Goal: Transaction & Acquisition: Book appointment/travel/reservation

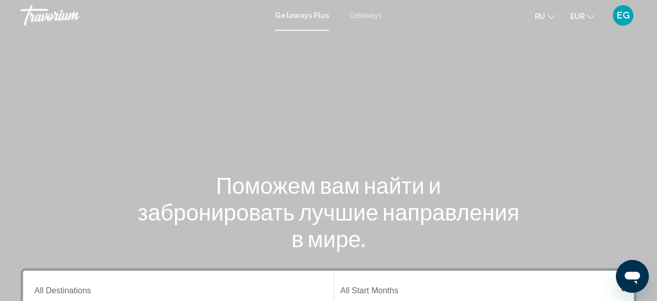
scroll to position [160, 0]
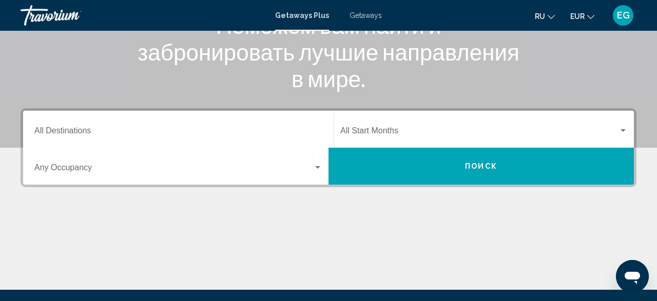
click at [214, 131] on input "Destination All Destinations" at bounding box center [178, 132] width 288 height 9
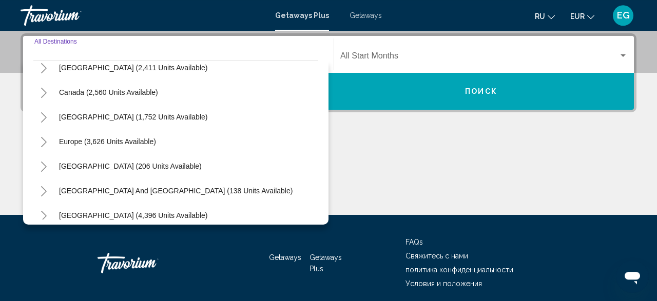
scroll to position [119, 0]
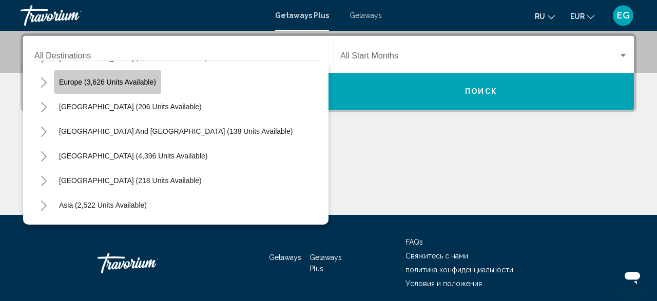
click at [116, 86] on button "Europe (3,626 units available)" at bounding box center [107, 82] width 107 height 24
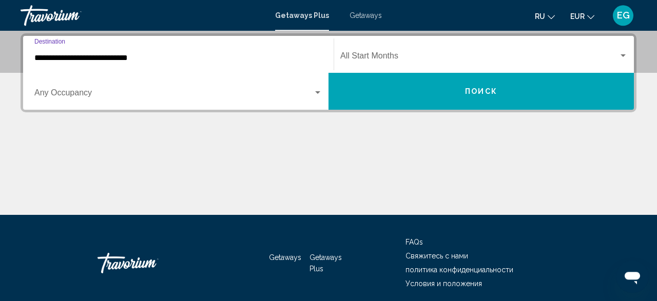
click at [170, 59] on input "**********" at bounding box center [178, 57] width 288 height 9
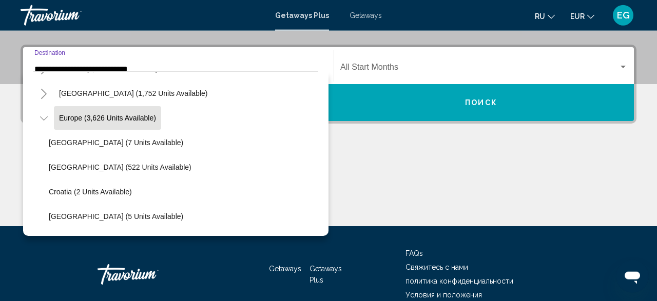
scroll to position [121, 0]
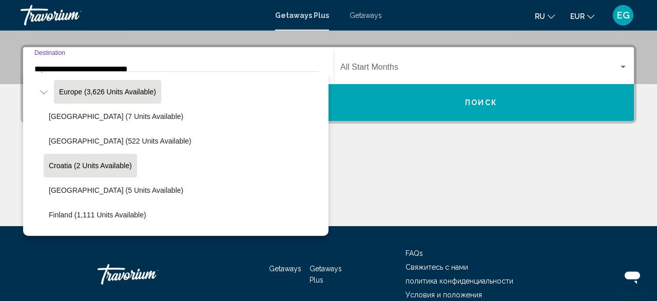
click at [112, 162] on span "Croatia (2 units available)" at bounding box center [90, 166] width 83 height 8
type input "**********"
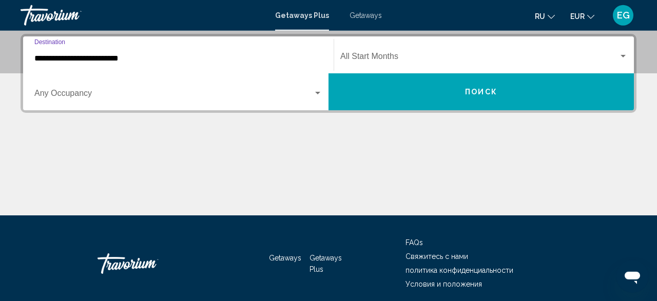
scroll to position [235, 0]
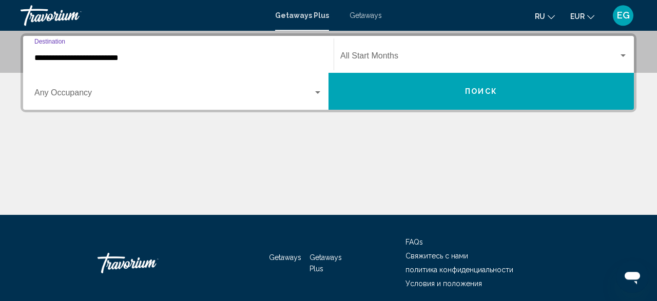
click at [116, 102] on div "Occupancy Any Occupancy" at bounding box center [178, 91] width 288 height 32
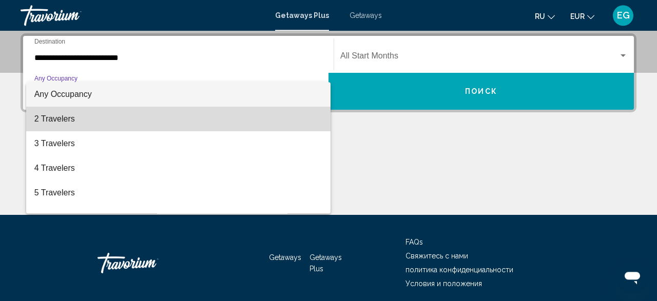
click at [98, 120] on span "2 Travelers" at bounding box center [178, 119] width 288 height 25
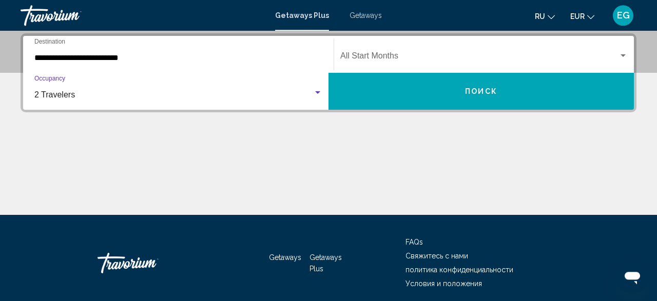
click at [415, 56] on span "Search widget" at bounding box center [479, 57] width 278 height 9
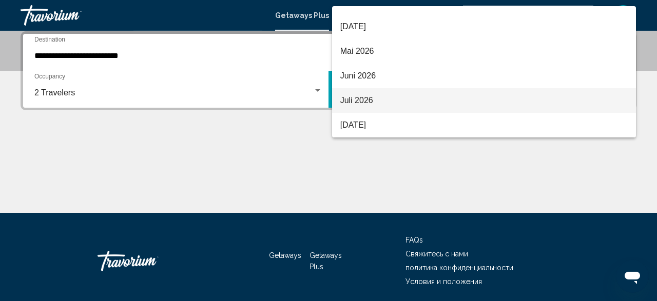
scroll to position [221, 0]
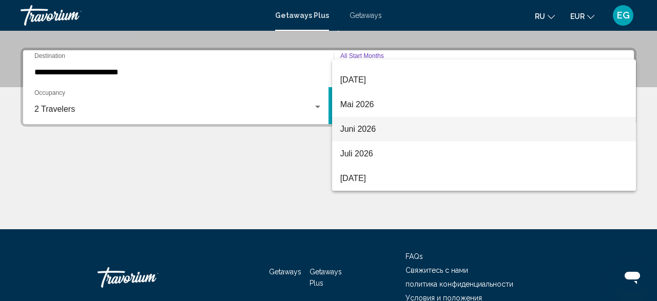
click at [407, 130] on span "Juni 2026" at bounding box center [484, 129] width 288 height 25
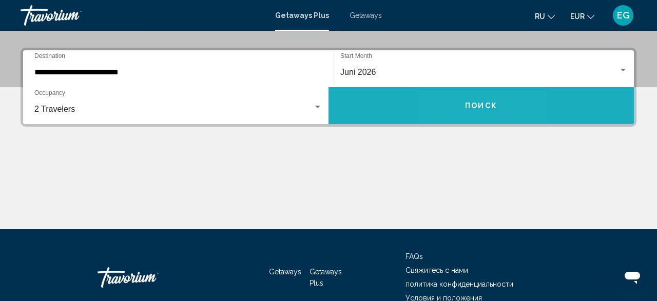
click at [461, 103] on button "Поиск" at bounding box center [481, 105] width 305 height 37
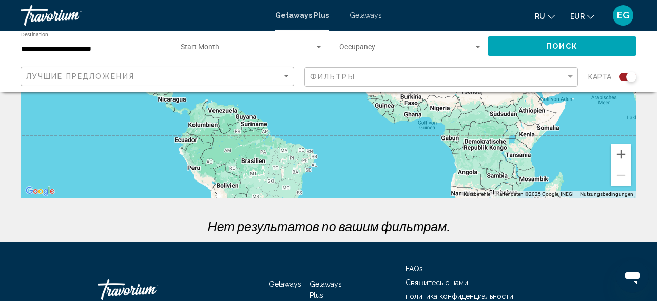
scroll to position [214, 0]
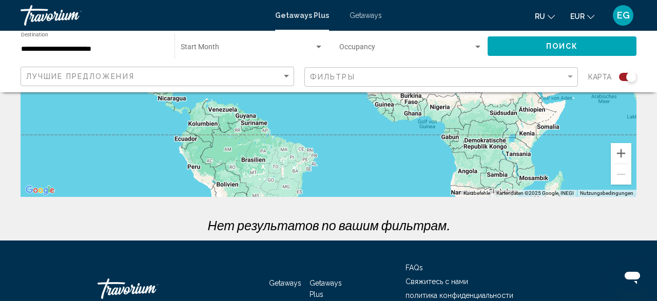
click at [621, 79] on div "Search widget" at bounding box center [627, 77] width 17 height 8
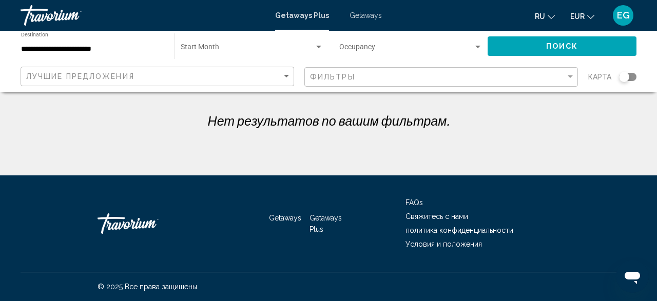
scroll to position [0, 0]
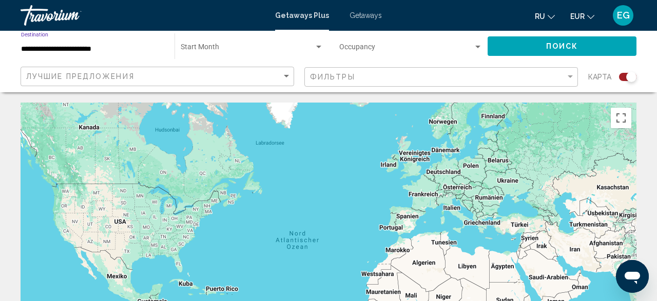
click at [105, 49] on input "**********" at bounding box center [92, 49] width 143 height 8
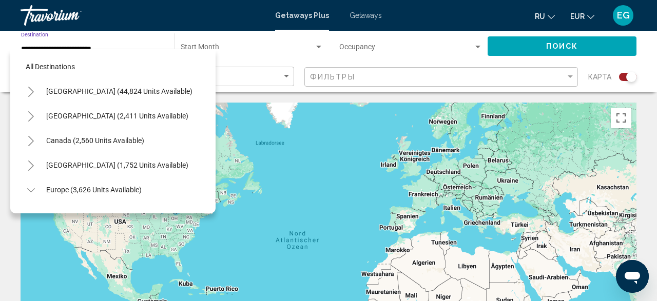
scroll to position [135, 0]
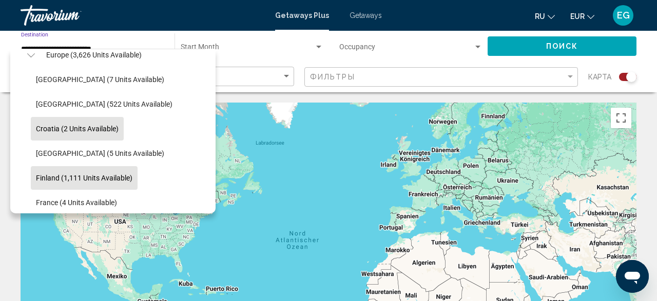
click at [112, 180] on span "Finland (1,111 units available)" at bounding box center [84, 178] width 97 height 8
type input "**********"
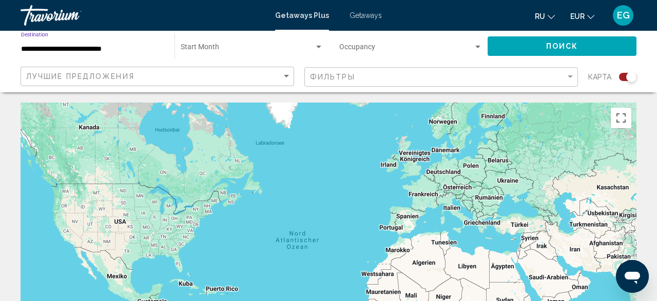
click at [562, 47] on span "Поиск" at bounding box center [562, 47] width 32 height 8
click at [373, 17] on span "Getaways" at bounding box center [366, 15] width 32 height 8
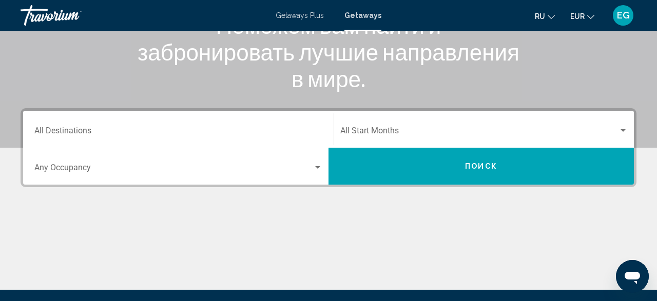
scroll to position [214, 0]
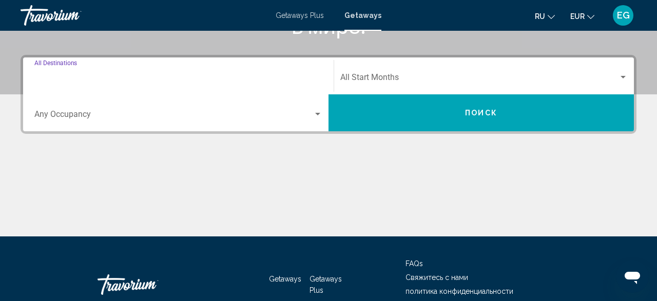
click at [300, 80] on input "Destination All Destinations" at bounding box center [178, 79] width 288 height 9
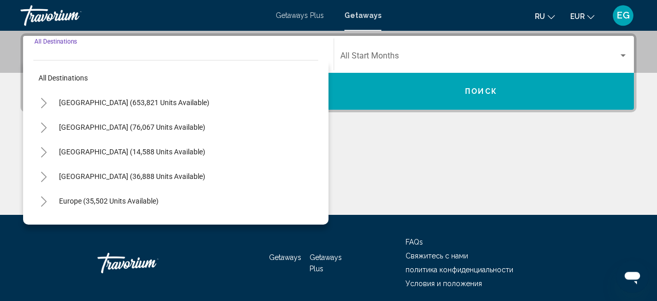
scroll to position [60, 0]
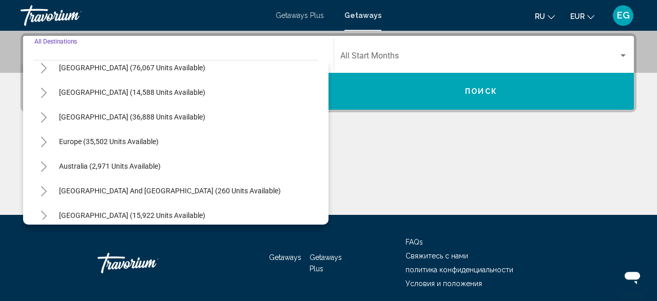
click at [171, 138] on div "Europe (35,502 units available)" at bounding box center [175, 141] width 285 height 25
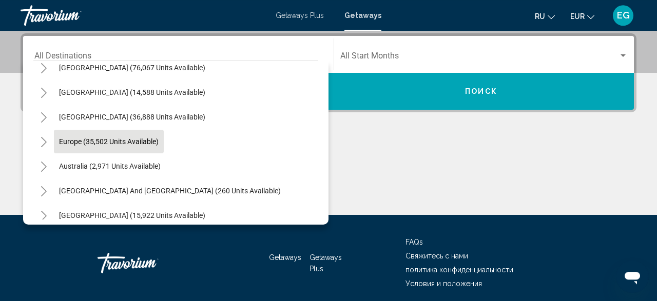
click at [127, 140] on span "Europe (35,502 units available)" at bounding box center [109, 142] width 100 height 8
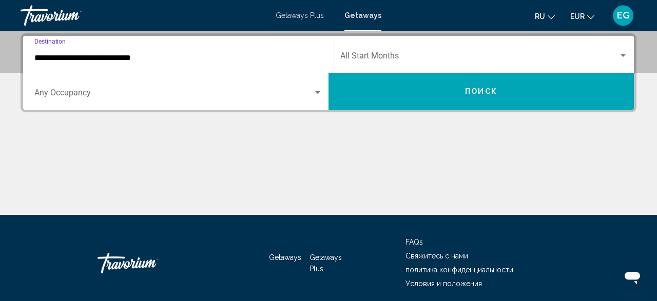
click at [236, 59] on input "**********" at bounding box center [178, 57] width 288 height 9
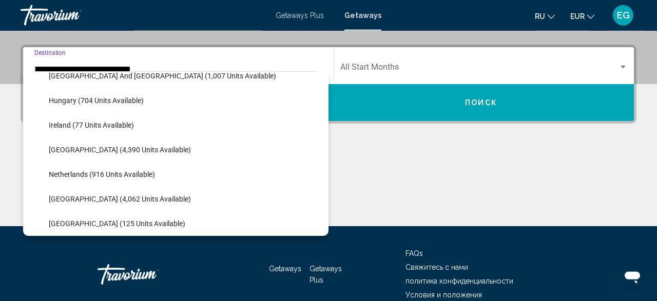
scroll to position [359, 0]
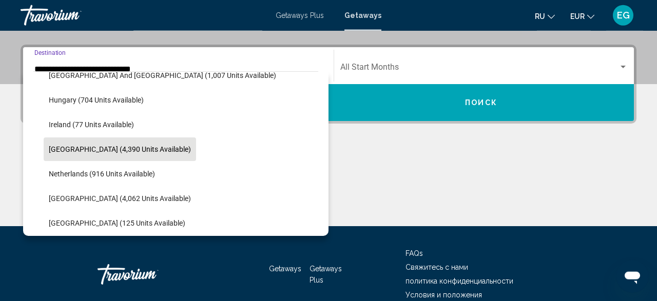
click at [124, 145] on span "Italy (4,390 units available)" at bounding box center [120, 149] width 142 height 8
type input "**********"
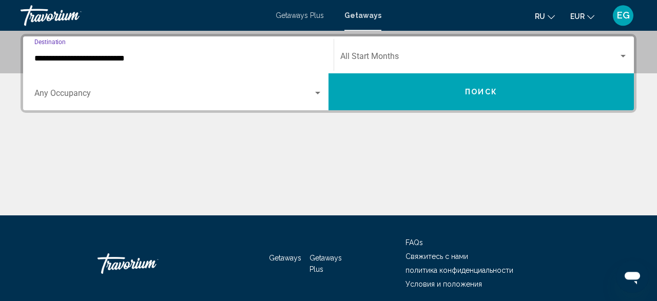
scroll to position [235, 0]
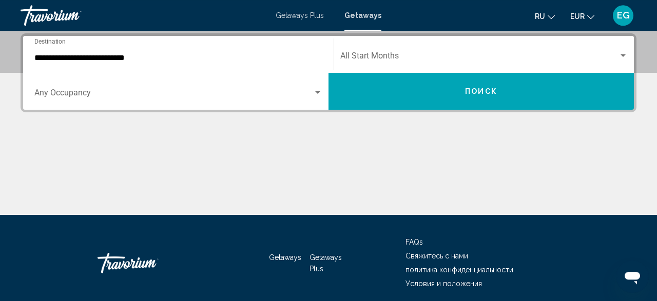
click at [241, 86] on div "Occupancy Any Occupancy" at bounding box center [178, 91] width 288 height 32
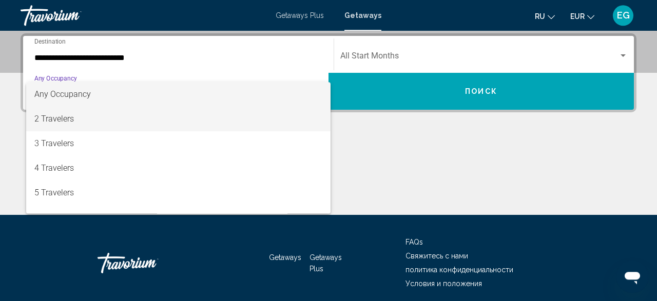
click at [196, 121] on span "2 Travelers" at bounding box center [178, 119] width 288 height 25
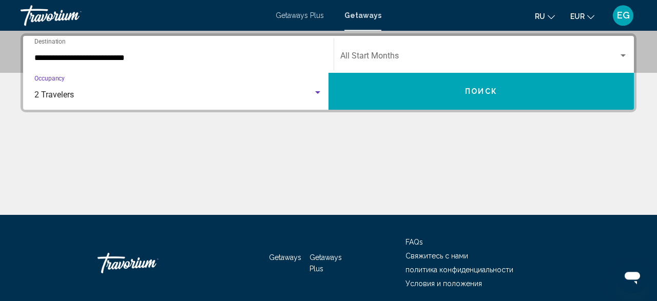
click at [472, 31] on mat-toolbar "Getaways Plus Getaways ru English Español Français Italiano Português русский E…" at bounding box center [328, 15] width 657 height 31
click at [469, 36] on mat-form-field "Start Month All Start Months" at bounding box center [484, 54] width 300 height 36
click at [460, 55] on span "Search widget" at bounding box center [479, 57] width 278 height 9
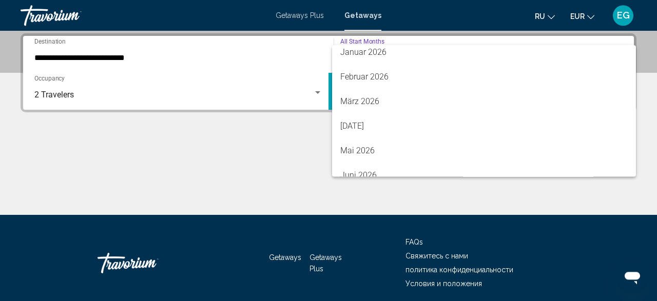
scroll to position [154, 0]
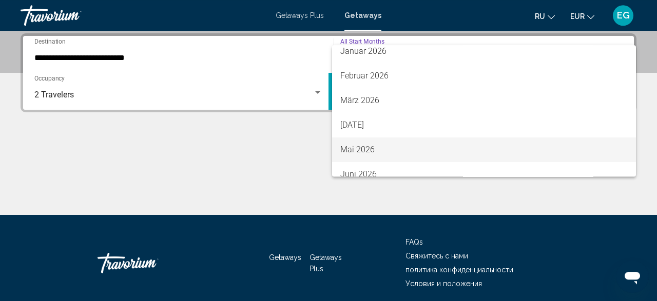
click at [506, 150] on span "Mai 2026" at bounding box center [484, 150] width 288 height 25
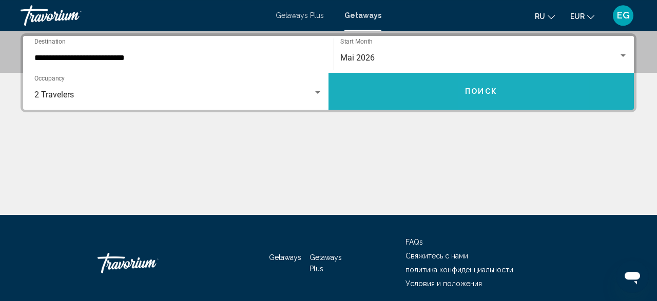
click at [496, 89] on span "Поиск" at bounding box center [481, 92] width 32 height 8
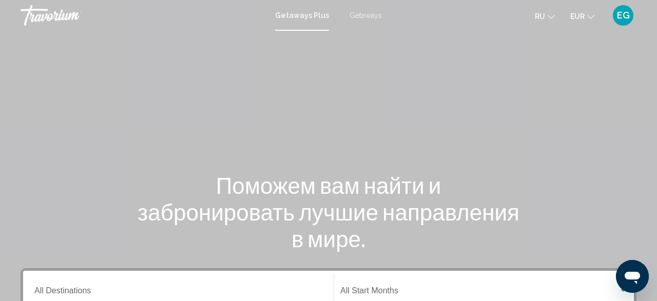
click at [360, 15] on span "Getaways" at bounding box center [366, 15] width 32 height 8
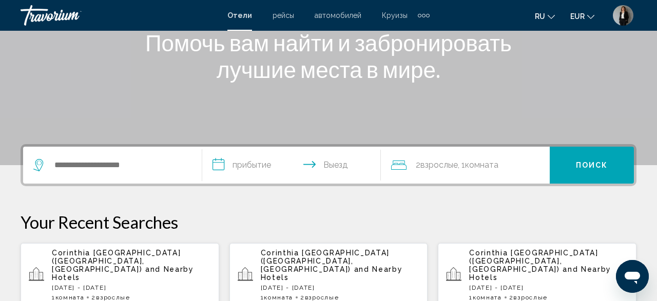
scroll to position [160, 0]
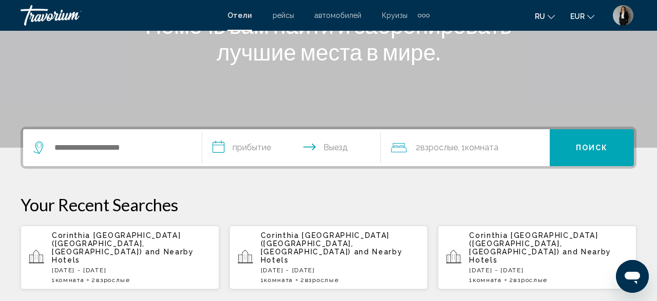
click at [631, 18] on img "User Menu" at bounding box center [623, 15] width 21 height 21
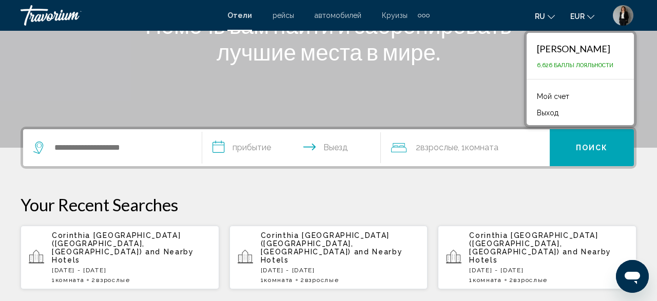
click at [534, 96] on link "Мой счет" at bounding box center [553, 96] width 43 height 13
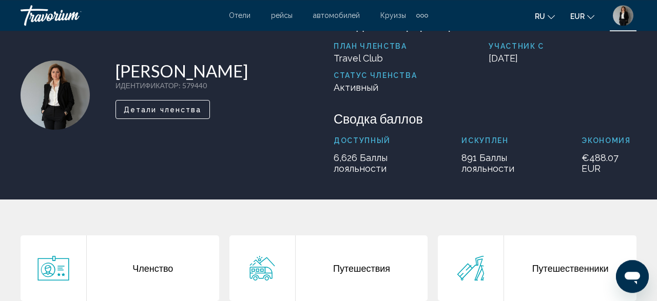
scroll to position [214, 0]
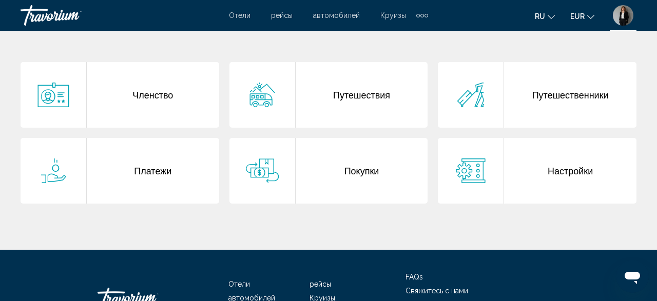
drag, startPoint x: 561, startPoint y: 178, endPoint x: 563, endPoint y: 185, distance: 7.9
click at [561, 178] on div "Настройки" at bounding box center [570, 171] width 132 height 66
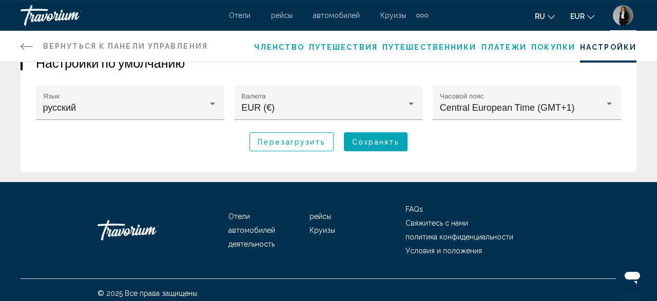
scroll to position [67, 0]
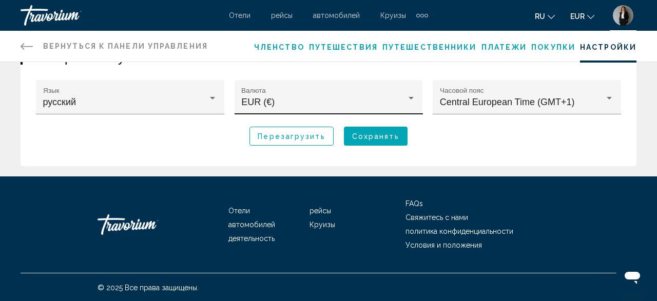
click at [375, 86] on div "EUR (€) Валюта" at bounding box center [329, 97] width 188 height 34
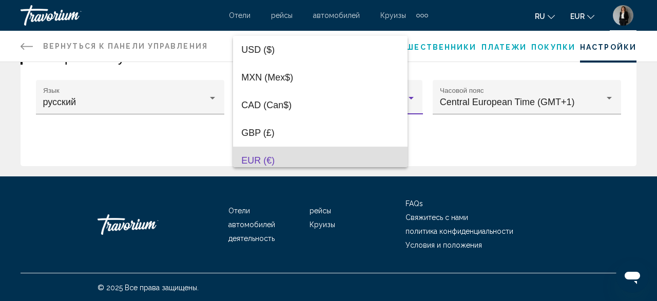
scroll to position [59, 0]
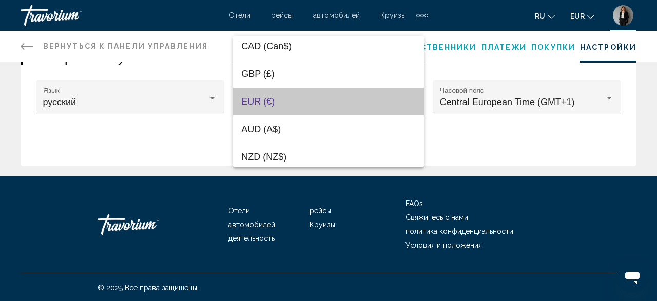
click at [376, 98] on span "EUR (€)" at bounding box center [328, 102] width 175 height 28
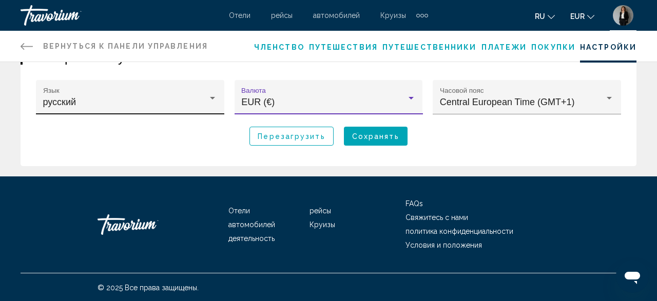
click at [92, 93] on div "русский Язык" at bounding box center [130, 100] width 175 height 27
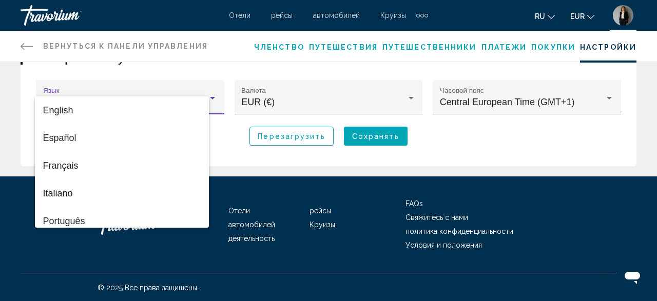
scroll to position [35, 0]
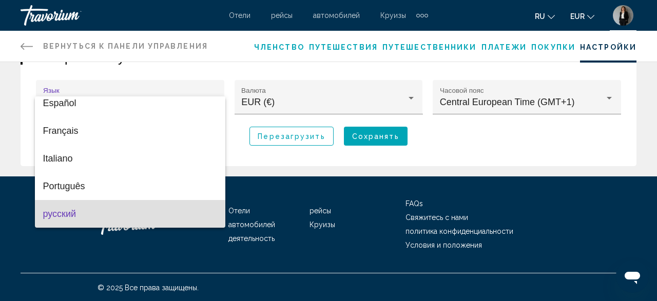
click at [61, 208] on span "русский" at bounding box center [130, 214] width 175 height 28
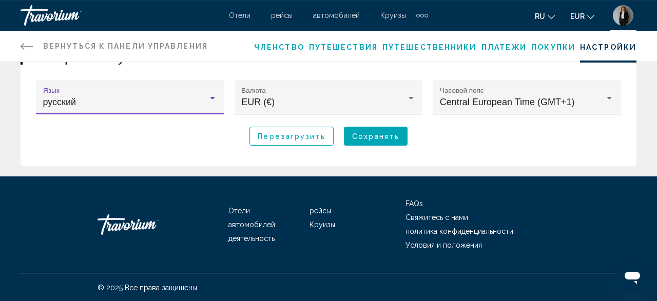
scroll to position [0, 0]
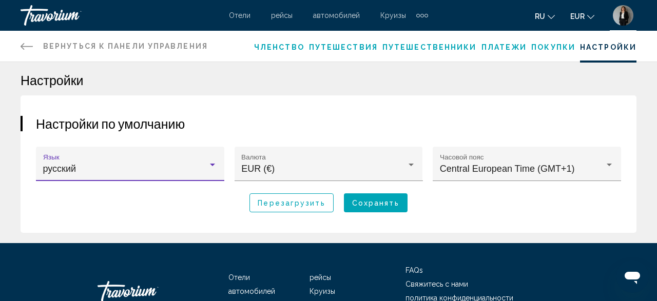
click at [368, 203] on span "Сохранять" at bounding box center [375, 203] width 47 height 8
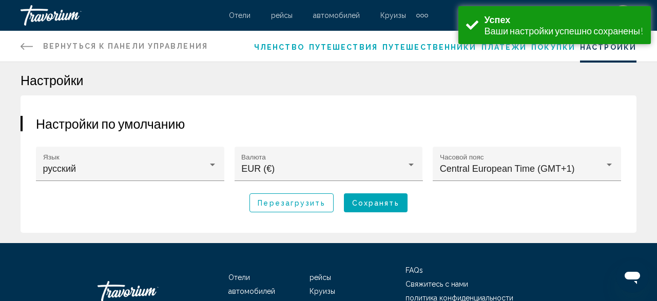
click at [18, 49] on div "Вернуться к панели управления Панель приборов Членство Путешествия Путешественн…" at bounding box center [328, 46] width 657 height 31
click at [20, 47] on div "Вернуться к панели управления Панель приборов Членство Путешествия Путешественн…" at bounding box center [328, 46] width 657 height 31
click at [27, 46] on icon "Main content" at bounding box center [27, 46] width 12 height 12
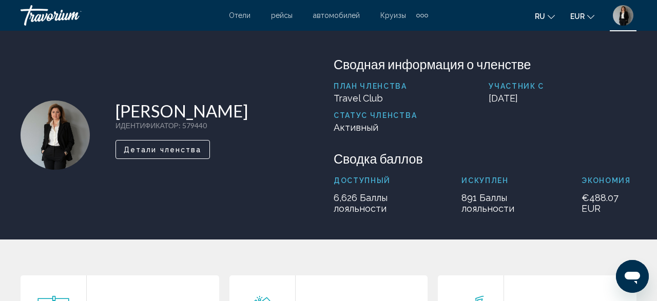
click at [241, 18] on span "Отели" at bounding box center [240, 15] width 22 height 8
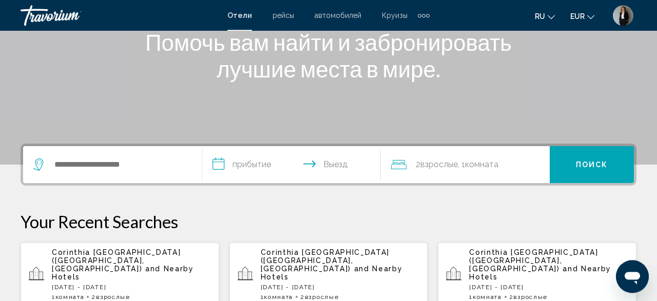
scroll to position [160, 0]
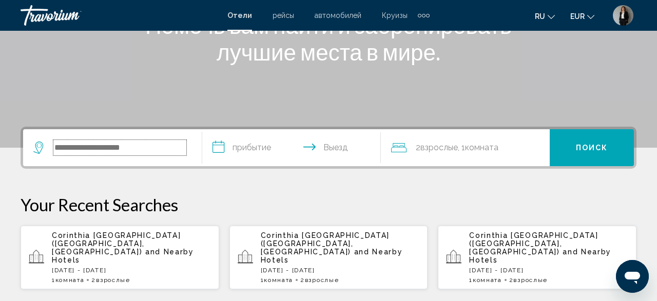
click at [181, 142] on input "Search widget" at bounding box center [119, 147] width 133 height 15
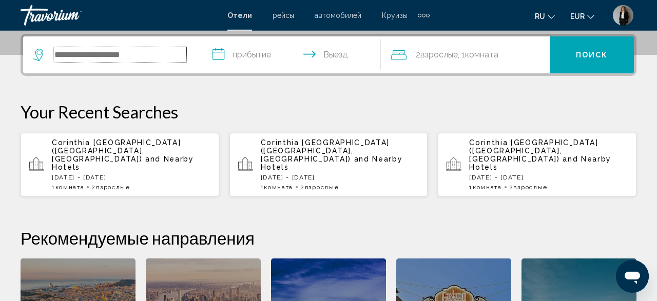
scroll to position [254, 0]
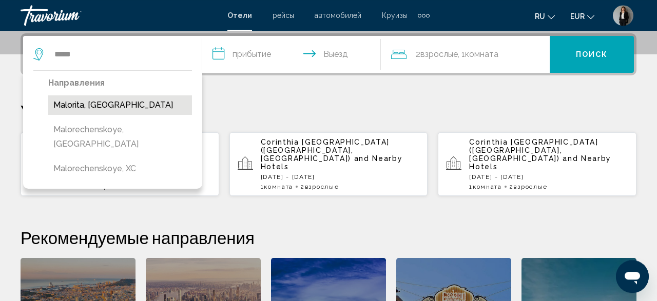
click at [143, 107] on button "Malorita, Belarus" at bounding box center [120, 105] width 144 height 20
type input "**********"
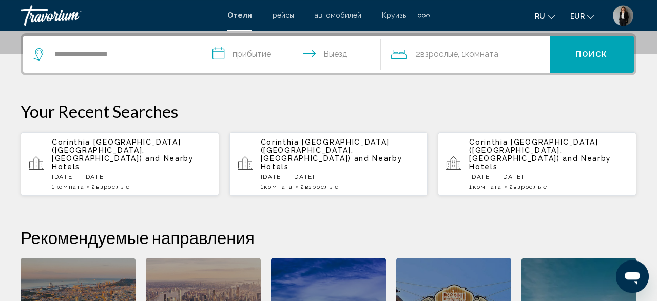
click at [238, 52] on input "**********" at bounding box center [293, 56] width 183 height 40
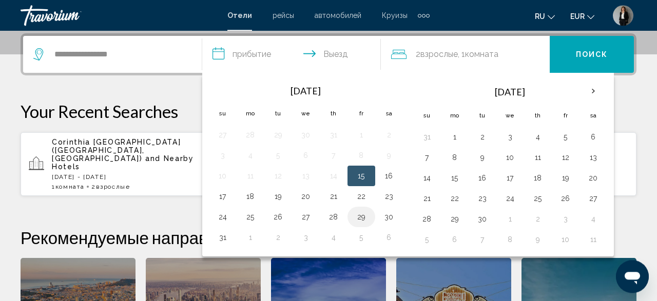
click at [350, 220] on td "29" at bounding box center [362, 217] width 28 height 21
click at [361, 216] on button "29" at bounding box center [361, 217] width 16 height 14
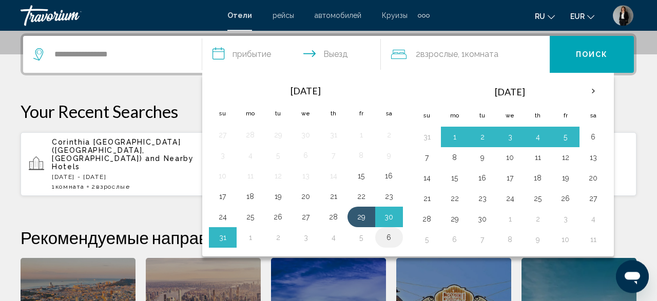
click at [382, 240] on button "6" at bounding box center [389, 238] width 16 height 14
type input "**********"
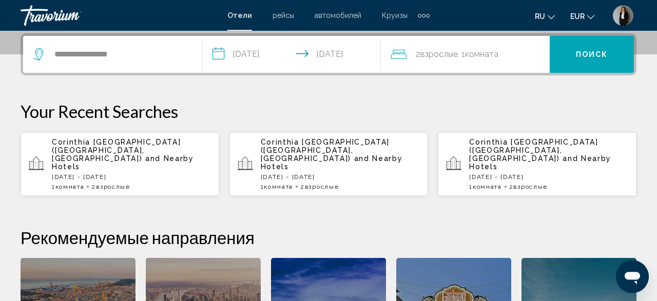
click at [599, 47] on button "Поиск" at bounding box center [592, 54] width 84 height 37
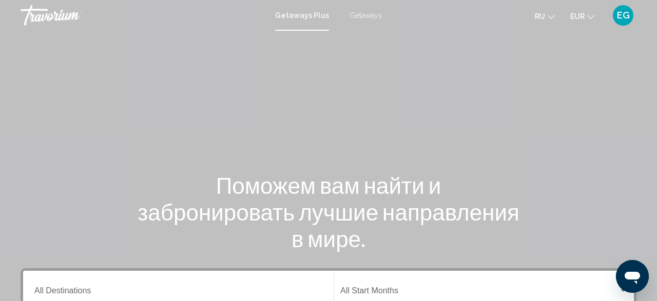
click at [363, 14] on span "Getaways" at bounding box center [366, 15] width 32 height 8
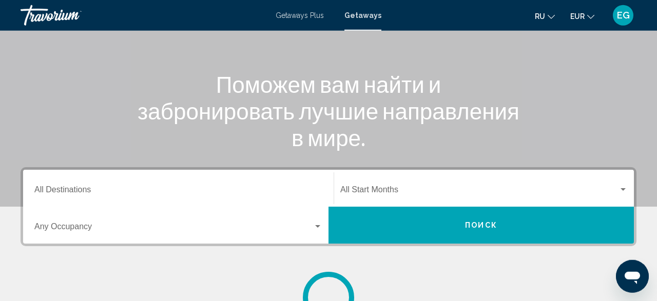
scroll to position [107, 0]
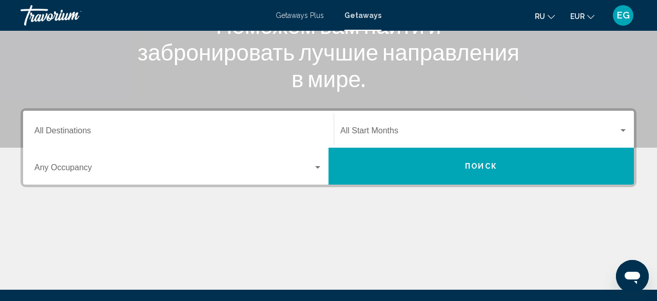
click at [142, 129] on input "Destination All Destinations" at bounding box center [178, 132] width 288 height 9
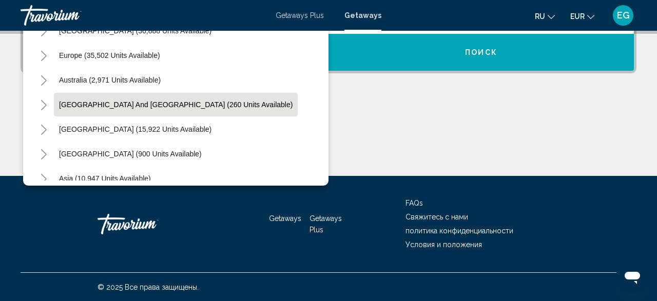
scroll to position [47, 0]
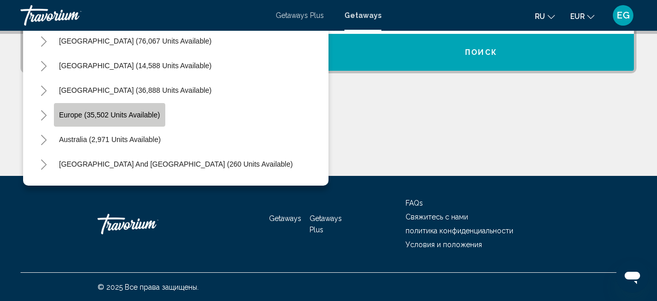
click at [148, 119] on button "Europe (35,502 units available)" at bounding box center [109, 115] width 111 height 24
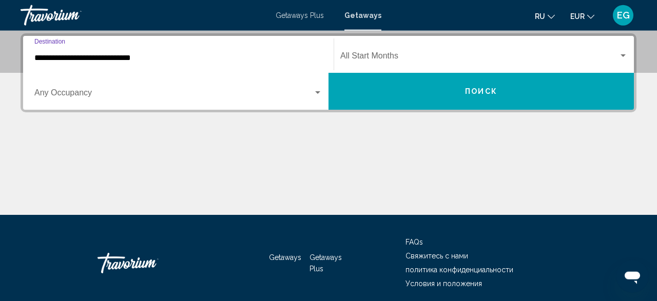
scroll to position [235, 0]
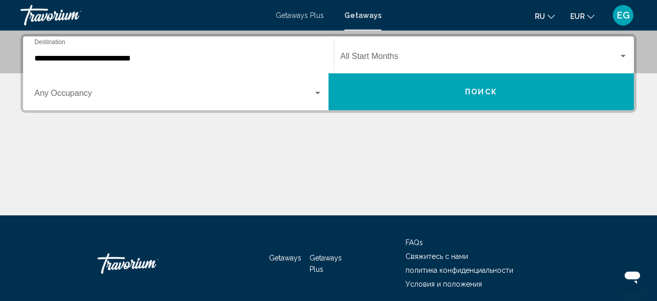
click at [140, 89] on div "Occupancy Any Occupancy" at bounding box center [178, 92] width 288 height 32
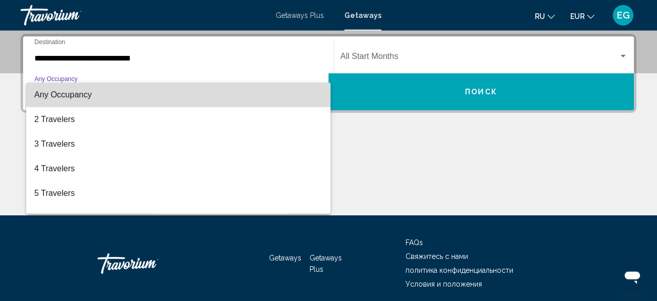
click at [140, 89] on span "Any Occupancy" at bounding box center [178, 95] width 288 height 25
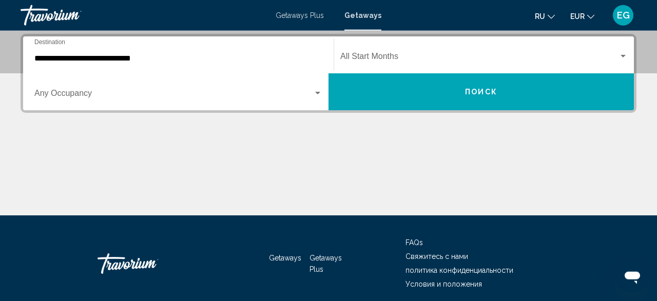
click at [136, 53] on div "**********" at bounding box center [178, 55] width 288 height 32
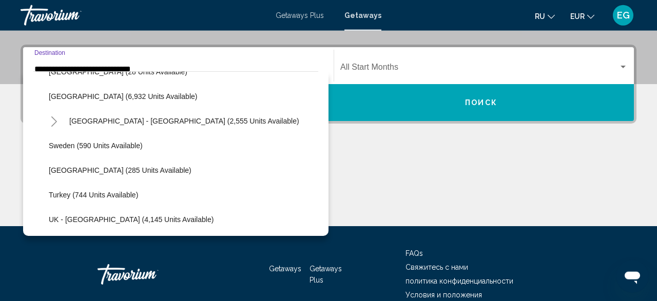
scroll to position [538, 0]
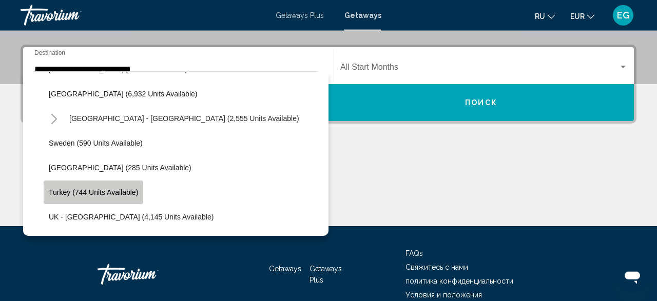
click at [115, 197] on button "Turkey (744 units available)" at bounding box center [94, 193] width 100 height 24
type input "**********"
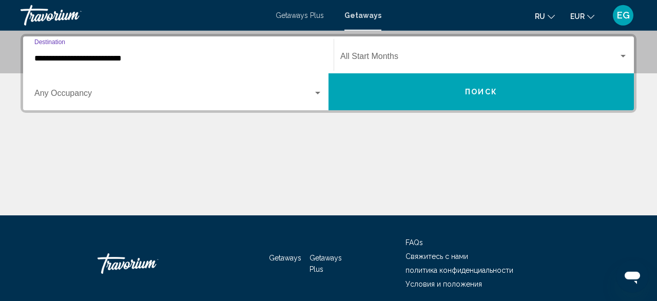
scroll to position [235, 0]
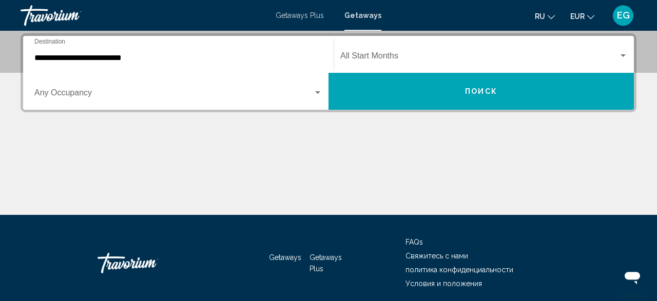
click at [155, 89] on div "Occupancy Any Occupancy" at bounding box center [178, 91] width 288 height 32
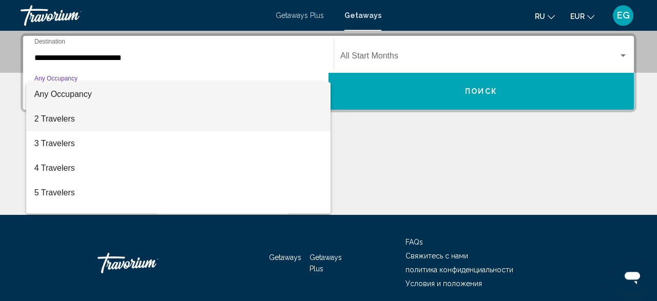
click at [130, 117] on span "2 Travelers" at bounding box center [178, 119] width 288 height 25
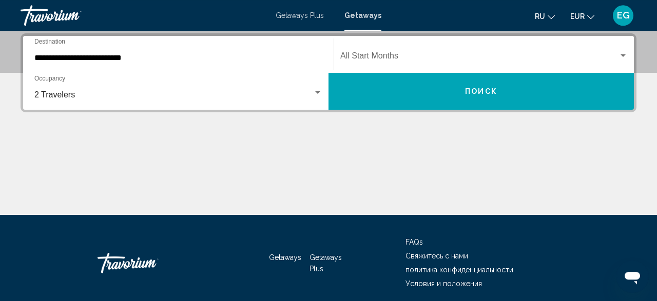
click at [411, 51] on div "Start Month All Start Months" at bounding box center [484, 55] width 288 height 32
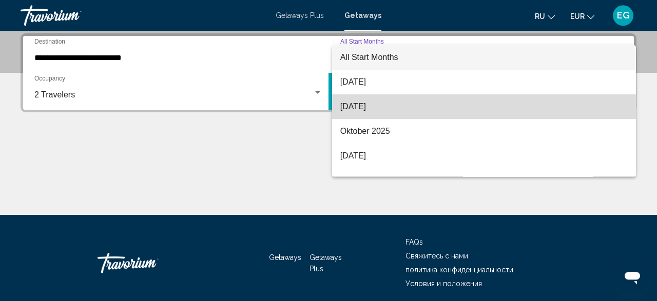
click at [378, 106] on span "[DATE]" at bounding box center [484, 106] width 288 height 25
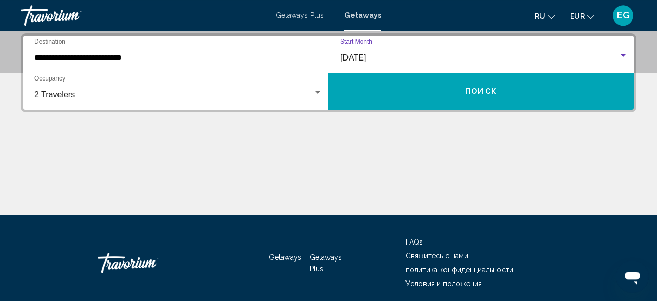
click at [366, 55] on span "[DATE]" at bounding box center [353, 57] width 26 height 9
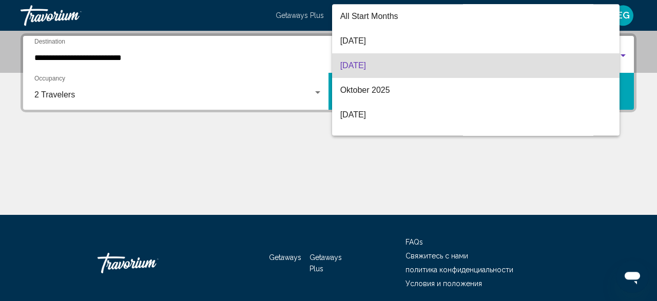
scroll to position [8, 0]
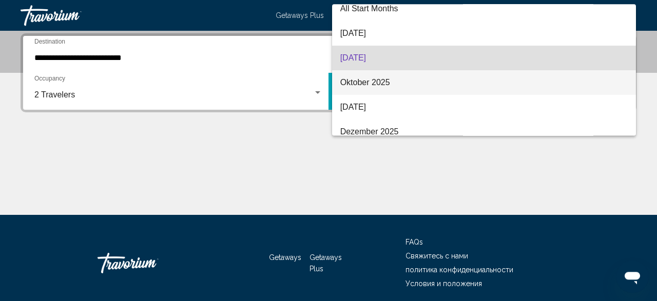
click at [366, 82] on span "Oktober 2025" at bounding box center [484, 82] width 288 height 25
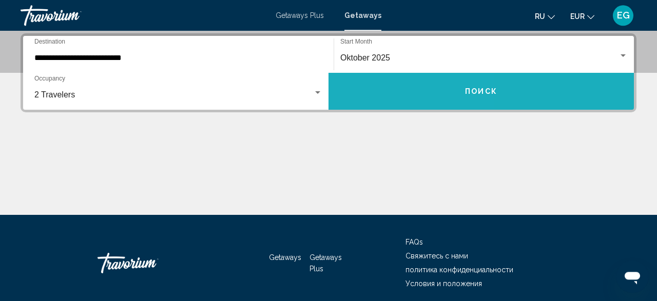
click at [369, 89] on button "Поиск" at bounding box center [481, 91] width 305 height 37
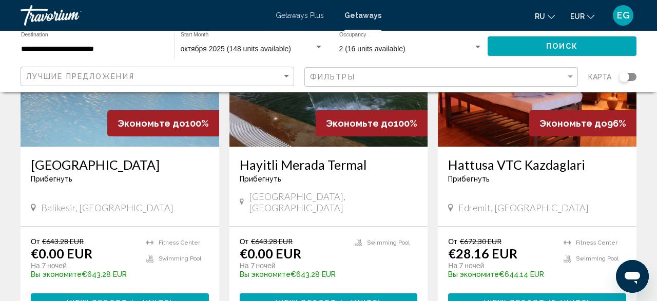
scroll to position [534, 0]
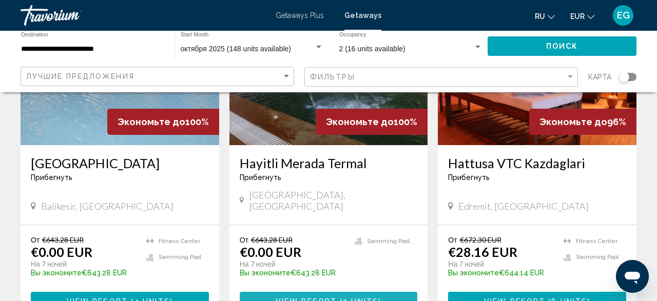
click at [386, 292] on button "View Resort ( 2 units )" at bounding box center [329, 301] width 178 height 19
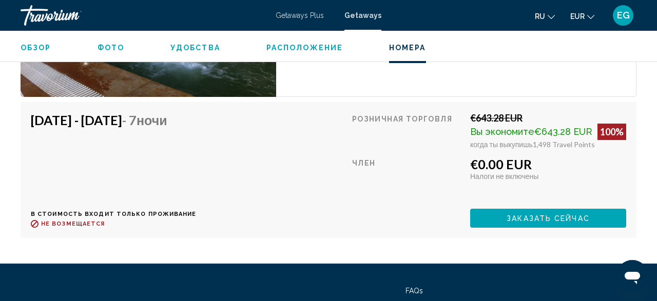
scroll to position [2213, 0]
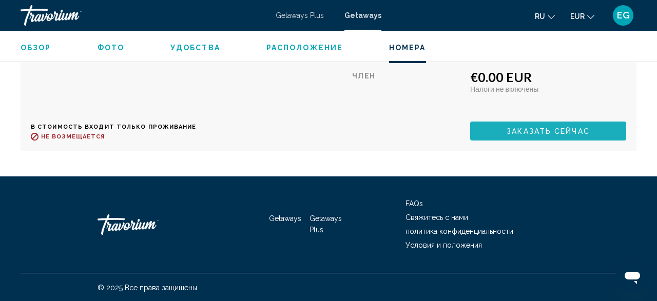
drag, startPoint x: 587, startPoint y: 140, endPoint x: 584, endPoint y: 127, distance: 12.7
click at [585, 135] on button "Заказать сейчас" at bounding box center [548, 131] width 156 height 19
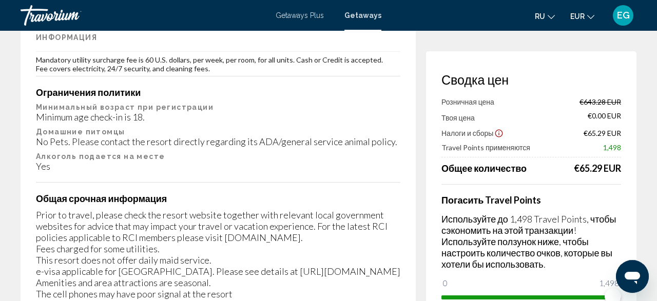
scroll to position [1771, 0]
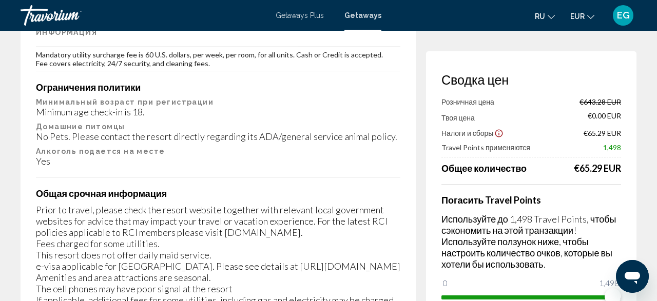
scroll to position [1923, 0]
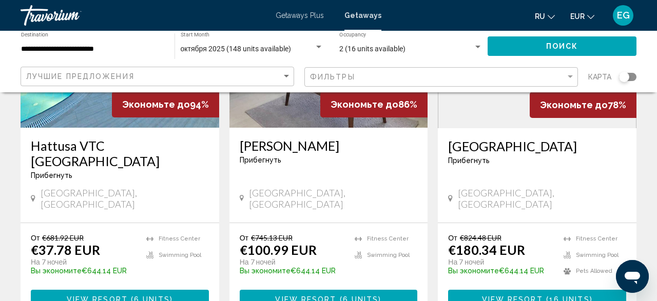
scroll to position [908, 0]
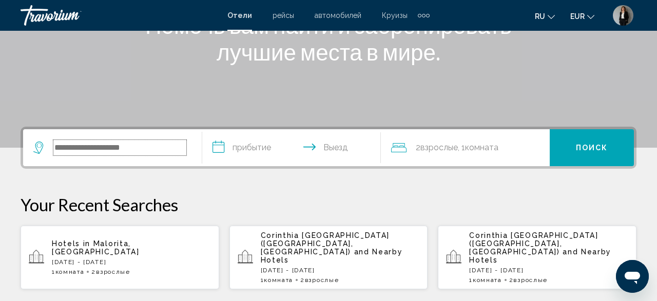
click at [126, 154] on input "Search widget" at bounding box center [119, 147] width 133 height 15
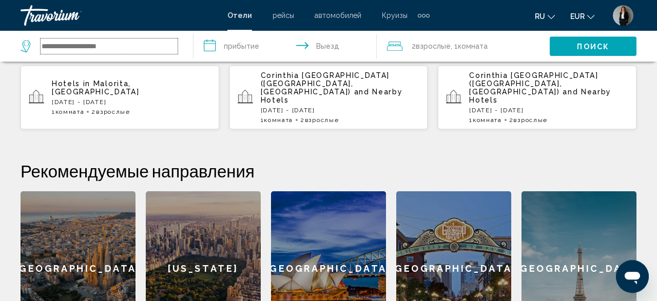
scroll to position [339, 0]
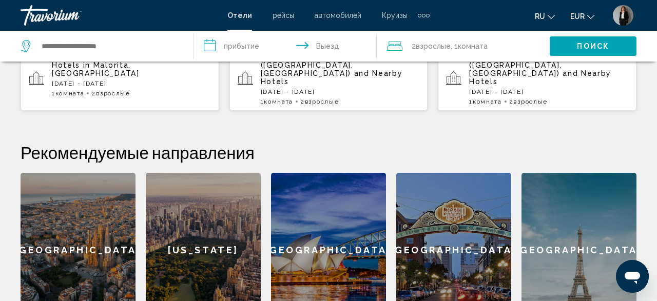
click at [349, 239] on div "[GEOGRAPHIC_DATA]" at bounding box center [328, 250] width 115 height 155
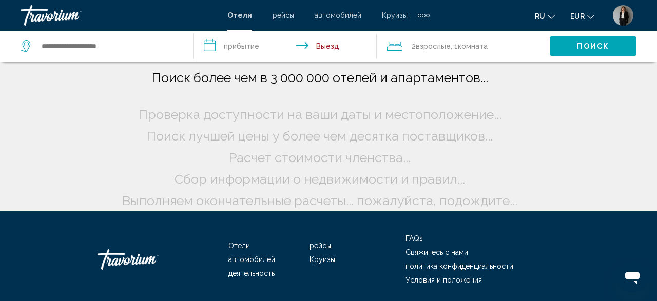
scroll to position [35, 0]
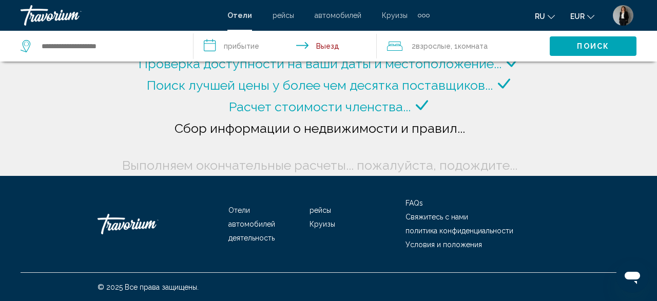
type input "**********"
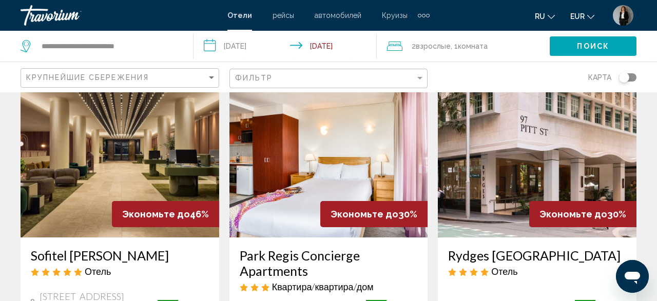
scroll to position [16, 0]
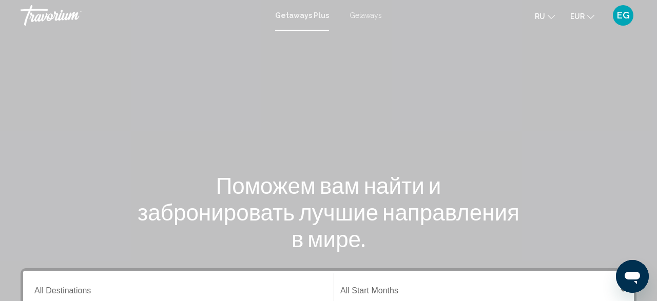
click at [365, 15] on span "Getaways" at bounding box center [366, 15] width 32 height 8
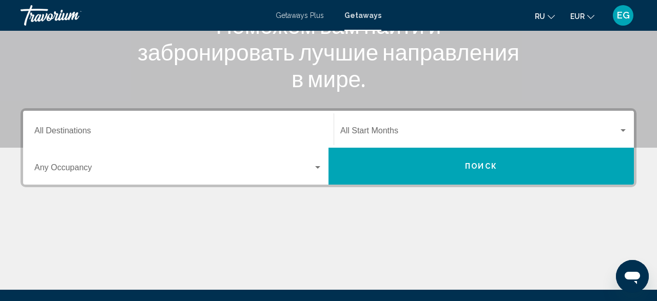
click at [193, 137] on div "Destination All Destinations" at bounding box center [178, 129] width 288 height 32
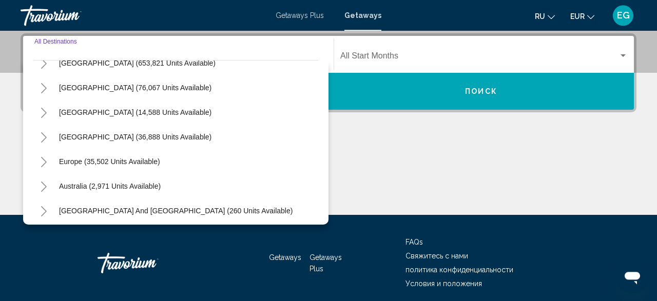
scroll to position [60, 0]
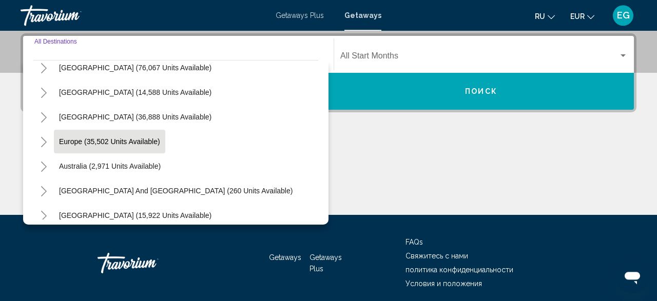
click at [132, 144] on span "Europe (35,502 units available)" at bounding box center [109, 142] width 101 height 8
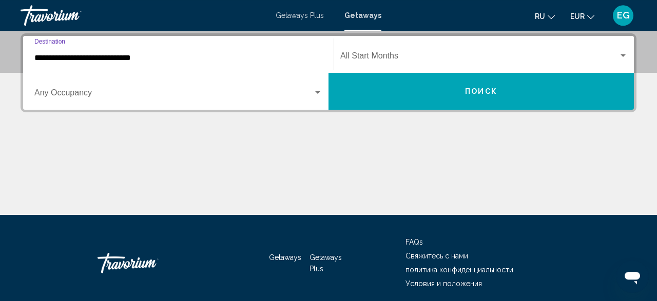
click at [197, 56] on input "**********" at bounding box center [178, 57] width 288 height 9
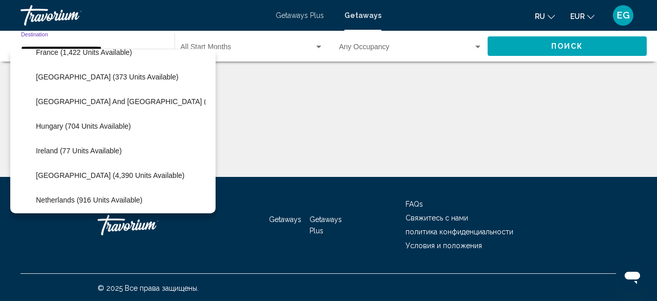
scroll to position [318, 0]
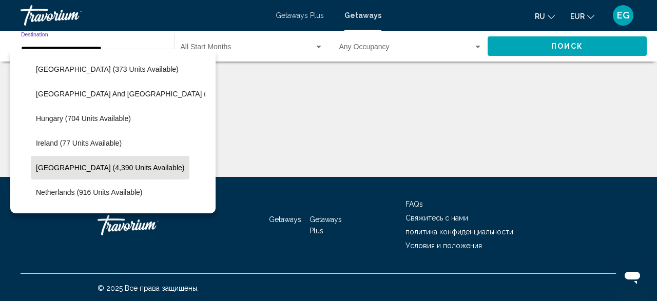
click at [78, 171] on span "[GEOGRAPHIC_DATA] (4,390 units available)" at bounding box center [110, 168] width 148 height 8
type input "**********"
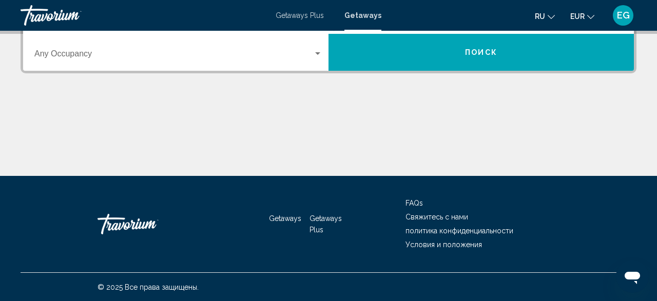
scroll to position [167, 0]
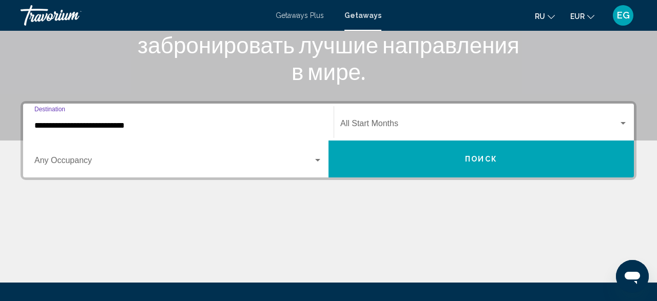
click at [141, 167] on div "Occupancy Any Occupancy" at bounding box center [178, 159] width 288 height 32
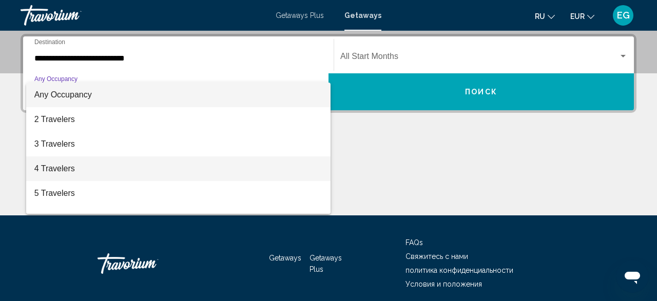
scroll to position [235, 0]
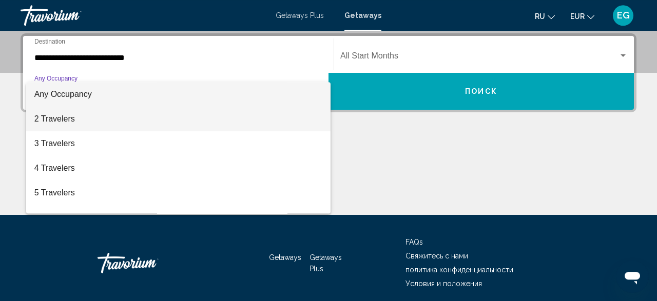
click at [109, 116] on span "2 Travelers" at bounding box center [178, 119] width 288 height 25
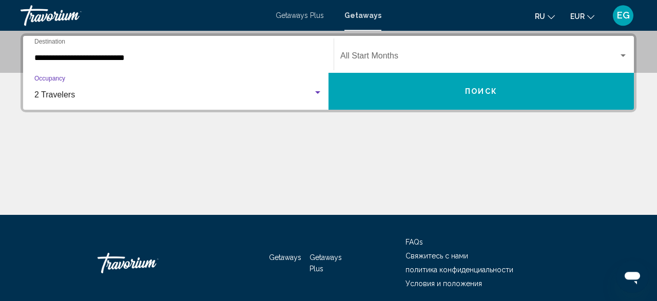
click at [437, 61] on span "Search widget" at bounding box center [479, 57] width 278 height 9
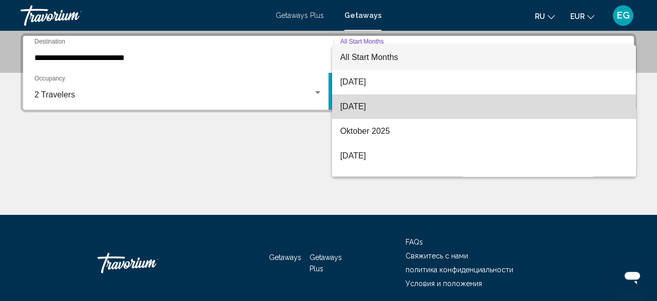
click at [416, 100] on span "[DATE]" at bounding box center [484, 106] width 288 height 25
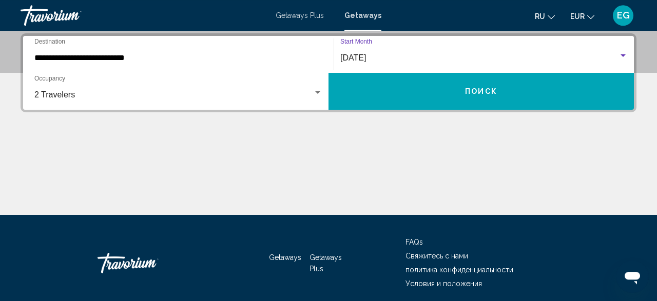
click at [415, 97] on button "Поиск" at bounding box center [481, 91] width 305 height 37
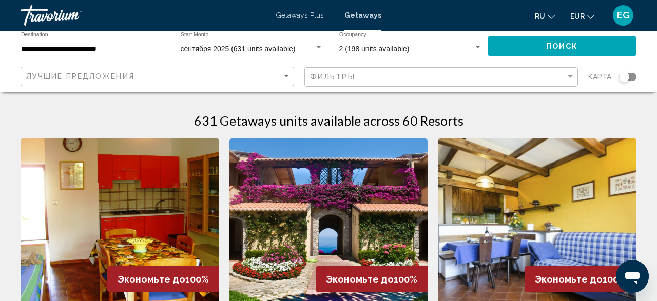
click at [632, 80] on div "Search widget" at bounding box center [627, 77] width 17 height 8
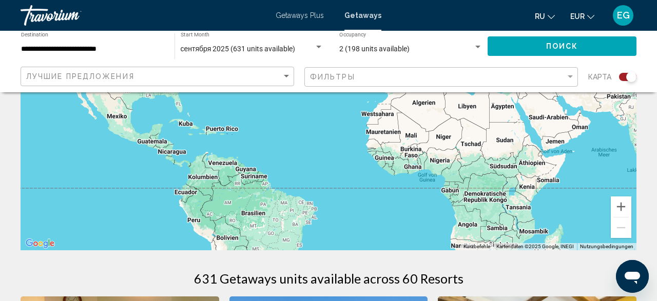
scroll to position [107, 0]
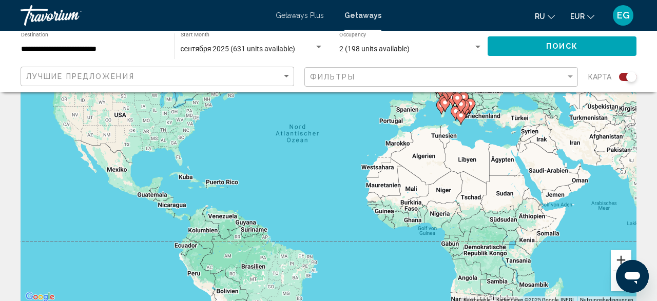
click at [618, 260] on button "Vergrößern" at bounding box center [621, 260] width 21 height 21
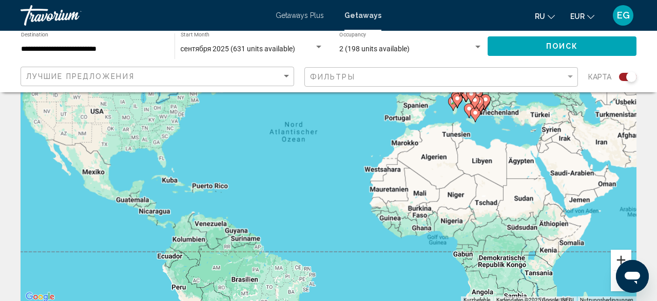
click at [618, 260] on button "Vergrößern" at bounding box center [621, 260] width 21 height 21
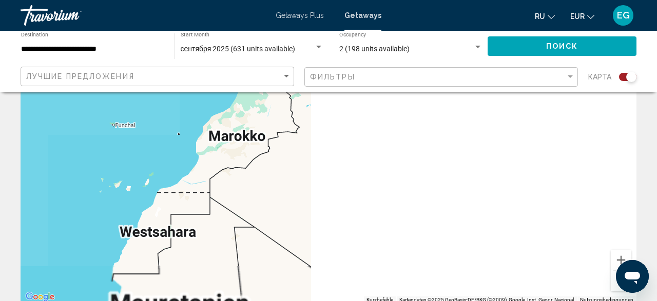
drag, startPoint x: 506, startPoint y: 220, endPoint x: 304, endPoint y: 192, distance: 204.3
click at [167, 228] on div "Um den Modus zum Ziehen mit der Tastatur zu aktivieren, drückst du Alt + Eingab…" at bounding box center [329, 150] width 616 height 308
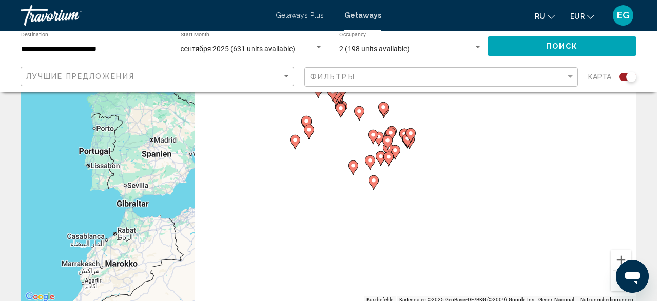
drag, startPoint x: 450, startPoint y: 132, endPoint x: 342, endPoint y: 282, distance: 184.4
click at [342, 282] on div "Um den Modus zum Ziehen mit der Tastatur zu aktivieren, drückst du Alt + Eingab…" at bounding box center [329, 150] width 616 height 308
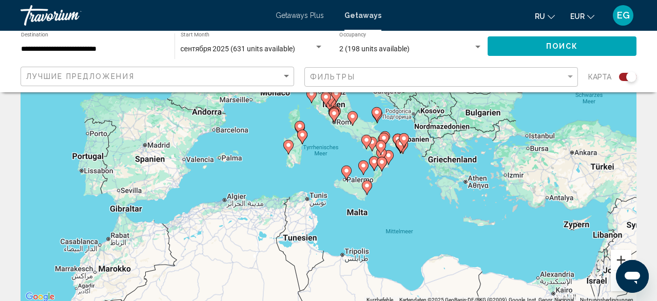
click at [615, 254] on button "Vergrößern" at bounding box center [621, 260] width 21 height 21
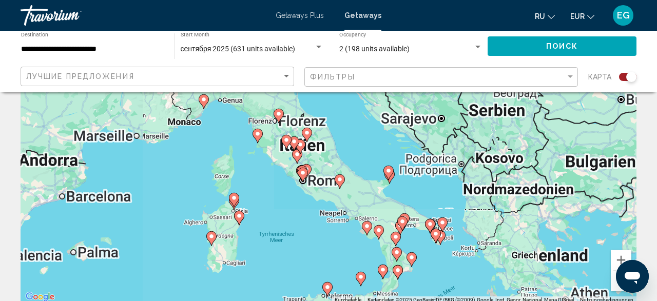
drag, startPoint x: 562, startPoint y: 167, endPoint x: 523, endPoint y: 256, distance: 97.0
click at [523, 256] on div "Um den Modus zum Ziehen mit der Tastatur zu aktivieren, drückst du Alt + Eingab…" at bounding box center [329, 150] width 616 height 308
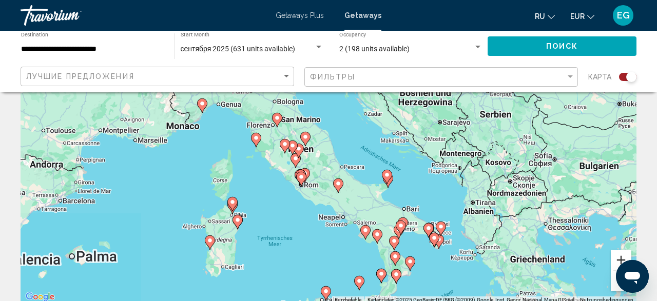
click at [617, 258] on button "Vergrößern" at bounding box center [621, 260] width 21 height 21
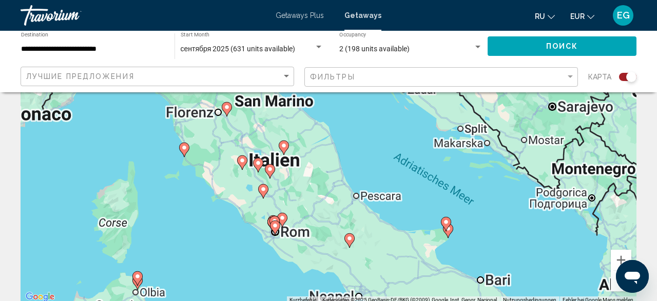
drag, startPoint x: 415, startPoint y: 147, endPoint x: 443, endPoint y: 251, distance: 107.4
click at [443, 251] on div "Um den Modus zum Ziehen mit der Tastatur zu aktivieren, drückst du Alt + Eingab…" at bounding box center [329, 150] width 616 height 308
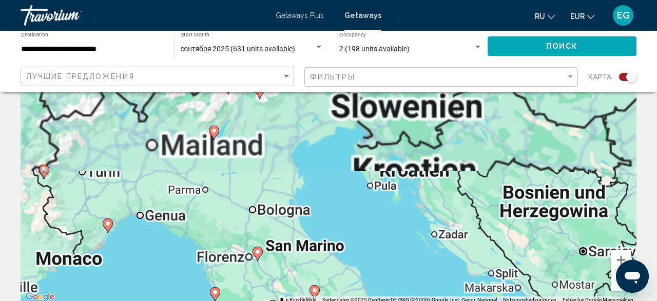
drag, startPoint x: 400, startPoint y: 151, endPoint x: 397, endPoint y: 171, distance: 19.8
click at [397, 171] on div "Um den Modus zum Ziehen mit der Tastatur zu aktivieren, drückst du Alt + Eingab…" at bounding box center [329, 150] width 616 height 308
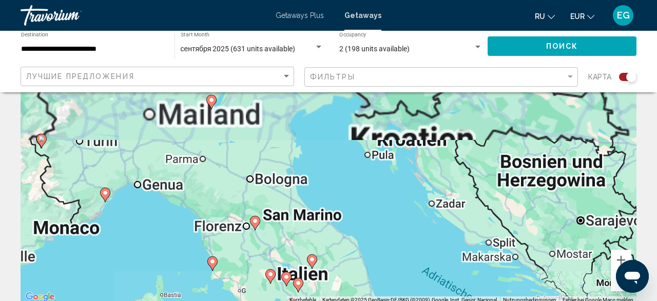
drag, startPoint x: 434, startPoint y: 212, endPoint x: 433, endPoint y: 173, distance: 39.0
click at [433, 173] on div "Um den Modus zum Ziehen mit der Tastatur zu aktivieren, drückst du Alt + Eingab…" at bounding box center [329, 150] width 616 height 308
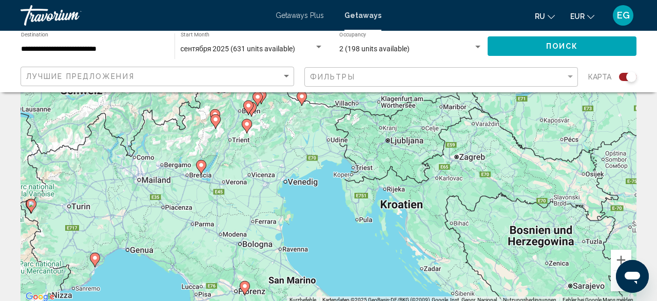
drag, startPoint x: 380, startPoint y: 137, endPoint x: 368, endPoint y: 235, distance: 98.8
click at [368, 235] on div "Um den Modus zum Ziehen mit der Tastatur zu aktivieren, drückst du Alt + Eingab…" at bounding box center [329, 150] width 616 height 308
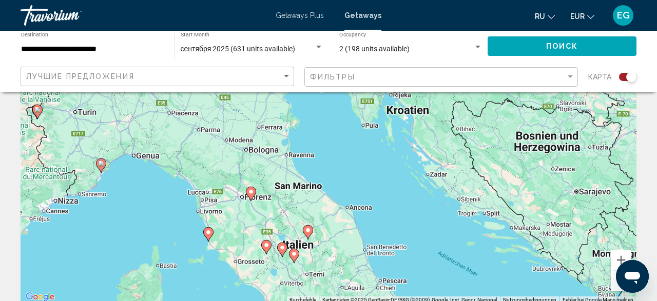
drag, startPoint x: 285, startPoint y: 239, endPoint x: 291, endPoint y: 119, distance: 120.3
click at [291, 119] on div "Um den Modus zum Ziehen mit der Tastatur zu aktivieren, drückst du Alt + Eingab…" at bounding box center [329, 150] width 616 height 308
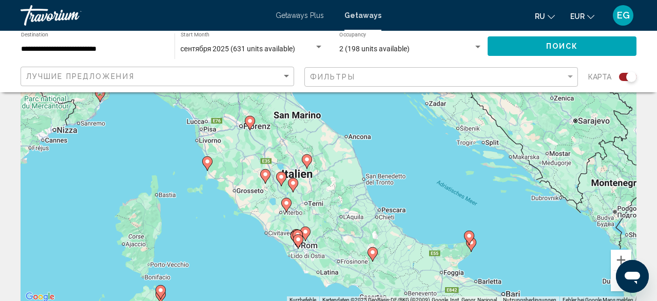
drag, startPoint x: 329, startPoint y: 222, endPoint x: 328, endPoint y: 180, distance: 42.6
click at [328, 180] on div "Um den Modus zum Ziehen mit der Tastatur zu aktivieren, drückst du Alt + Eingab…" at bounding box center [329, 150] width 616 height 308
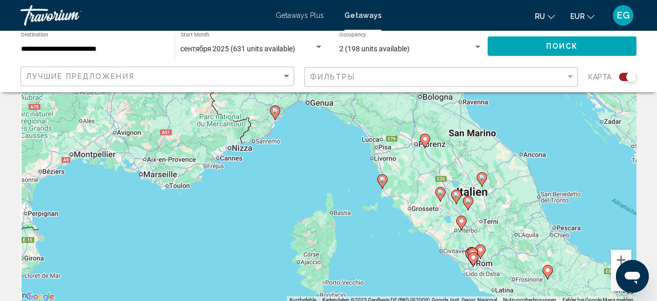
drag, startPoint x: 131, startPoint y: 142, endPoint x: 312, endPoint y: 168, distance: 182.6
click at [312, 168] on div "Um den Modus zum Ziehen mit der Tastatur zu aktivieren, drückst du Alt + Eingab…" at bounding box center [329, 150] width 616 height 308
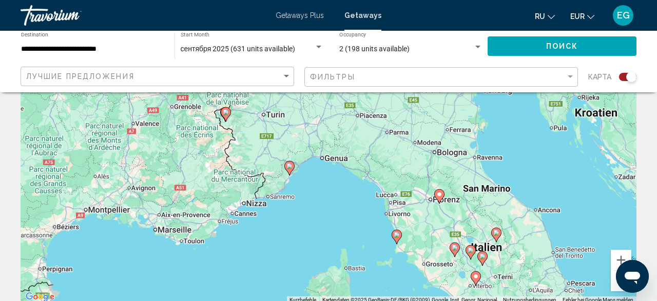
drag, startPoint x: 300, startPoint y: 114, endPoint x: 315, endPoint y: 171, distance: 58.8
click at [315, 171] on div "Um den Modus zum Ziehen mit der Tastatur zu aktivieren, drückst du Alt + Eingab…" at bounding box center [329, 150] width 616 height 308
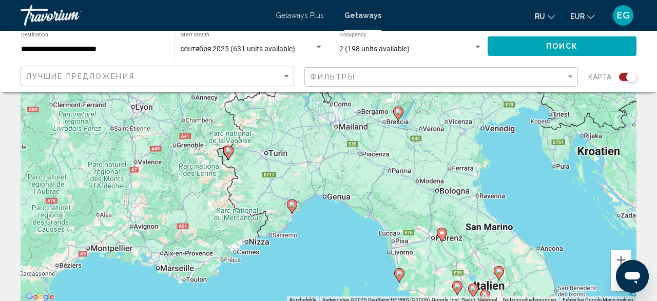
drag, startPoint x: 509, startPoint y: 146, endPoint x: 510, endPoint y: 172, distance: 26.2
click at [510, 172] on div "Um den Modus zum Ziehen mit der Tastatur zu aktivieren, drückst du Alt + Eingab…" at bounding box center [329, 150] width 616 height 308
click at [292, 206] on image "Main content" at bounding box center [292, 205] width 6 height 6
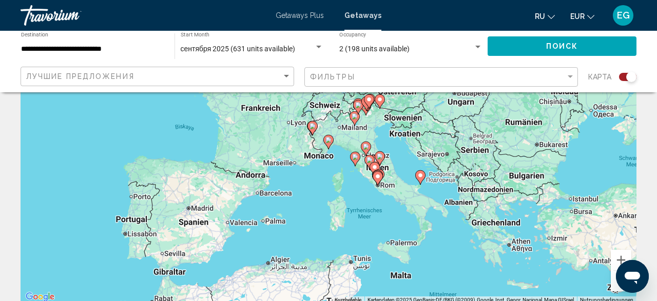
click at [327, 143] on image "Main content" at bounding box center [329, 140] width 6 height 6
type input "**********"
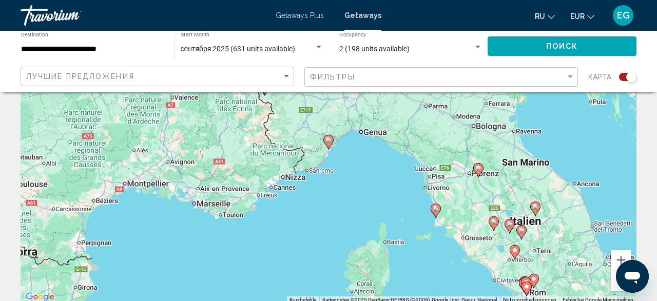
click at [330, 145] on icon "Main content" at bounding box center [328, 142] width 9 height 13
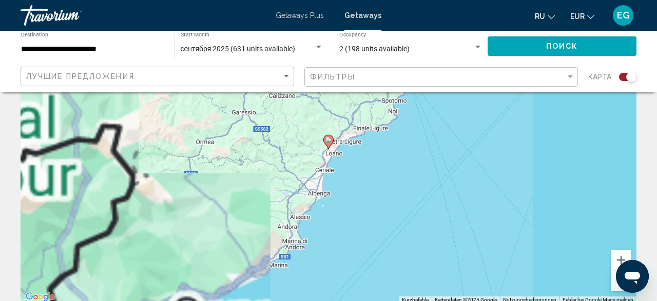
click at [330, 145] on icon "Main content" at bounding box center [328, 142] width 9 height 13
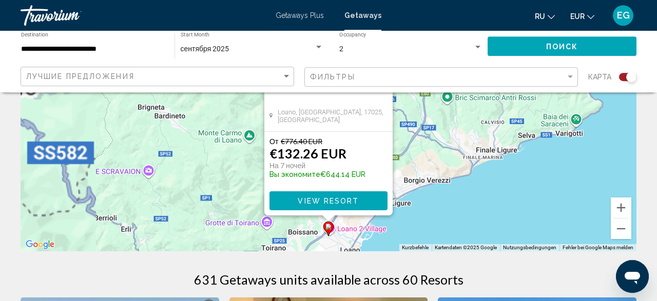
scroll to position [160, 0]
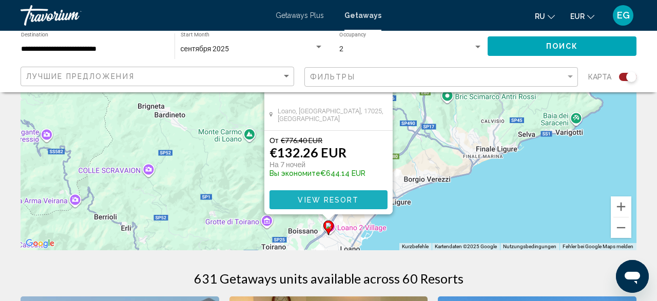
click at [341, 206] on button "View Resort" at bounding box center [329, 199] width 118 height 19
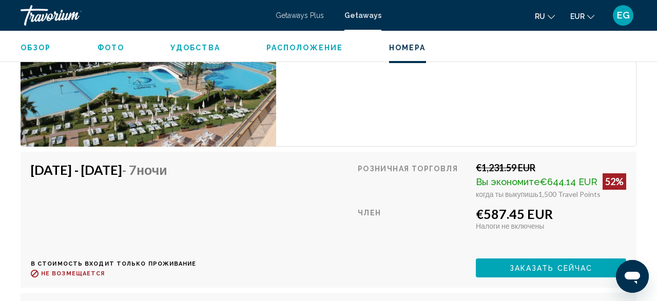
scroll to position [2147, 0]
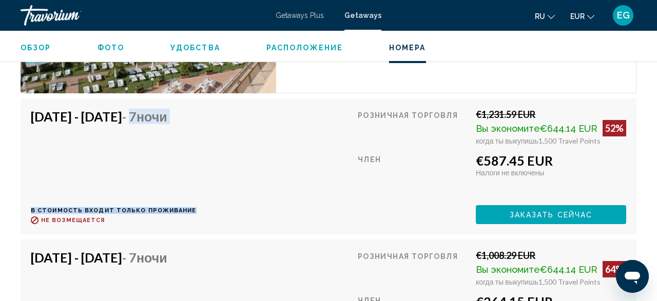
drag, startPoint x: 187, startPoint y: 130, endPoint x: 186, endPoint y: 188, distance: 58.5
click at [186, 188] on div "[DATE] - [DATE] - 7 ночи В стоимость входит только проживание Возврат до : Не в…" at bounding box center [114, 167] width 166 height 116
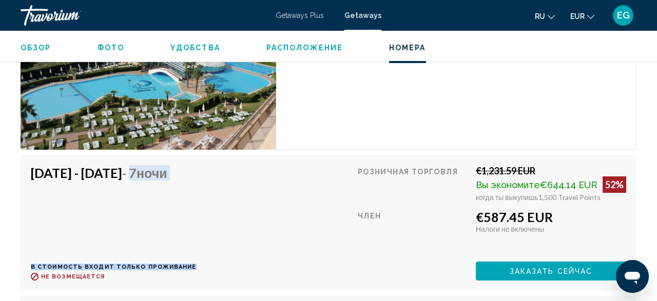
scroll to position [2094, 0]
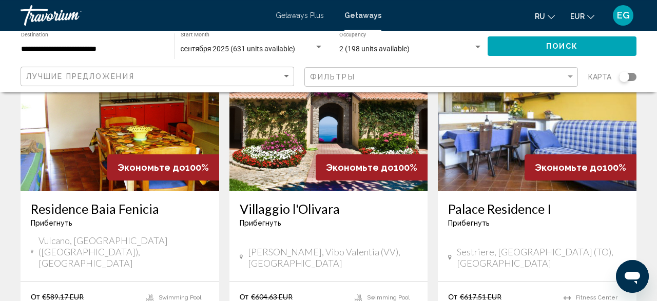
scroll to position [160, 0]
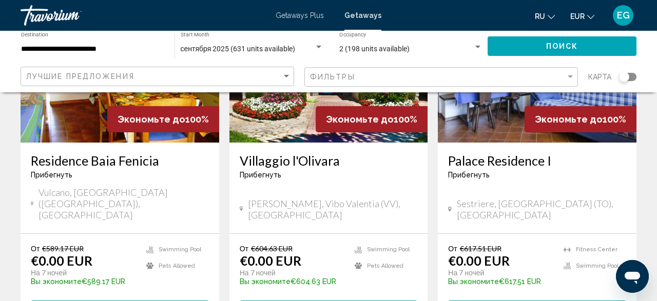
click at [635, 76] on div "Search widget" at bounding box center [627, 77] width 17 height 8
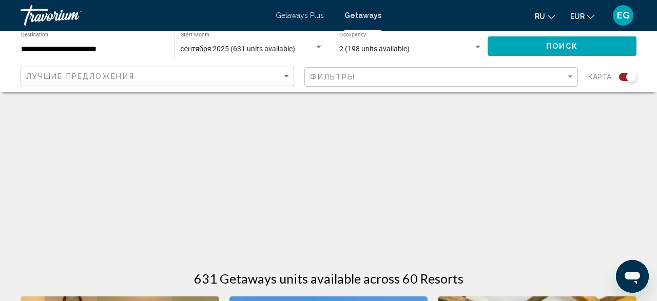
scroll to position [478, 0]
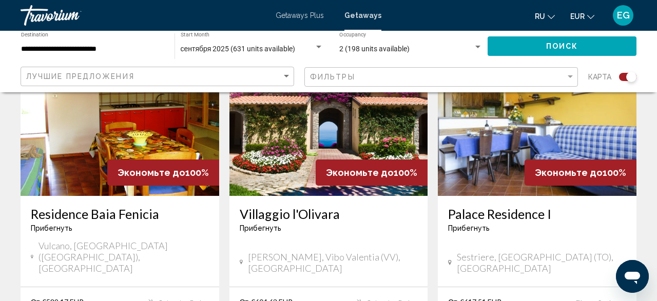
click at [623, 80] on div "Search widget" at bounding box center [627, 77] width 17 height 8
click at [629, 78] on div "Search widget" at bounding box center [624, 77] width 10 height 10
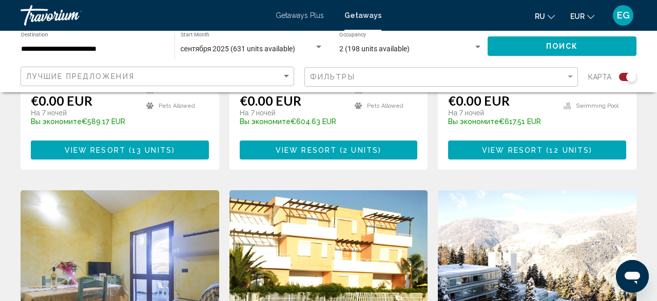
click at [629, 78] on div "Search widget" at bounding box center [631, 77] width 10 height 10
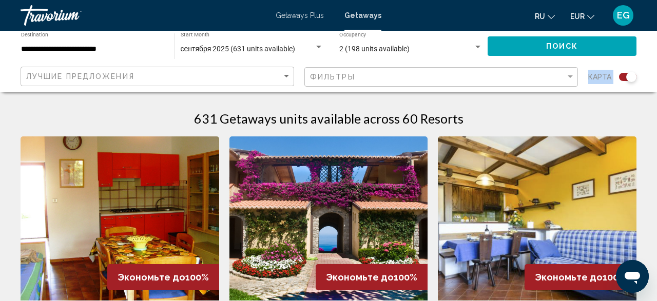
click at [629, 78] on div "Search widget" at bounding box center [631, 77] width 10 height 10
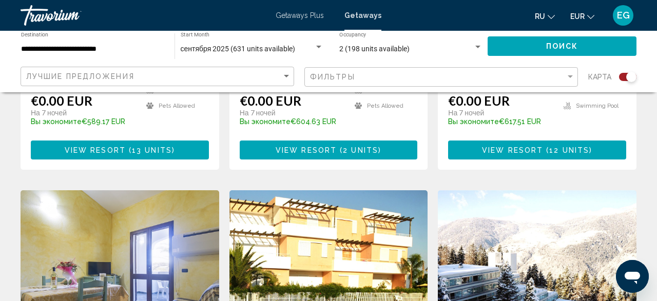
click at [629, 78] on div "Search widget" at bounding box center [631, 77] width 10 height 10
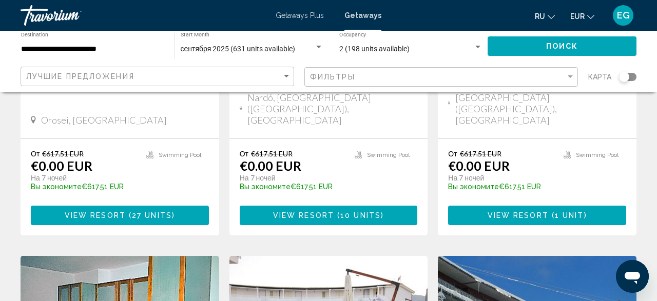
scroll to position [320, 0]
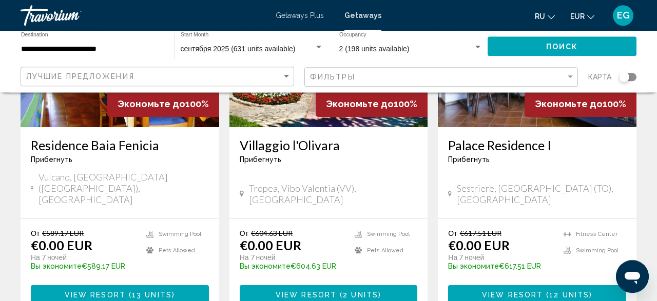
scroll to position [267, 0]
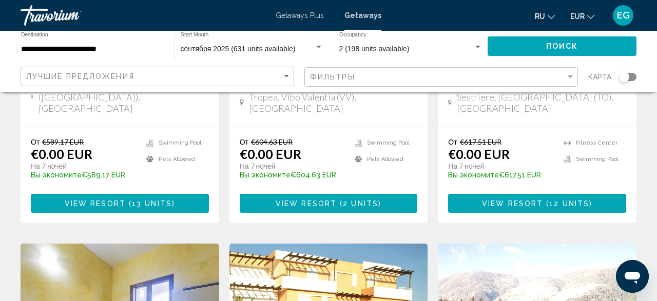
click at [93, 200] on span "View Resort" at bounding box center [95, 204] width 61 height 8
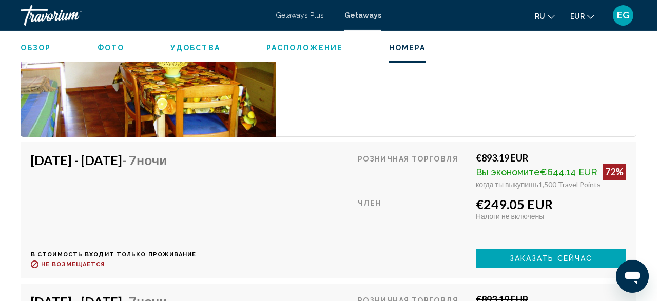
scroll to position [2207, 0]
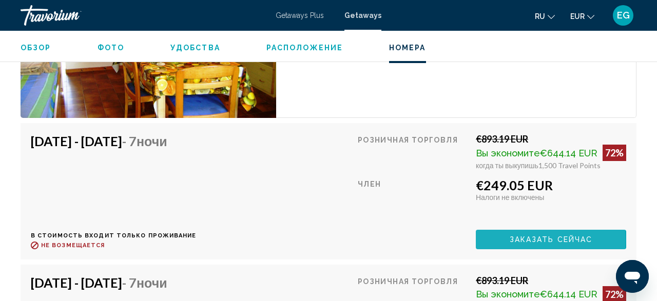
click at [535, 236] on span "Заказать сейчас" at bounding box center [551, 240] width 83 height 8
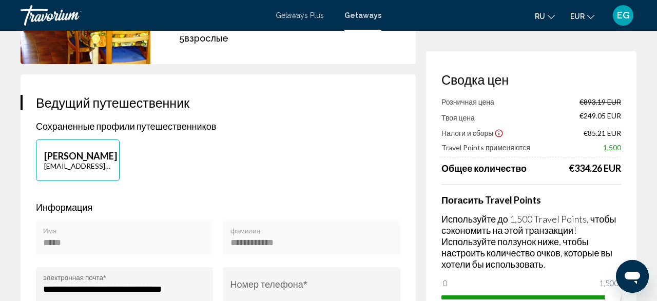
scroll to position [214, 0]
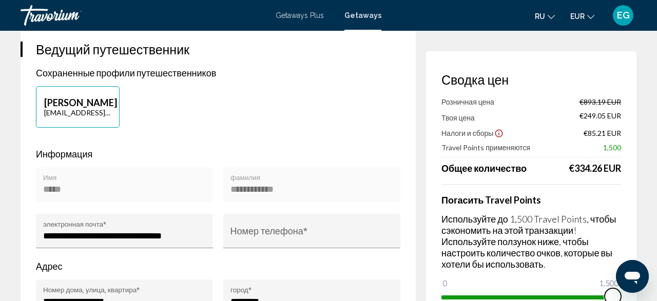
drag, startPoint x: 609, startPoint y: 298, endPoint x: 649, endPoint y: 304, distance: 40.5
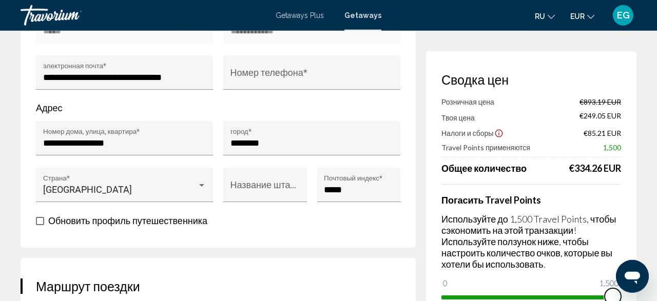
scroll to position [374, 0]
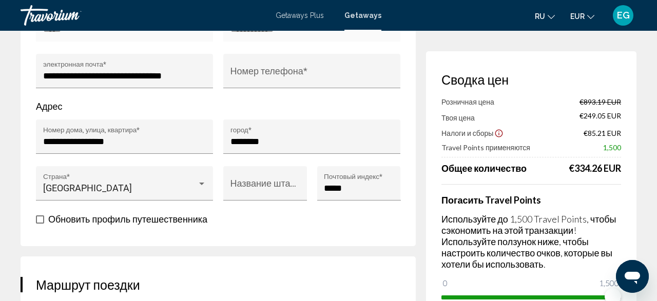
drag, startPoint x: 622, startPoint y: 112, endPoint x: 533, endPoint y: 126, distance: 90.4
click at [533, 126] on div "Сводка цен Розничная цена €893.19 EUR Твоя цена €249.05 EUR Налоги и сборы €85.…" at bounding box center [531, 188] width 210 height 275
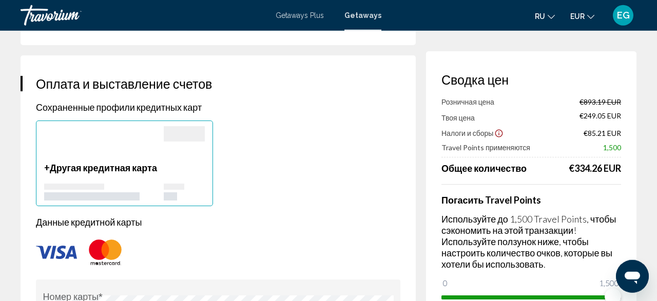
scroll to position [748, 0]
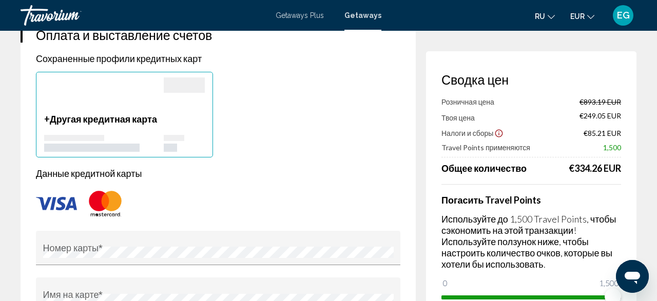
drag, startPoint x: 565, startPoint y: 170, endPoint x: 624, endPoint y: 169, distance: 58.5
click at [624, 169] on div "Сводка цен Розничная цена €893.19 EUR Твоя цена €249.05 EUR Налоги и сборы €85.…" at bounding box center [531, 188] width 210 height 275
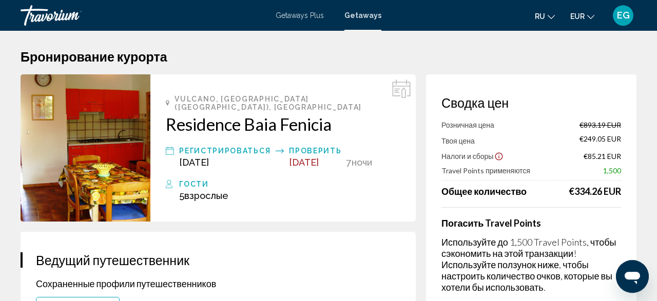
scroll to position [0, 0]
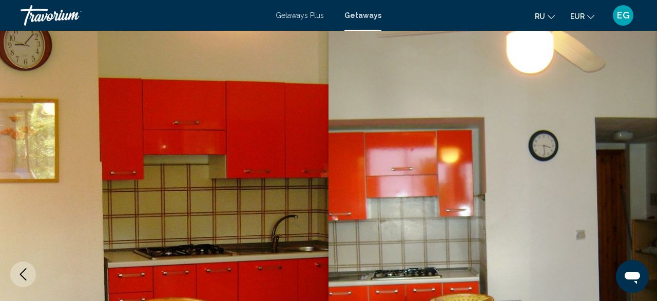
scroll to position [1940, 0]
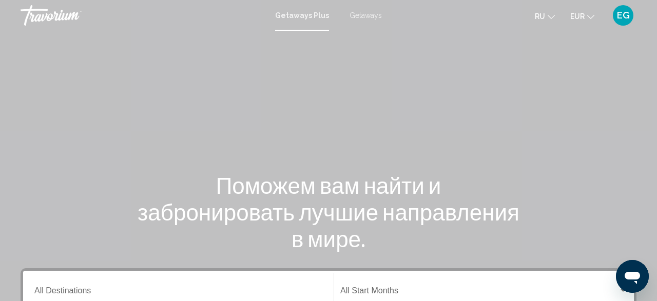
click at [363, 12] on span "Getaways" at bounding box center [366, 15] width 32 height 8
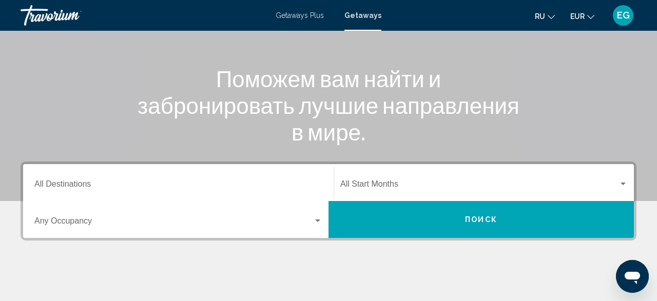
click at [262, 182] on input "Destination All Destinations" at bounding box center [178, 186] width 288 height 9
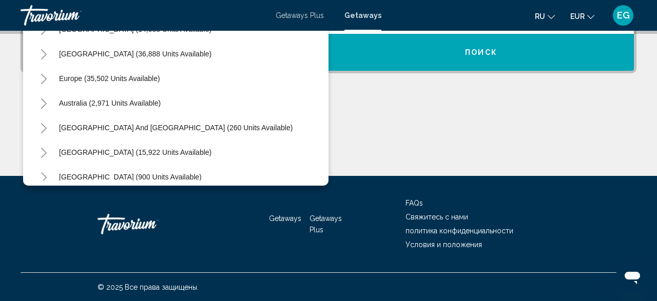
scroll to position [47, 0]
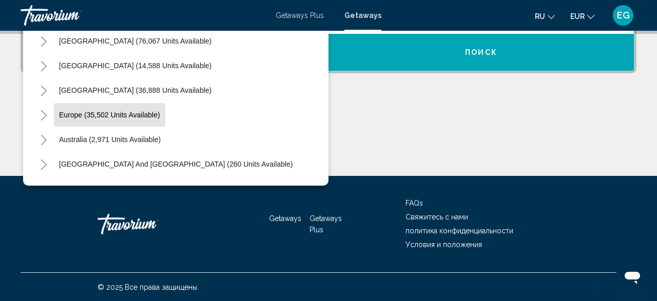
click at [121, 106] on button "Europe (35,502 units available)" at bounding box center [109, 115] width 111 height 24
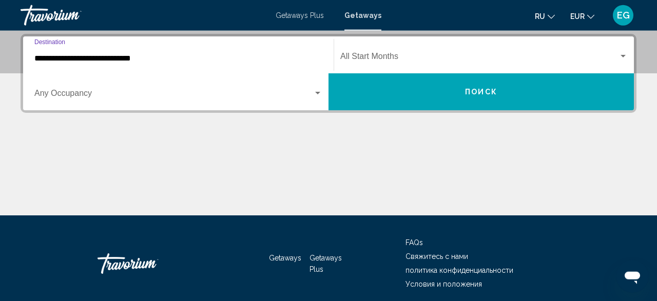
click at [158, 59] on input "**********" at bounding box center [178, 58] width 288 height 9
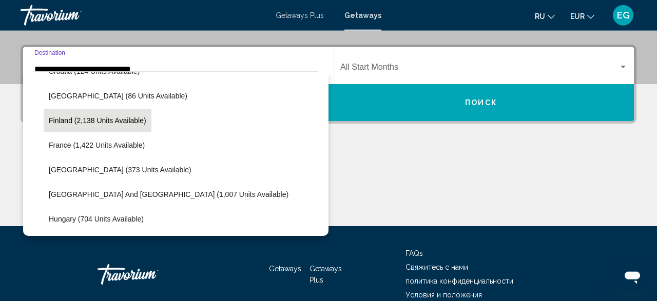
scroll to position [299, 0]
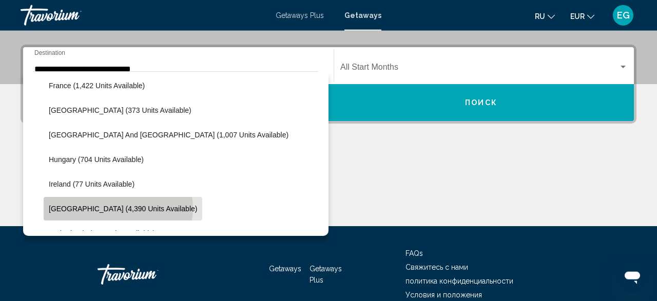
click at [118, 208] on span "Italy (4,390 units available)" at bounding box center [123, 209] width 148 height 8
type input "**********"
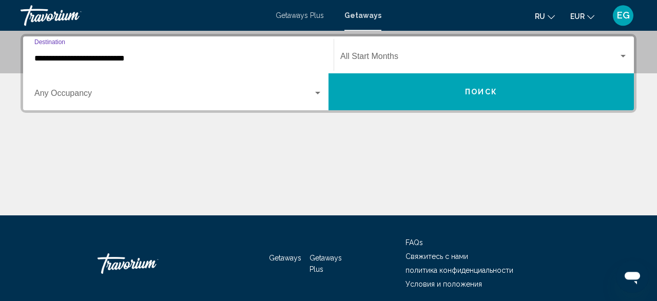
scroll to position [235, 0]
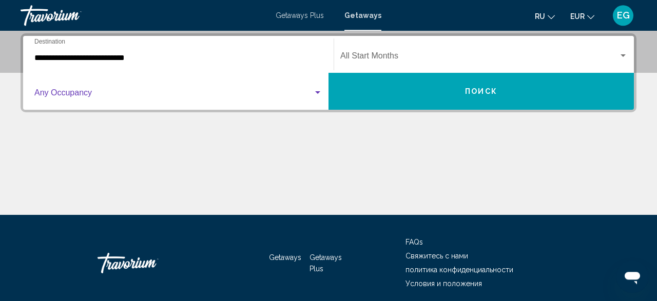
click at [138, 95] on span "Search widget" at bounding box center [173, 94] width 279 height 9
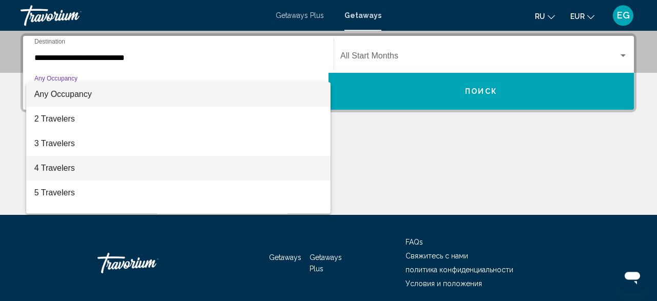
click at [114, 162] on span "4 Travelers" at bounding box center [178, 168] width 288 height 25
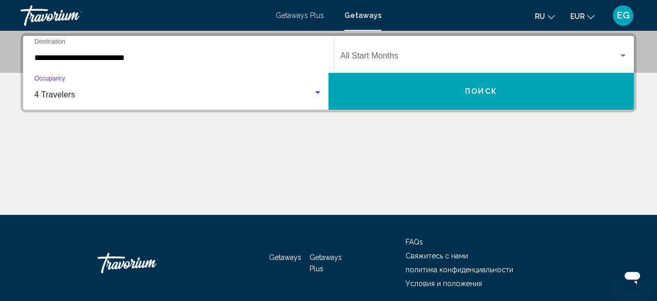
click at [466, 51] on div "Start Month All Start Months" at bounding box center [484, 55] width 288 height 32
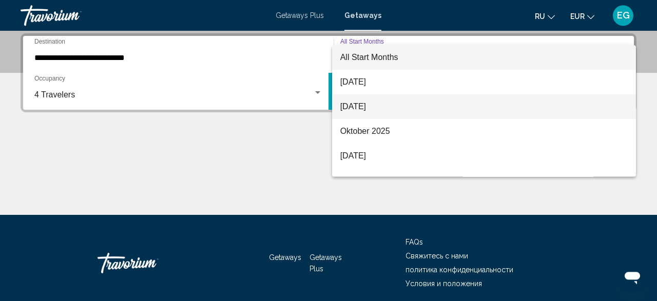
click at [404, 106] on span "[DATE]" at bounding box center [484, 106] width 288 height 25
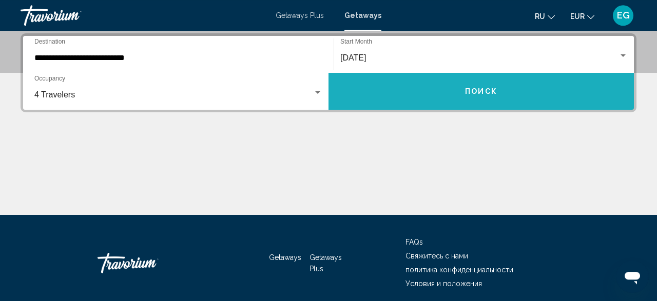
click at [407, 99] on button "Поиск" at bounding box center [481, 91] width 305 height 37
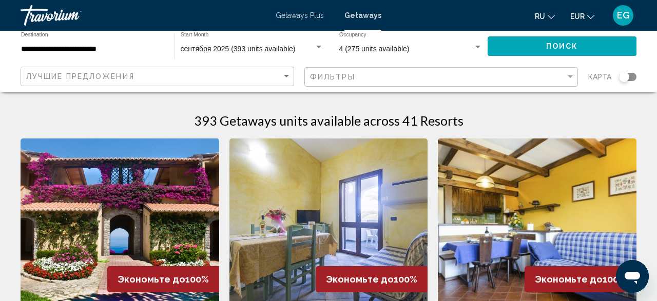
click at [633, 82] on div "карта" at bounding box center [612, 77] width 48 height 21
click at [633, 75] on div "Search widget" at bounding box center [627, 77] width 17 height 8
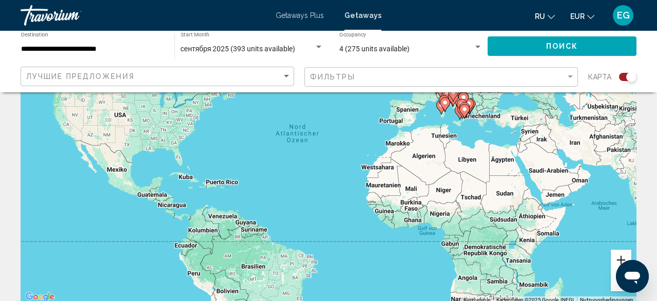
scroll to position [160, 0]
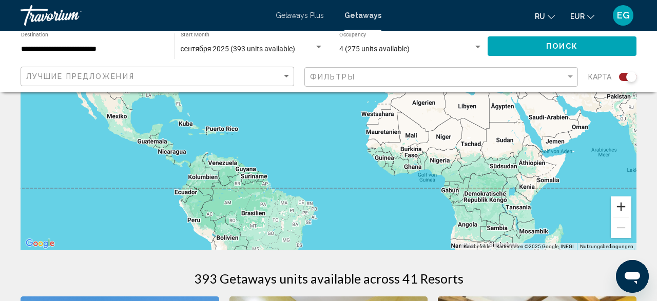
click at [623, 210] on button "Vergrößern" at bounding box center [621, 207] width 21 height 21
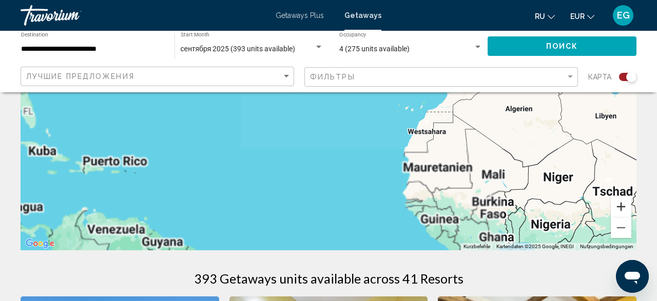
click at [623, 210] on button "Vergrößern" at bounding box center [621, 207] width 21 height 21
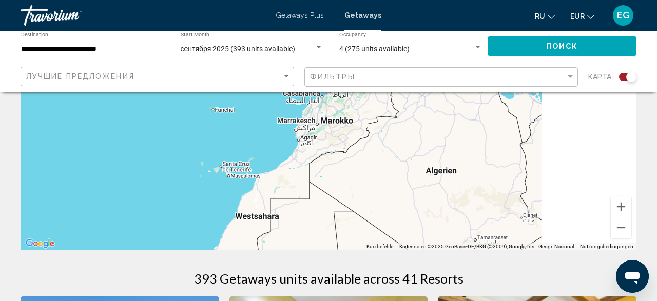
drag, startPoint x: 611, startPoint y: 178, endPoint x: 198, endPoint y: 242, distance: 418.8
click at [210, 241] on div "Um den Modus zum Ziehen mit der Tastatur zu aktivieren, drückst du Alt + Eingab…" at bounding box center [329, 96] width 616 height 308
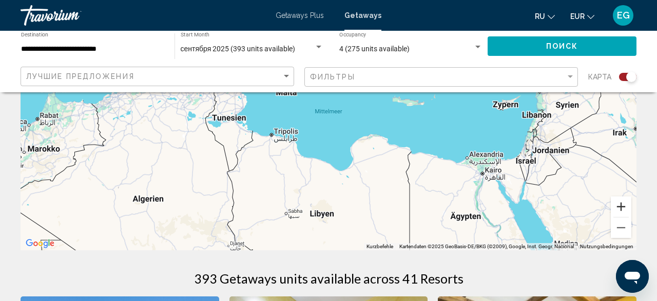
click at [621, 208] on button "Vergrößern" at bounding box center [621, 207] width 21 height 21
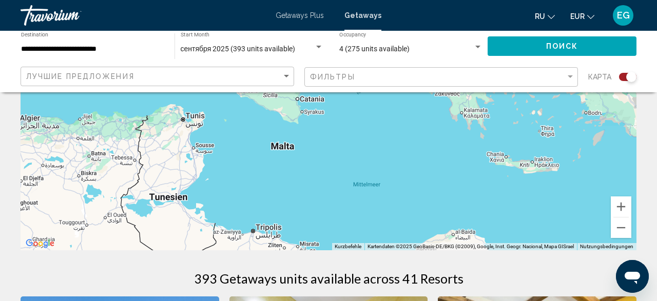
drag, startPoint x: 394, startPoint y: 130, endPoint x: 487, endPoint y: 263, distance: 162.9
click at [486, 251] on div "Um den Modus zum Ziehen mit der Tastatur zu aktivieren, drückst du Alt + Eingab…" at bounding box center [329, 96] width 616 height 308
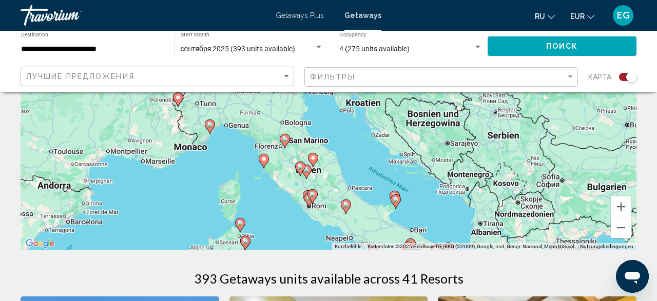
drag, startPoint x: 415, startPoint y: 129, endPoint x: 405, endPoint y: 250, distance: 121.1
click at [405, 250] on div "Um von einem Element zum anderen zu gelangen, drückst du die Pfeiltasten entspr…" at bounding box center [329, 96] width 616 height 308
click at [609, 207] on div "Um den Modus zum Ziehen mit der Tastatur zu aktivieren, drückst du Alt + Eingab…" at bounding box center [329, 96] width 616 height 308
click at [624, 207] on button "Vergrößern" at bounding box center [621, 207] width 21 height 21
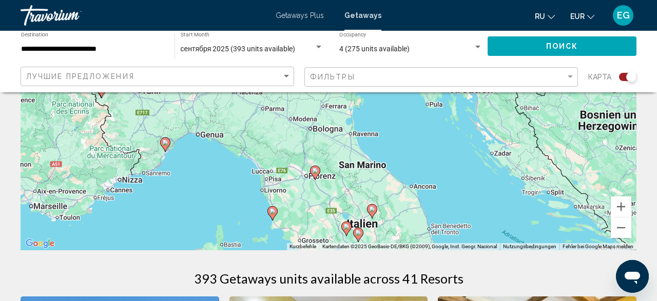
drag, startPoint x: 319, startPoint y: 189, endPoint x: 393, endPoint y: 168, distance: 76.9
click at [393, 168] on div "Um den Modus zum Ziehen mit der Tastatur zu aktivieren, drückst du Alt + Eingab…" at bounding box center [329, 96] width 616 height 308
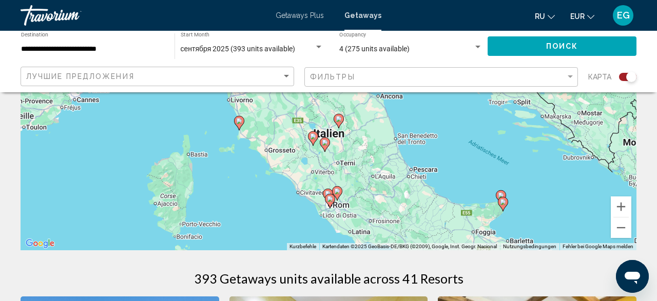
drag, startPoint x: 500, startPoint y: 209, endPoint x: 464, endPoint y: 107, distance: 108.6
click at [464, 107] on div "Um den Modus zum Ziehen mit der Tastatur zu aktivieren, drückst du Alt + Eingab…" at bounding box center [329, 96] width 616 height 308
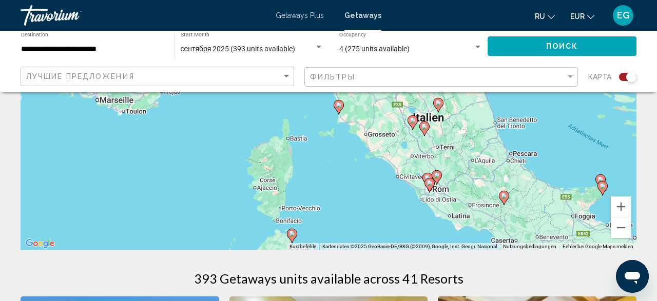
drag, startPoint x: 388, startPoint y: 164, endPoint x: 494, endPoint y: 176, distance: 106.9
click at [494, 176] on div "Um den Modus zum Ziehen mit der Tastatur zu aktivieren, drückst du Alt + Eingab…" at bounding box center [329, 96] width 616 height 308
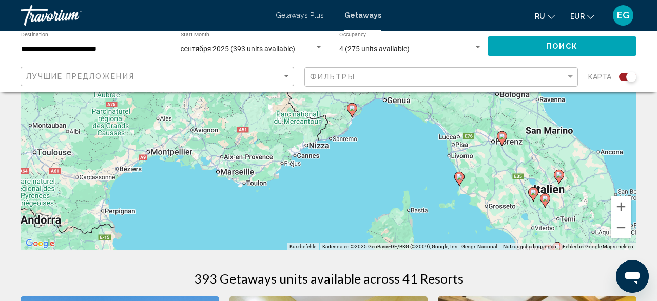
drag, startPoint x: 362, startPoint y: 138, endPoint x: 483, endPoint y: 215, distance: 142.9
click at [483, 215] on div "Um den Modus zum Ziehen mit der Tastatur zu aktivieren, drückst du Alt + Eingab…" at bounding box center [329, 96] width 616 height 308
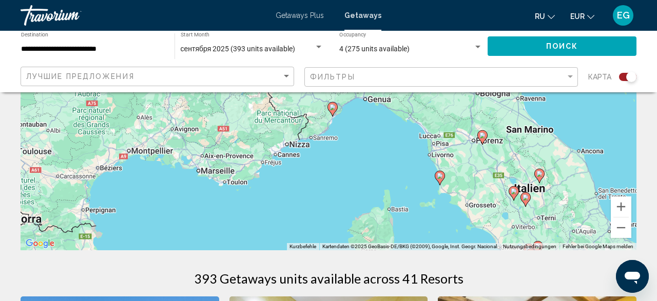
drag, startPoint x: 438, startPoint y: 167, endPoint x: 369, endPoint y: 132, distance: 77.8
click at [369, 132] on div "Um den Modus zum Ziehen mit der Tastatur zu aktivieren, drückst du Alt + Eingab…" at bounding box center [329, 96] width 616 height 308
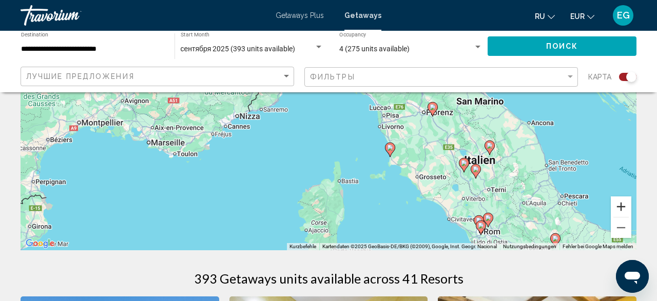
click at [621, 206] on button "Vergrößern" at bounding box center [621, 207] width 21 height 21
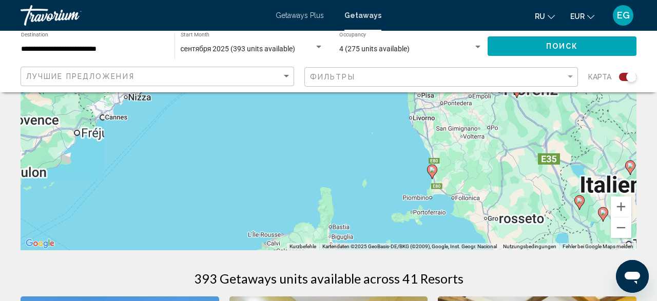
drag, startPoint x: 500, startPoint y: 204, endPoint x: 478, endPoint y: 161, distance: 48.7
click at [479, 161] on div "Um den Modus zum Ziehen mit der Tastatur zu aktivieren, drückst du Alt + Eingab…" at bounding box center [329, 96] width 616 height 308
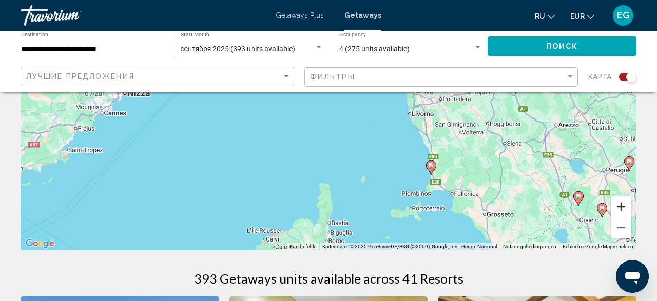
click at [625, 212] on button "Vergrößern" at bounding box center [621, 207] width 21 height 21
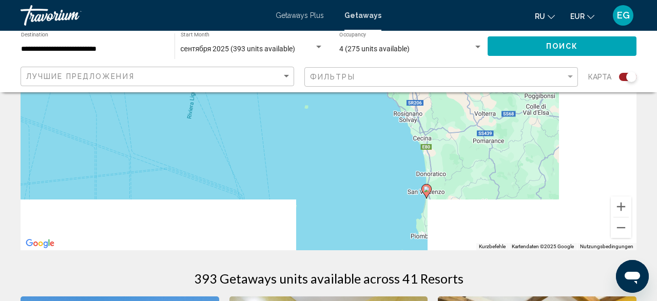
drag, startPoint x: 414, startPoint y: 145, endPoint x: 367, endPoint y: 118, distance: 54.5
click at [367, 118] on div "Um den Modus zum Ziehen mit der Tastatur zu aktivieren, drückst du Alt + Eingab…" at bounding box center [329, 96] width 616 height 308
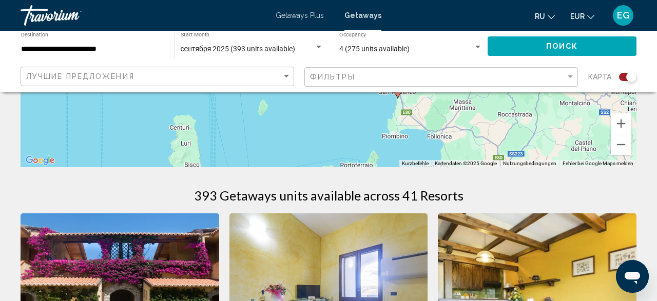
scroll to position [267, 0]
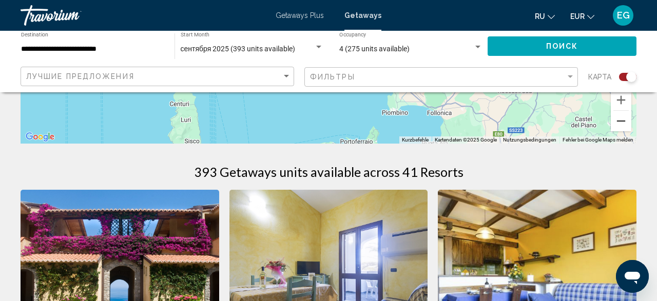
click at [622, 126] on button "Verkleinern" at bounding box center [621, 121] width 21 height 21
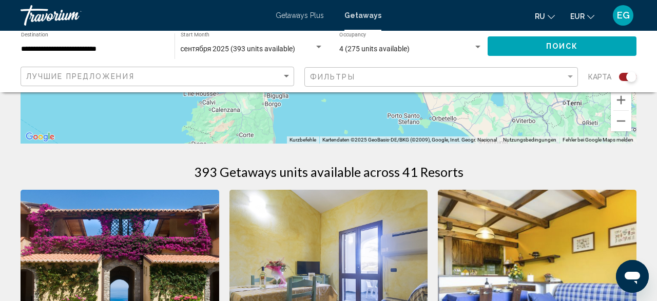
drag, startPoint x: 395, startPoint y: 110, endPoint x: 452, endPoint y: 186, distance: 95.7
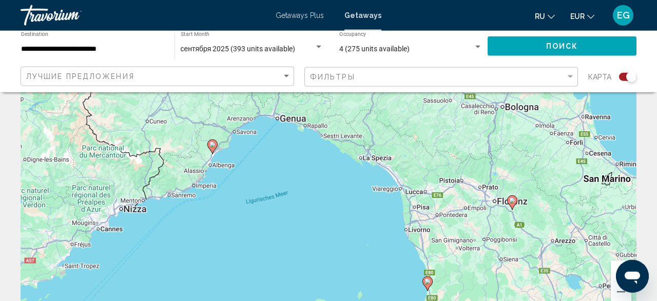
scroll to position [53, 0]
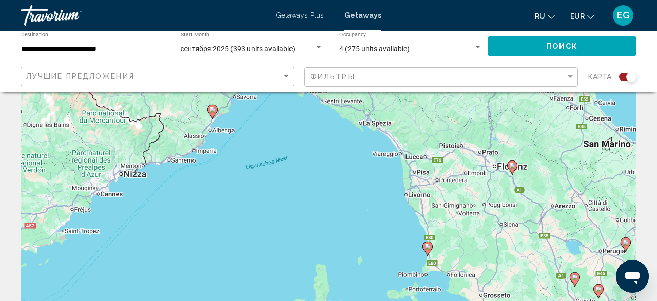
drag, startPoint x: 544, startPoint y: 223, endPoint x: 532, endPoint y: 96, distance: 127.4
click at [532, 97] on div "Um den Modus zum Ziehen mit der Tastatur zu aktivieren, drückst du Alt + Eingab…" at bounding box center [329, 203] width 616 height 308
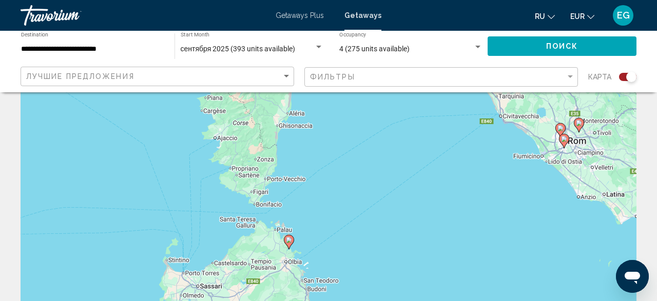
drag, startPoint x: 451, startPoint y: 201, endPoint x: 442, endPoint y: 118, distance: 83.7
click at [442, 121] on div "Um den Modus zum Ziehen mit der Tastatur zu aktivieren, drückst du Alt + Eingab…" at bounding box center [329, 203] width 616 height 308
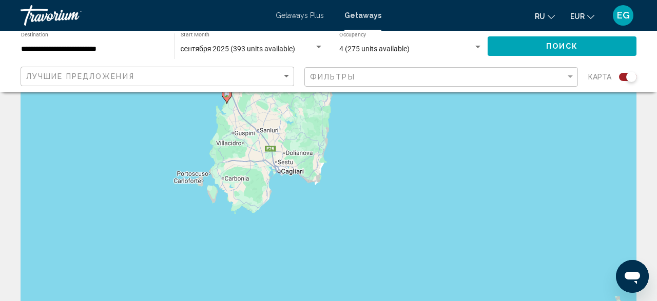
drag, startPoint x: 347, startPoint y: 213, endPoint x: 391, endPoint y: 111, distance: 110.8
click at [391, 111] on div "Um den Modus zum Ziehen mit der Tastatur zu aktivieren, drückst du Alt + Eingab…" at bounding box center [329, 203] width 616 height 308
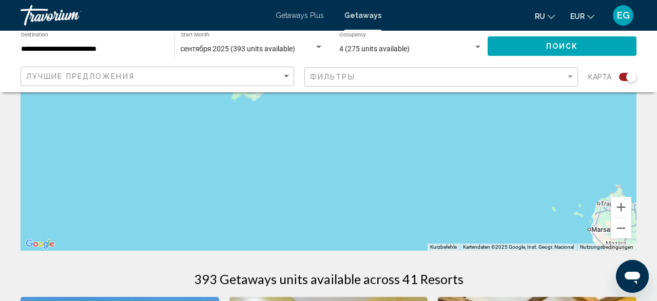
scroll to position [160, 0]
click at [615, 229] on button "Verkleinern" at bounding box center [621, 228] width 21 height 21
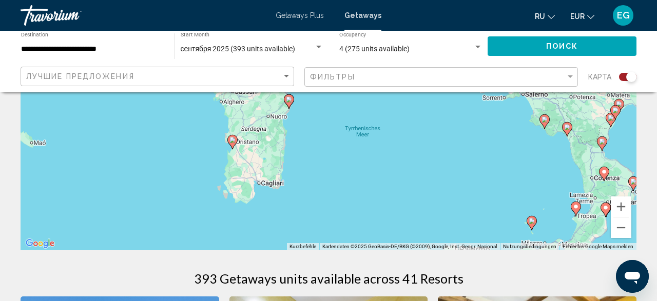
drag, startPoint x: 451, startPoint y: 126, endPoint x: 390, endPoint y: 220, distance: 111.8
click at [407, 236] on div "Um den Modus zum Ziehen mit der Tastatur zu aktivieren, drückst du Alt + Eingab…" at bounding box center [329, 96] width 616 height 308
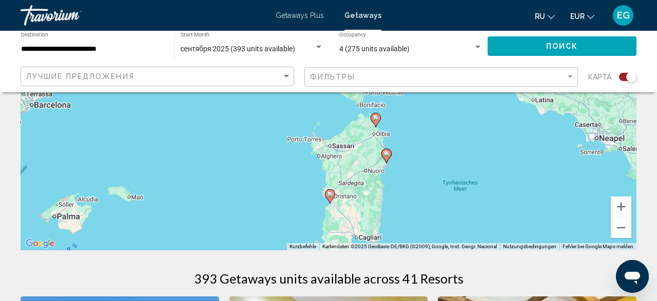
drag, startPoint x: 316, startPoint y: 173, endPoint x: 410, endPoint y: 213, distance: 102.1
click at [410, 213] on div "Um den Modus zum Ziehen mit der Tastatur zu aktivieren, drückst du Alt + Eingab…" at bounding box center [329, 96] width 616 height 308
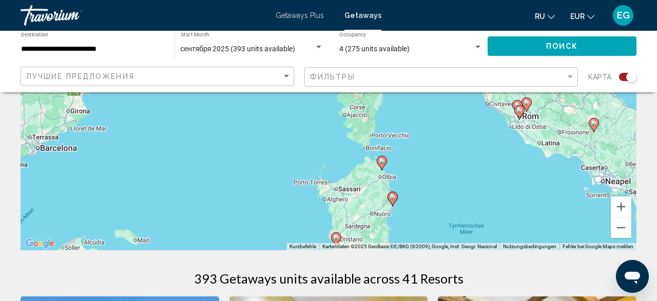
drag, startPoint x: 458, startPoint y: 128, endPoint x: 466, endPoint y: 177, distance: 49.3
click at [466, 177] on div "Um den Modus zum Ziehen mit der Tastatur zu aktivieren, drückst du Alt + Eingab…" at bounding box center [329, 96] width 616 height 308
click at [622, 231] on button "Verkleinern" at bounding box center [621, 228] width 21 height 21
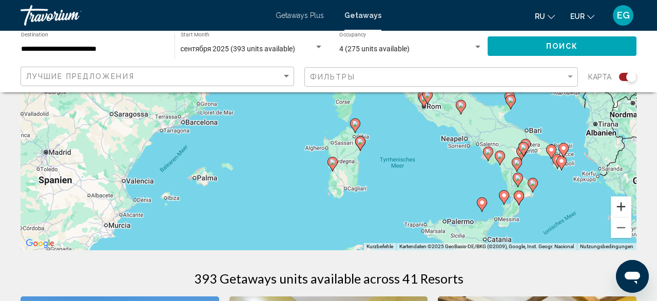
click at [619, 204] on button "Vergrößern" at bounding box center [621, 207] width 21 height 21
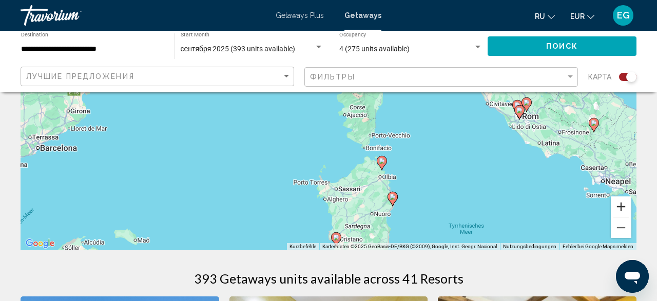
click at [624, 211] on button "Vergrößern" at bounding box center [621, 207] width 21 height 21
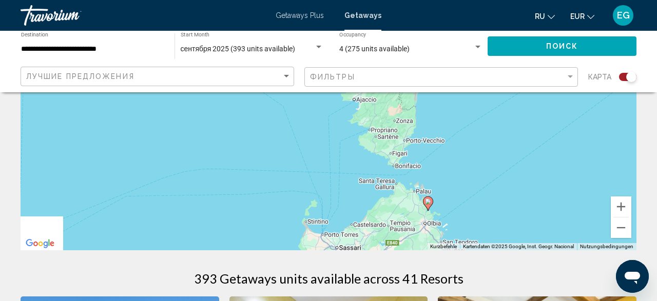
drag, startPoint x: 497, startPoint y: 212, endPoint x: 482, endPoint y: 90, distance: 122.6
click at [482, 90] on div "Um den Modus zum Ziehen mit der Tastatur zu aktivieren, drückst du Alt + Eingab…" at bounding box center [329, 96] width 616 height 308
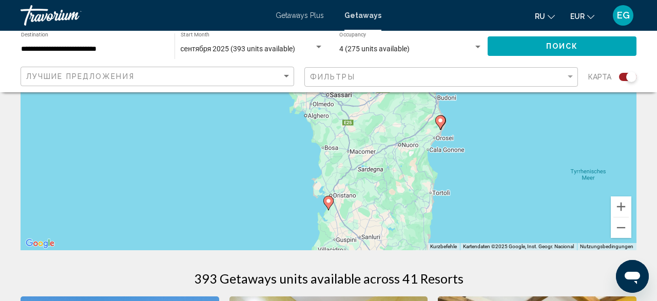
drag, startPoint x: 497, startPoint y: 197, endPoint x: 499, endPoint y: 160, distance: 37.0
click at [499, 160] on div "Um den Modus zum Ziehen mit der Tastatur zu aktivieren, drückst du Alt + Eingab…" at bounding box center [329, 96] width 616 height 308
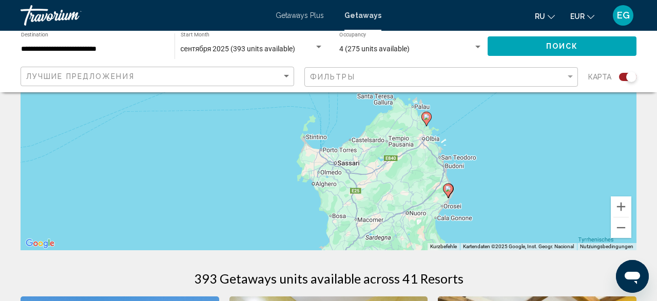
drag, startPoint x: 523, startPoint y: 131, endPoint x: 530, endPoint y: 207, distance: 76.8
click at [530, 207] on div "Um den Modus zum Ziehen mit der Tastatur zu aktivieren, drückst du Alt + Eingab…" at bounding box center [329, 96] width 616 height 308
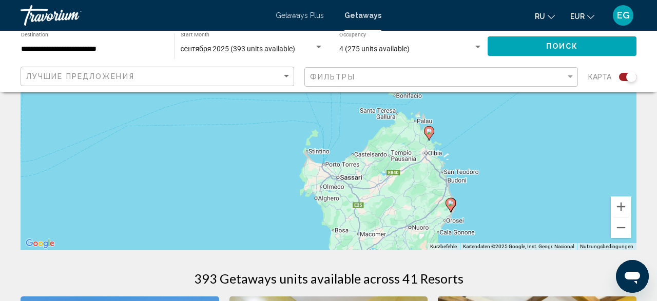
click at [431, 130] on image "Main content" at bounding box center [429, 131] width 6 height 6
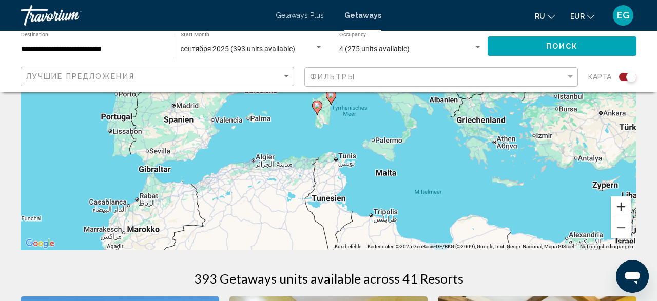
click at [622, 206] on button "Vergrößern" at bounding box center [621, 207] width 21 height 21
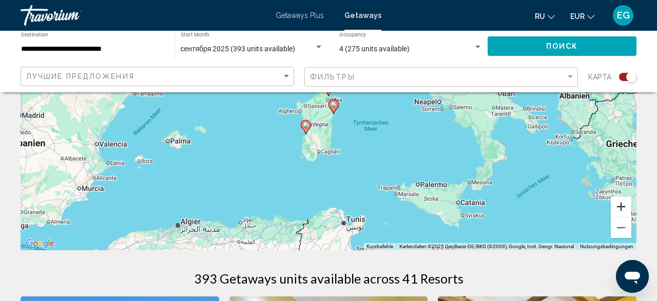
click at [622, 206] on button "Vergrößern" at bounding box center [621, 207] width 21 height 21
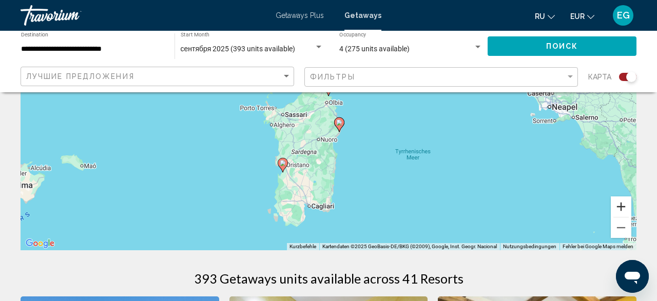
click at [622, 206] on button "Vergrößern" at bounding box center [621, 207] width 21 height 21
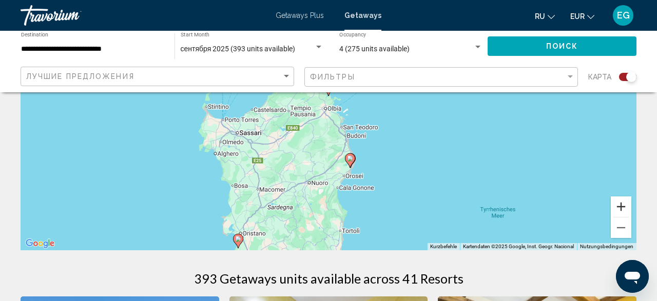
click at [622, 206] on button "Vergrößern" at bounding box center [621, 207] width 21 height 21
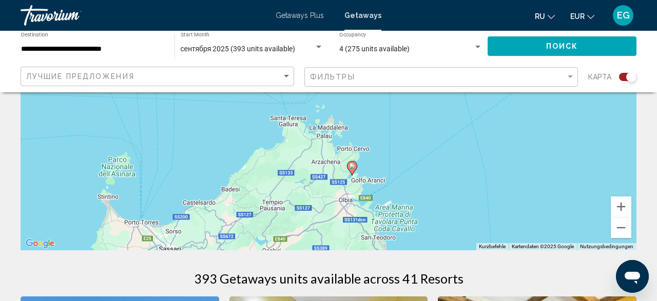
drag, startPoint x: 472, startPoint y: 120, endPoint x: 502, endPoint y: 214, distance: 98.7
click at [502, 213] on div "Um den Modus zum Ziehen mit der Tastatur zu aktivieren, drückst du Alt + Eingab…" at bounding box center [329, 96] width 616 height 308
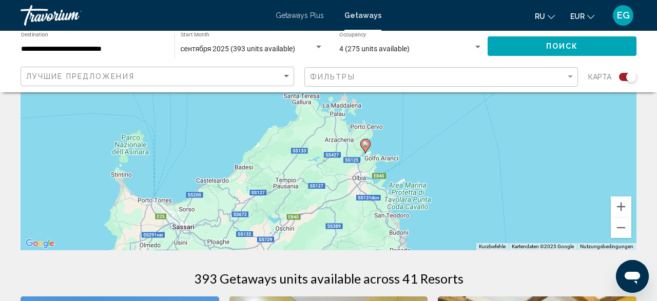
drag, startPoint x: 437, startPoint y: 168, endPoint x: 439, endPoint y: 151, distance: 16.6
click at [439, 151] on div "Um den Modus zum Ziehen mit der Tastatur zu aktivieren, drückst du Alt + Eingab…" at bounding box center [329, 96] width 616 height 308
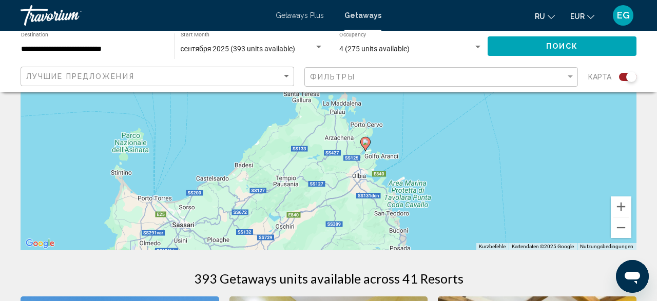
click at [365, 144] on image "Main content" at bounding box center [365, 142] width 6 height 6
type input "**********"
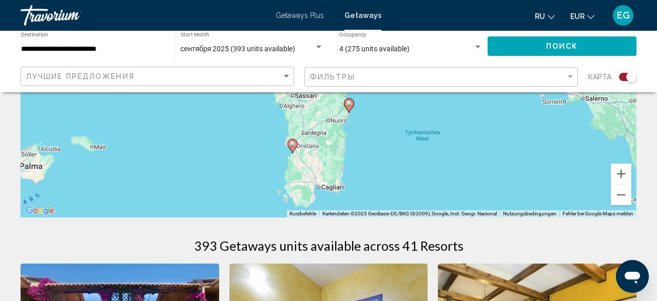
scroll to position [267, 0]
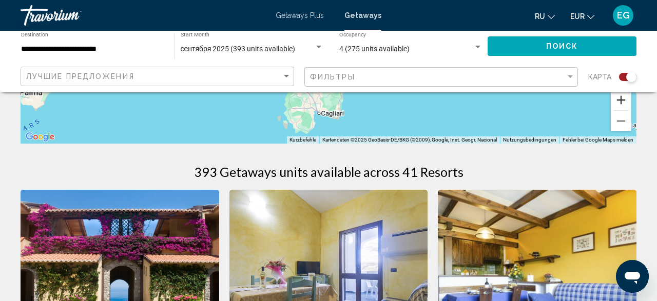
click at [622, 107] on button "Vergrößern" at bounding box center [621, 100] width 21 height 21
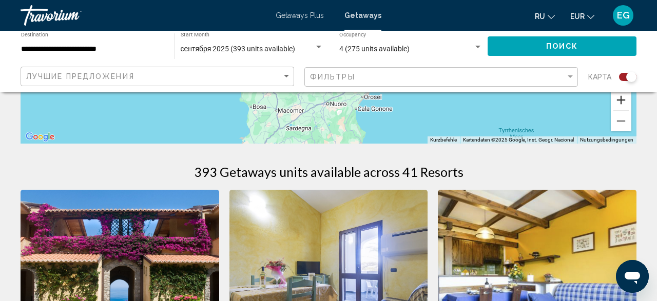
click at [622, 97] on button "Vergrößern" at bounding box center [621, 100] width 21 height 21
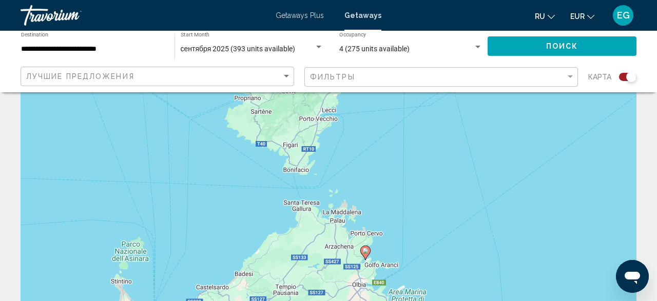
scroll to position [0, 0]
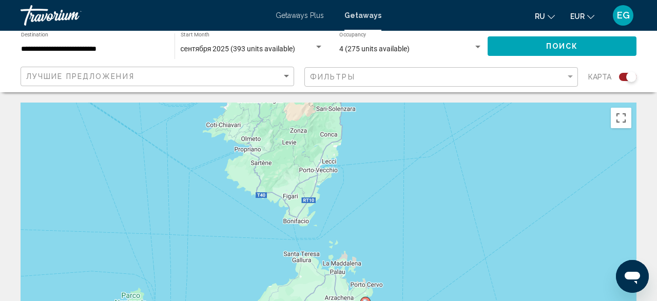
drag, startPoint x: 484, startPoint y: 300, endPoint x: 490, endPoint y: 124, distance: 176.2
click at [490, 125] on div "Um den Modus zum Ziehen mit der Tastatur zu aktivieren, drückst du Alt + Eingab…" at bounding box center [329, 257] width 616 height 308
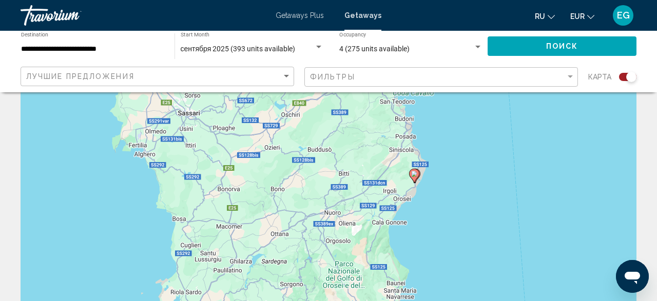
scroll to position [160, 0]
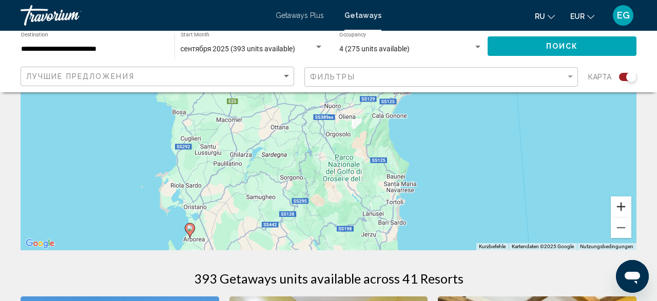
click at [623, 208] on button "Vergrößern" at bounding box center [621, 207] width 21 height 21
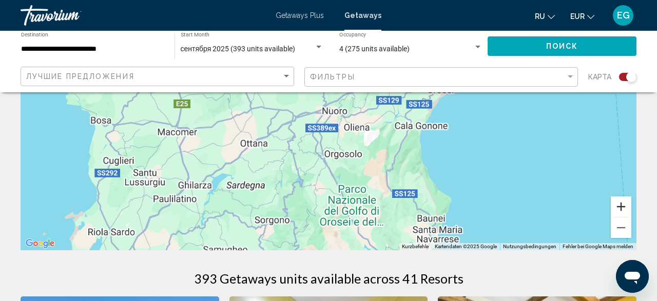
click at [623, 208] on button "Vergrößern" at bounding box center [621, 207] width 21 height 21
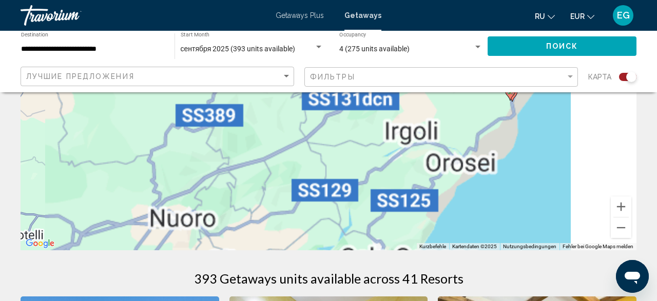
drag, startPoint x: 554, startPoint y: 147, endPoint x: 384, endPoint y: 232, distance: 190.6
click at [384, 232] on div "Um den Modus zum Ziehen mit der Tastatur zu aktivieren, drückst du Alt + Eingab…" at bounding box center [329, 96] width 616 height 308
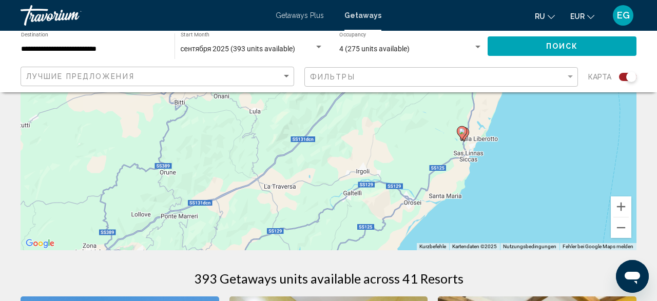
drag, startPoint x: 454, startPoint y: 139, endPoint x: 393, endPoint y: 212, distance: 95.5
click at [393, 212] on div "Um den Modus zum Ziehen mit der Tastatur zu aktivieren, drückst du Alt + Eingab…" at bounding box center [329, 96] width 616 height 308
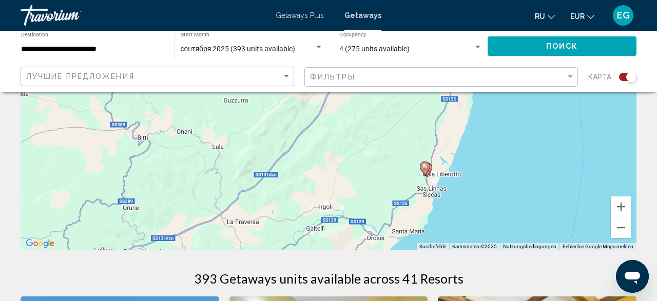
click at [430, 171] on gmp-advanced-marker "Main content" at bounding box center [425, 168] width 10 height 15
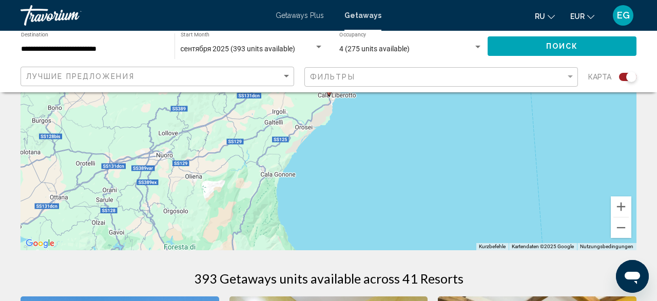
drag, startPoint x: 388, startPoint y: 186, endPoint x: 390, endPoint y: 196, distance: 10.0
click at [390, 196] on div "Um von einem Element zum anderen zu gelangen, drückst du die Pfeiltasten entspr…" at bounding box center [329, 96] width 616 height 308
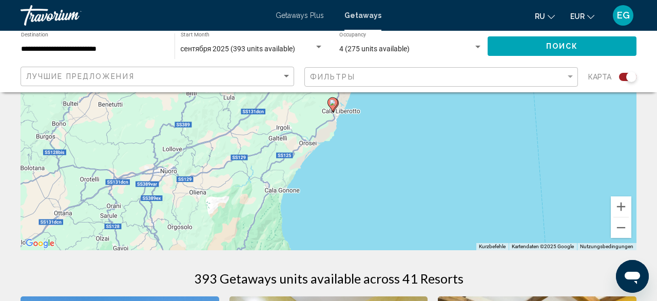
click at [333, 105] on image "Main content" at bounding box center [333, 103] width 6 height 6
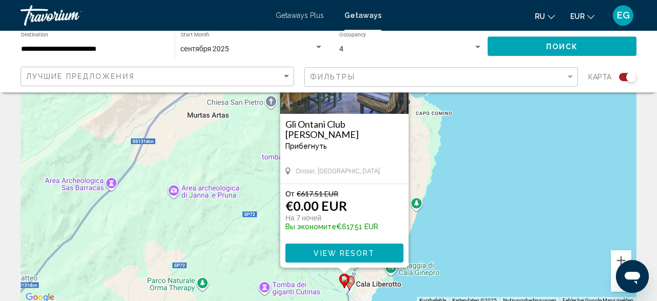
scroll to position [107, 0]
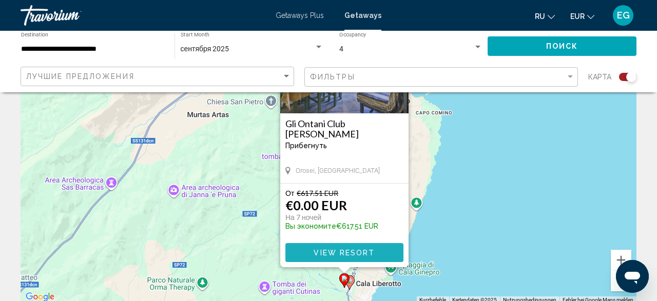
click at [385, 253] on button "View Resort" at bounding box center [344, 252] width 118 height 19
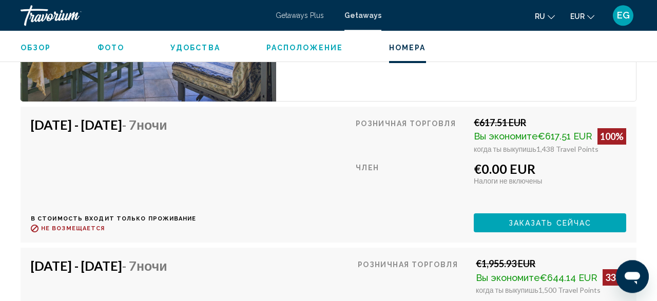
scroll to position [2049, 0]
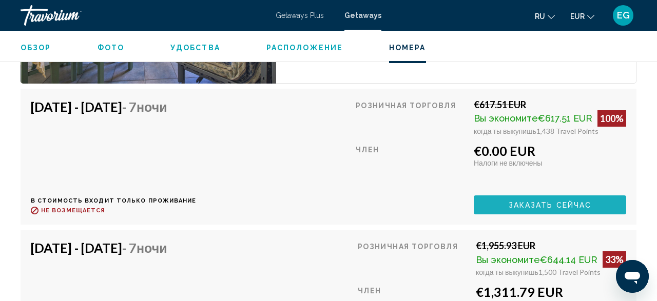
click at [598, 200] on button "Заказать сейчас" at bounding box center [550, 205] width 152 height 19
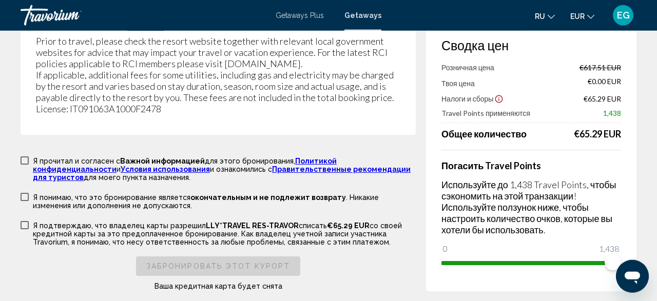
scroll to position [1915, 0]
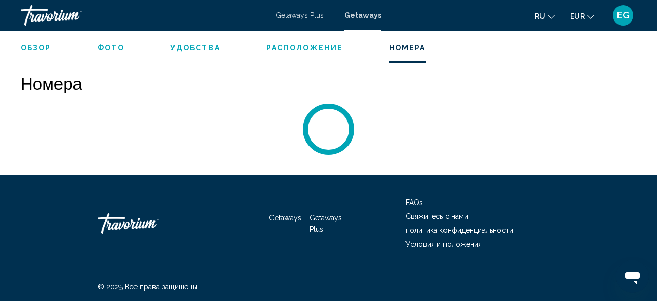
scroll to position [1728, 0]
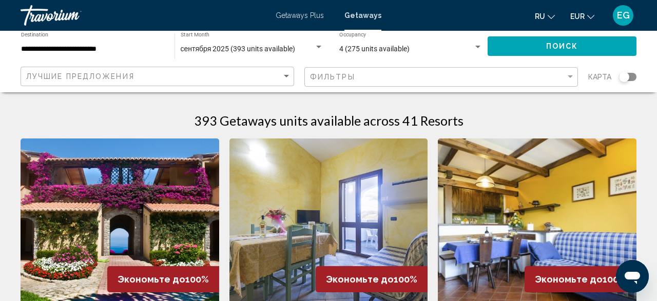
click at [631, 76] on div "Search widget" at bounding box center [627, 77] width 17 height 8
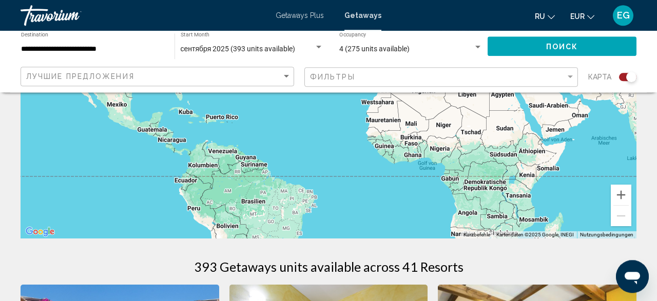
scroll to position [214, 0]
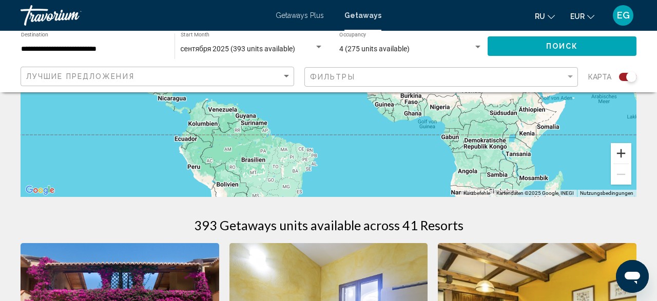
click at [622, 149] on button "Vergrößern" at bounding box center [621, 153] width 21 height 21
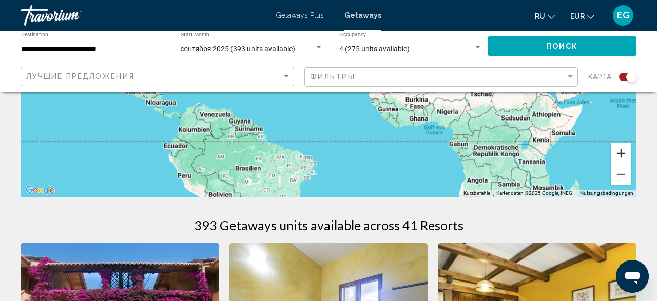
click at [622, 149] on button "Vergrößern" at bounding box center [621, 153] width 21 height 21
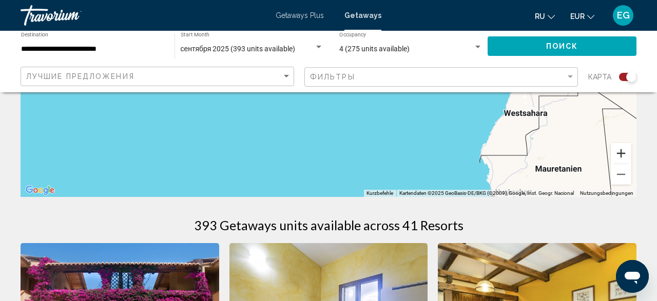
click at [622, 149] on button "Vergrößern" at bounding box center [621, 153] width 21 height 21
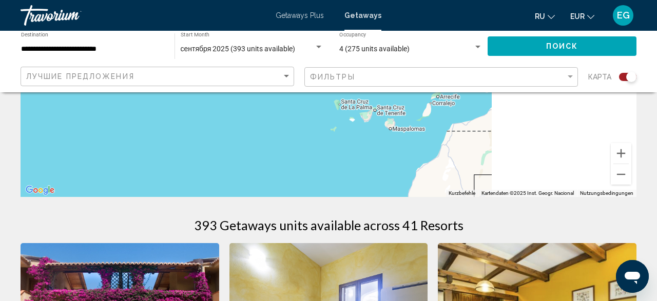
drag, startPoint x: 594, startPoint y: 151, endPoint x: 263, endPoint y: 170, distance: 331.2
click at [263, 170] on div "Main content" at bounding box center [329, 43] width 616 height 308
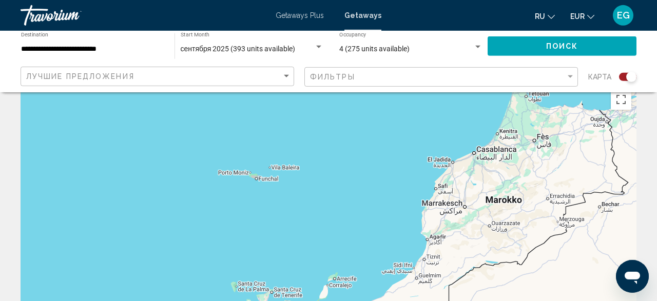
scroll to position [0, 0]
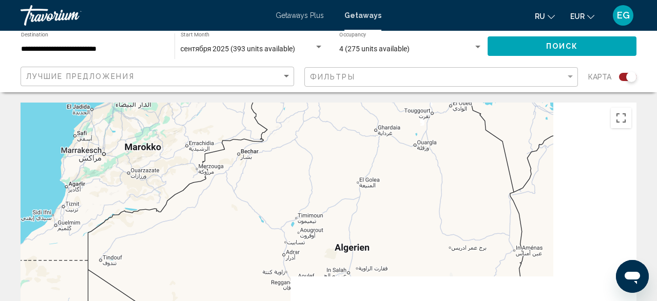
drag, startPoint x: 578, startPoint y: 243, endPoint x: 193, endPoint y: 167, distance: 392.0
click at [194, 167] on div "Main content" at bounding box center [329, 257] width 616 height 308
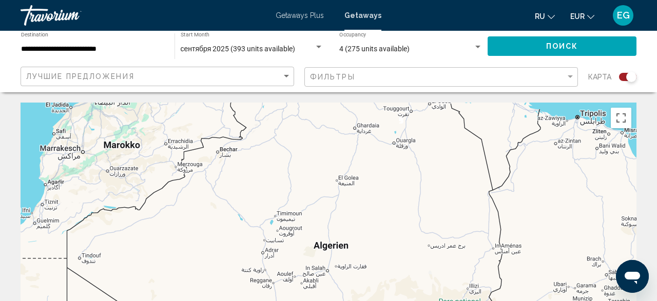
drag, startPoint x: 365, startPoint y: 123, endPoint x: 363, endPoint y: 307, distance: 183.8
click at [363, 301] on div "Main content" at bounding box center [329, 257] width 616 height 308
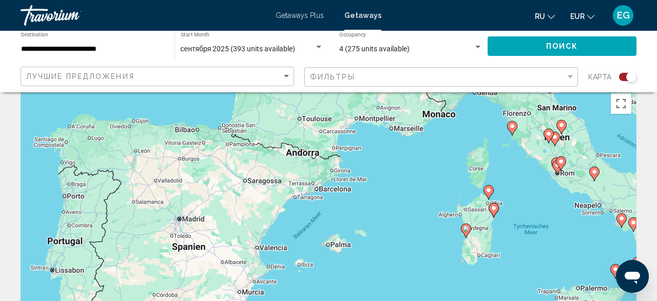
drag, startPoint x: 295, startPoint y: 149, endPoint x: 291, endPoint y: 264, distance: 115.1
click at [292, 265] on div "Um den Modus zum Ziehen mit der Tastatur zu aktivieren, drückst du Alt + Eingab…" at bounding box center [329, 242] width 616 height 308
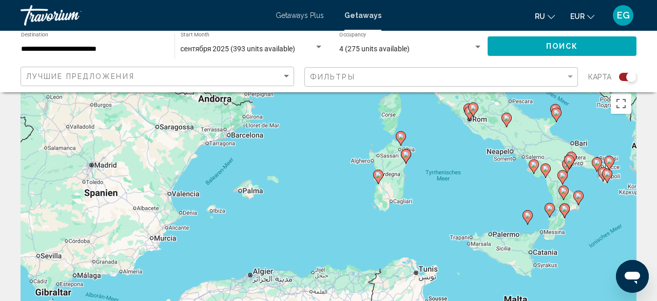
drag, startPoint x: 466, startPoint y: 195, endPoint x: 396, endPoint y: 159, distance: 78.1
click at [395, 156] on div "Um den Modus zum Ziehen mit der Tastatur zu aktivieren, drückst du Alt + Eingab…" at bounding box center [329, 242] width 616 height 308
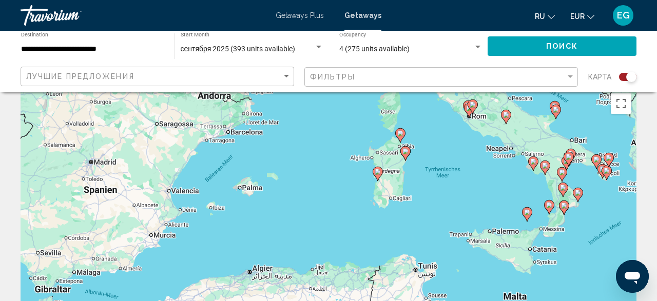
drag, startPoint x: 580, startPoint y: 244, endPoint x: 580, endPoint y: 192, distance: 51.9
click at [580, 192] on div "Um den Modus zum Ziehen mit der Tastatur zu aktivieren, drückst du Alt + Eingab…" at bounding box center [329, 242] width 616 height 308
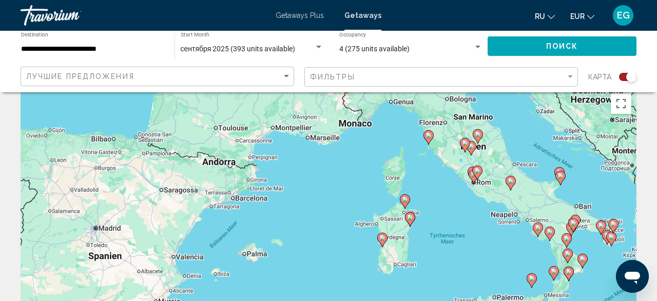
drag, startPoint x: 408, startPoint y: 121, endPoint x: 413, endPoint y: 234, distance: 112.6
click at [413, 234] on div "Um den Modus zum Ziehen mit der Tastatur zu aktivieren, drückst du Alt + Eingab…" at bounding box center [329, 242] width 616 height 308
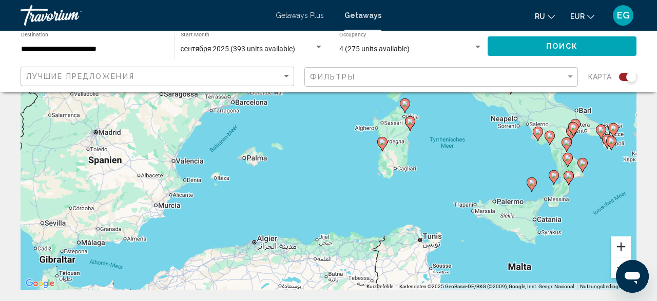
scroll to position [121, 0]
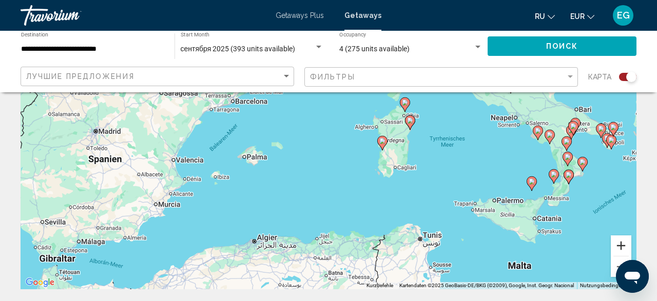
click at [620, 243] on button "Vergrößern" at bounding box center [621, 246] width 21 height 21
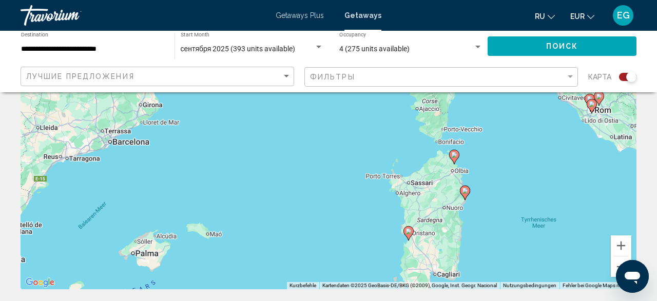
drag, startPoint x: 475, startPoint y: 167, endPoint x: 456, endPoint y: 208, distance: 45.3
click at [456, 210] on div "Um den Modus zum Ziehen mit der Tastatur zu aktivieren, drückst du Alt + Eingab…" at bounding box center [329, 136] width 616 height 308
click at [609, 244] on div "Um den Modus zum Ziehen mit der Tastatur zu aktivieren, drückst du Alt + Eingab…" at bounding box center [329, 136] width 616 height 308
click at [620, 247] on button "Vergrößern" at bounding box center [621, 246] width 21 height 21
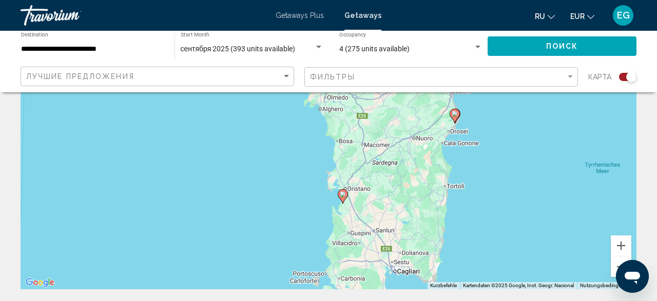
drag, startPoint x: 527, startPoint y: 215, endPoint x: 402, endPoint y: 88, distance: 178.6
click at [402, 88] on div "Um den Modus zum Ziehen mit der Tastatur zu aktivieren, drückst du Alt + Eingab…" at bounding box center [329, 136] width 616 height 308
click at [628, 247] on button "Vergrößern" at bounding box center [621, 246] width 21 height 21
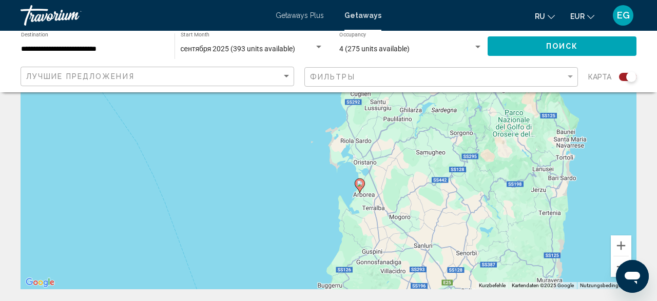
drag, startPoint x: 509, startPoint y: 229, endPoint x: 510, endPoint y: 148, distance: 80.6
click at [510, 148] on div "Um den Modus zum Ziehen mit der Tastatur zu aktivieren, drückst du Alt + Eingab…" at bounding box center [329, 136] width 616 height 308
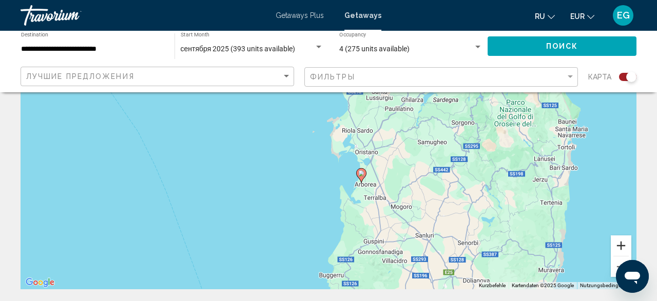
click at [626, 246] on button "Vergrößern" at bounding box center [621, 246] width 21 height 21
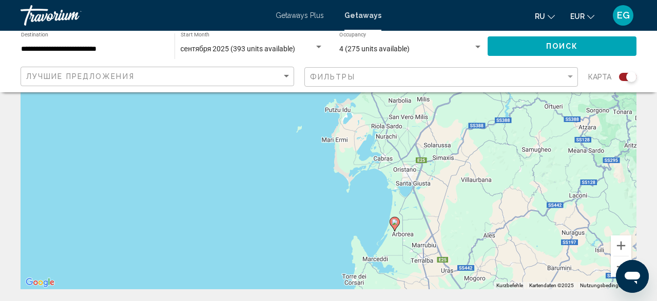
click at [394, 225] on image "Main content" at bounding box center [395, 222] width 6 height 6
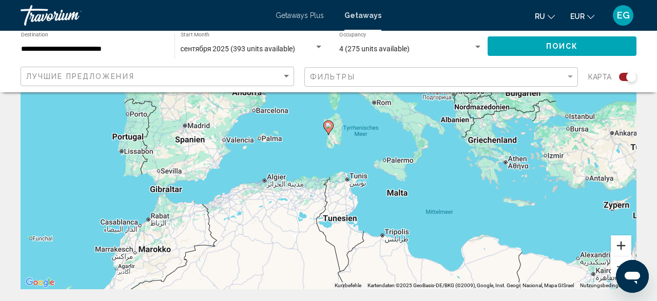
click at [623, 242] on button "Vergrößern" at bounding box center [621, 246] width 21 height 21
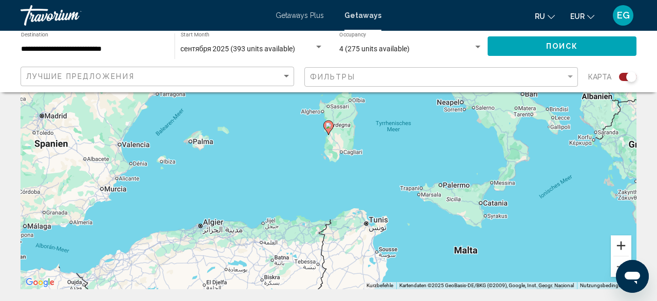
click at [623, 242] on button "Vergrößern" at bounding box center [621, 246] width 21 height 21
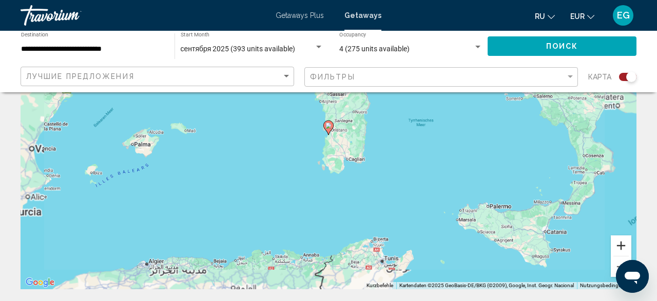
click at [623, 242] on button "Vergrößern" at bounding box center [621, 246] width 21 height 21
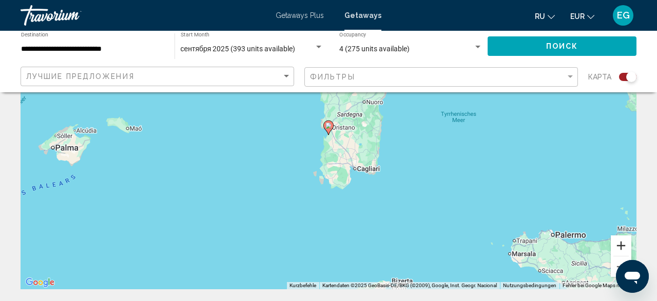
click at [623, 242] on button "Vergrößern" at bounding box center [621, 246] width 21 height 21
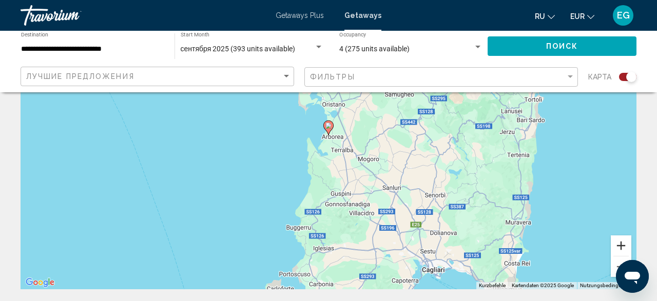
click at [619, 245] on button "Vergrößern" at bounding box center [621, 246] width 21 height 21
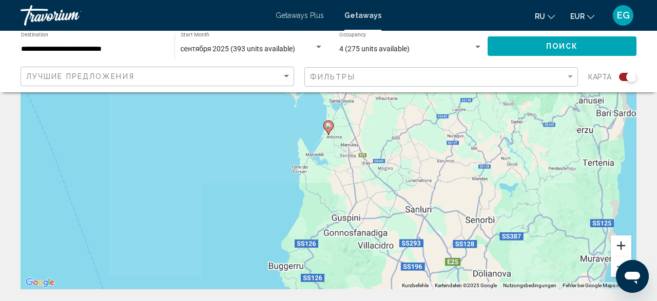
click at [619, 245] on button "Vergrößern" at bounding box center [621, 246] width 21 height 21
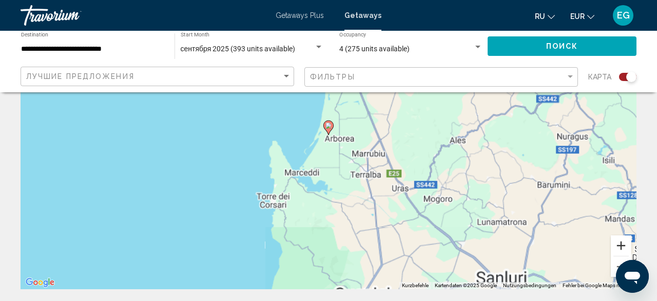
click at [619, 245] on button "Vergrößern" at bounding box center [621, 246] width 21 height 21
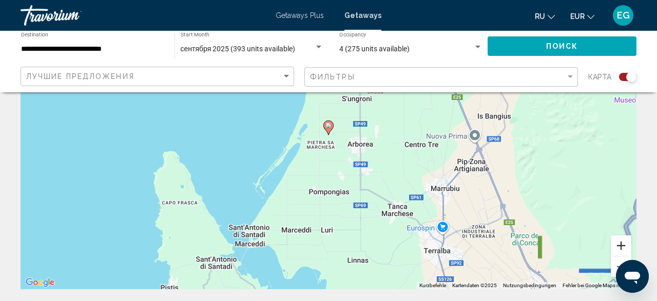
click at [626, 246] on button "Vergrößern" at bounding box center [621, 246] width 21 height 21
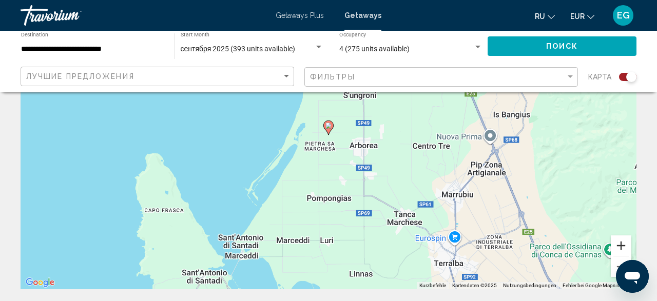
click at [626, 246] on button "Vergrößern" at bounding box center [621, 246] width 21 height 21
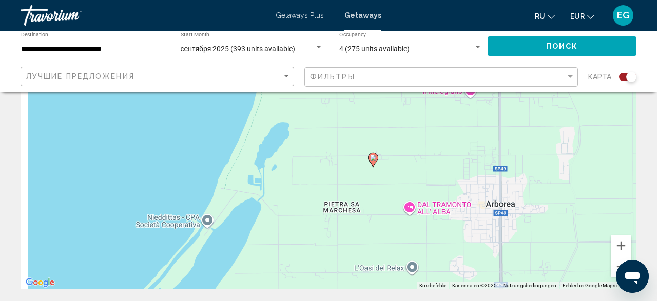
drag, startPoint x: 384, startPoint y: 142, endPoint x: 432, endPoint y: 177, distance: 59.6
click at [432, 177] on div "Um den Modus zum Ziehen mit der Tastatur zu aktivieren, drückst du Alt + Eingab…" at bounding box center [329, 136] width 616 height 308
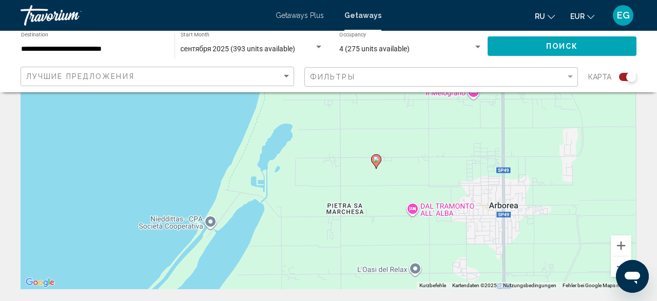
click at [374, 161] on image "Main content" at bounding box center [376, 160] width 6 height 6
type input "**********"
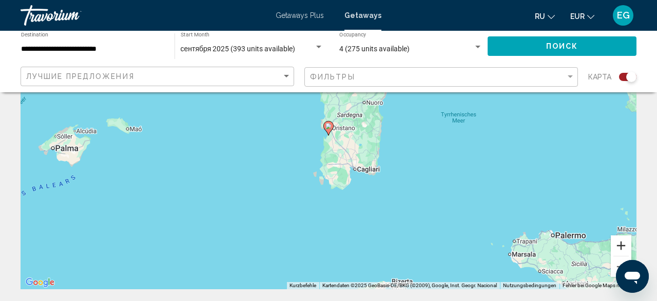
click at [617, 245] on button "Vergrößern" at bounding box center [621, 246] width 21 height 21
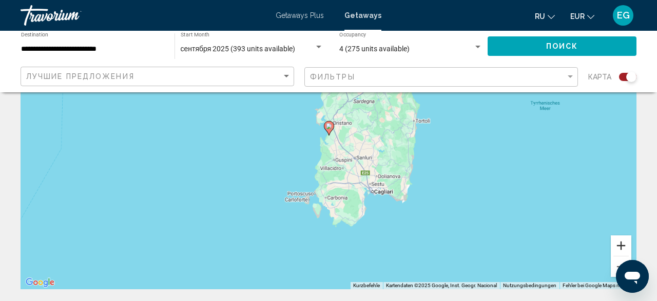
click at [617, 245] on button "Vergrößern" at bounding box center [621, 246] width 21 height 21
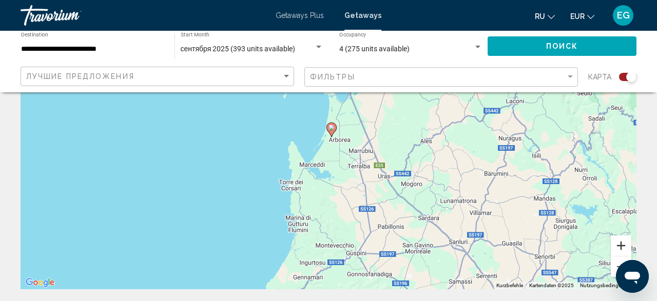
click at [623, 242] on button "Vergrößern" at bounding box center [621, 246] width 21 height 21
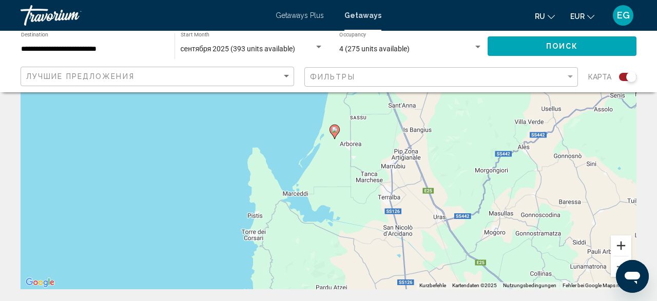
click at [624, 245] on button "Vergrößern" at bounding box center [621, 246] width 21 height 21
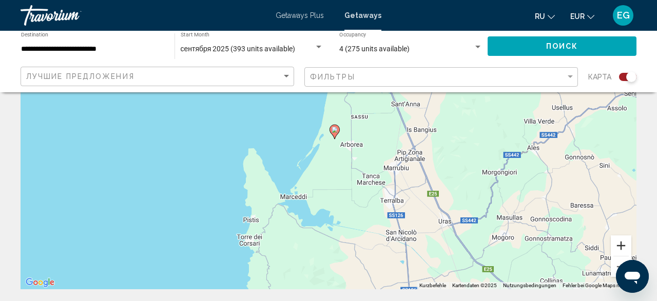
click at [624, 245] on button "Vergrößern" at bounding box center [621, 246] width 21 height 21
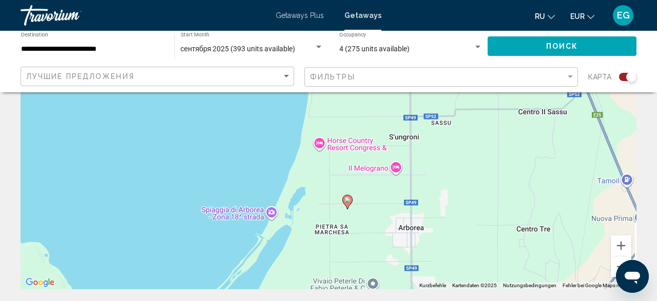
drag, startPoint x: 382, startPoint y: 123, endPoint x: 377, endPoint y: 190, distance: 67.5
click at [377, 190] on div "Um den Modus zum Ziehen mit der Tastatur zu aktivieren, drückst du Alt + Eingab…" at bounding box center [329, 136] width 616 height 308
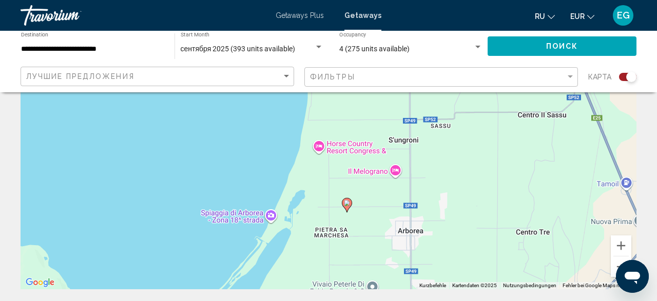
click at [344, 205] on image "Main content" at bounding box center [347, 203] width 6 height 6
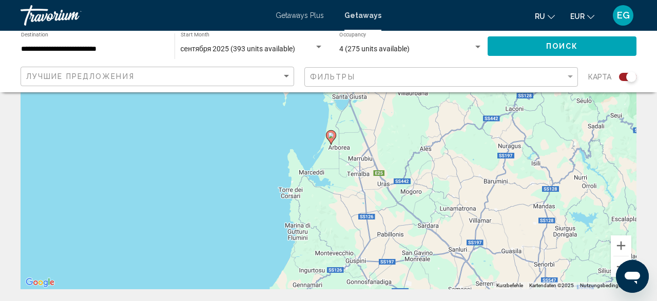
click at [332, 137] on image "Main content" at bounding box center [331, 135] width 6 height 6
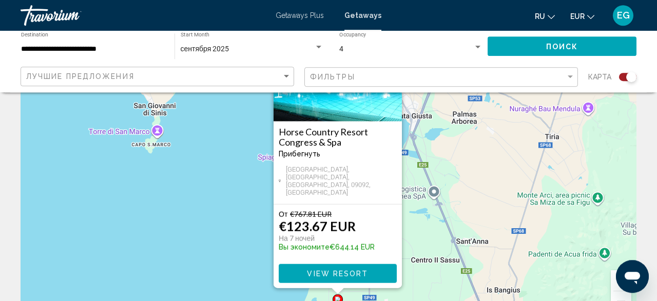
scroll to position [107, 0]
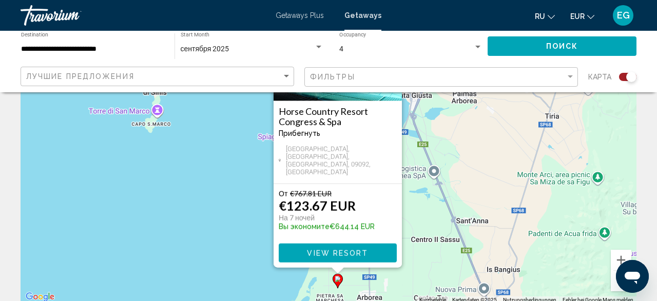
click at [317, 251] on span "View Resort" at bounding box center [337, 254] width 61 height 8
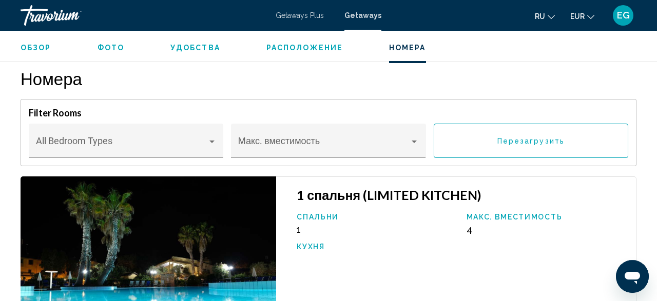
scroll to position [1747, 0]
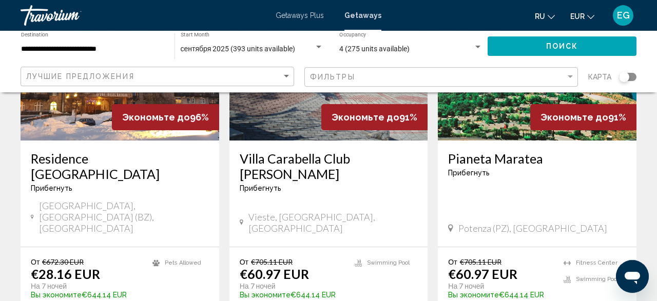
scroll to position [1335, 0]
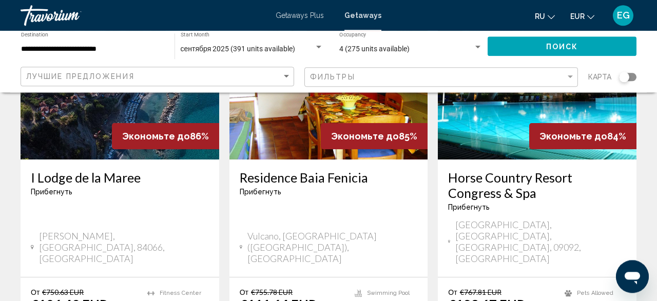
scroll to position [1014, 0]
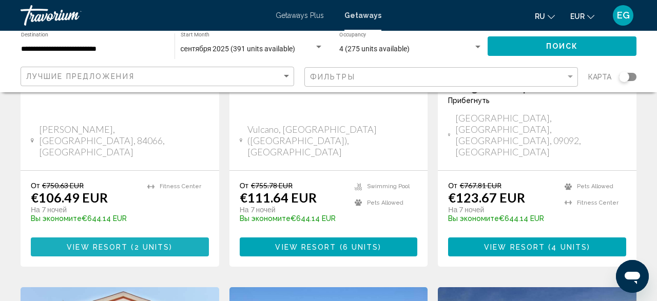
click at [157, 243] on span "2 units" at bounding box center [152, 247] width 35 height 8
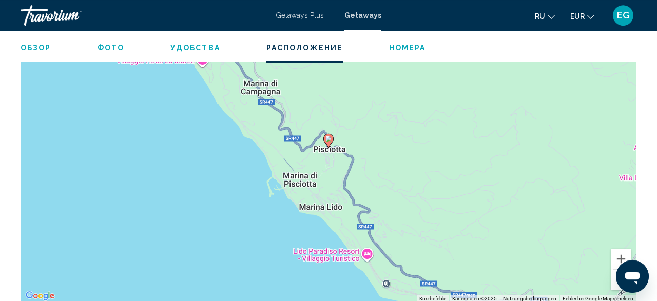
scroll to position [1660, 0]
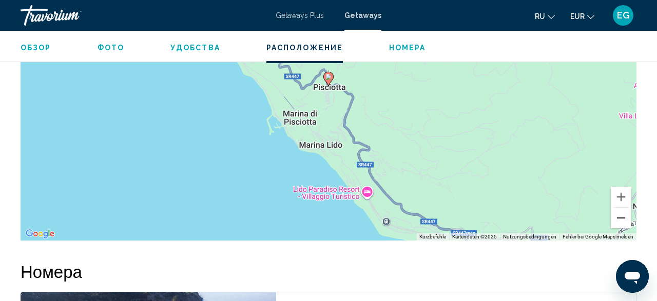
click at [618, 208] on button "Verkleinern" at bounding box center [621, 218] width 21 height 21
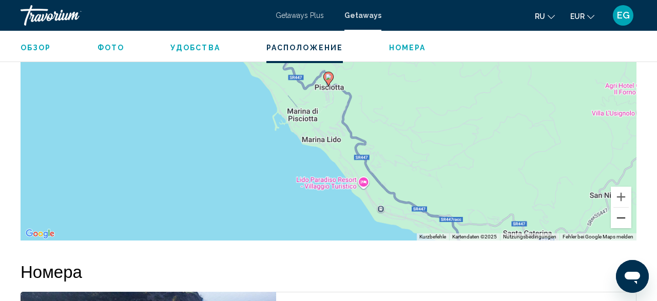
click at [618, 208] on button "Verkleinern" at bounding box center [621, 218] width 21 height 21
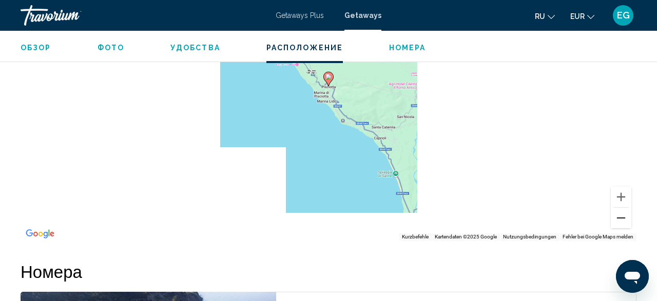
click at [618, 208] on button "Verkleinern" at bounding box center [621, 218] width 21 height 21
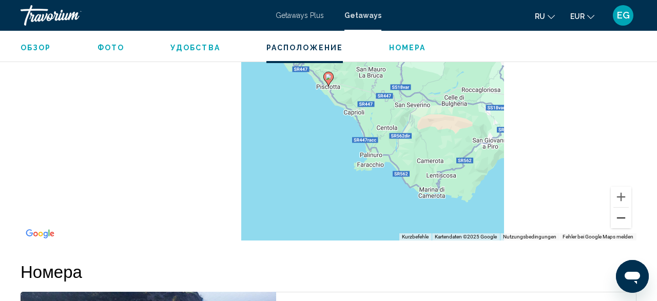
click at [618, 208] on button "Verkleinern" at bounding box center [621, 218] width 21 height 21
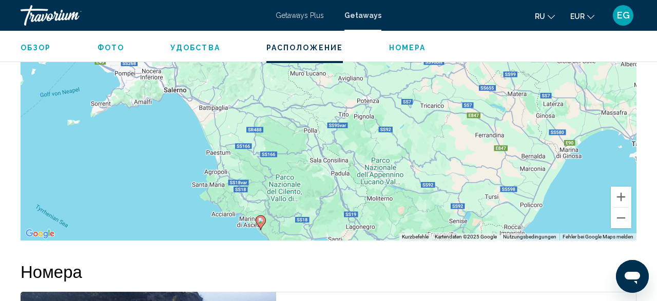
drag, startPoint x: 530, startPoint y: 125, endPoint x: 443, endPoint y: 263, distance: 163.6
click at [445, 241] on div "Um den Modus zum Ziehen mit der Tastatur zu aktivieren, drückst du Alt + Eingab…" at bounding box center [329, 87] width 616 height 308
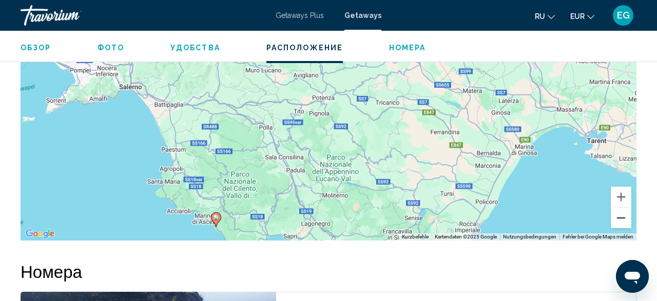
click at [622, 208] on button "Verkleinern" at bounding box center [621, 218] width 21 height 21
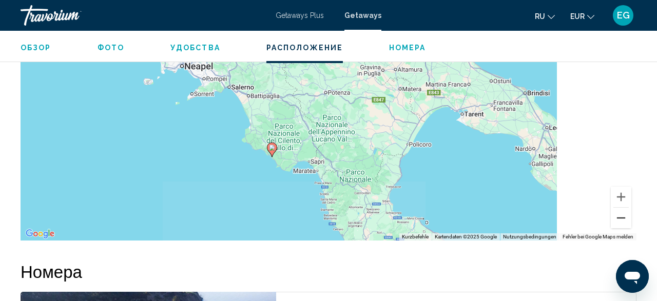
click at [622, 208] on button "Verkleinern" at bounding box center [621, 218] width 21 height 21
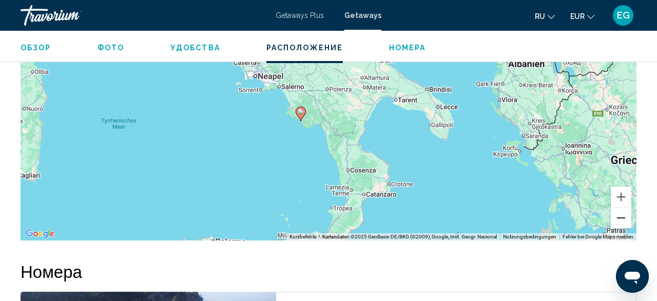
click at [622, 208] on button "Verkleinern" at bounding box center [621, 218] width 21 height 21
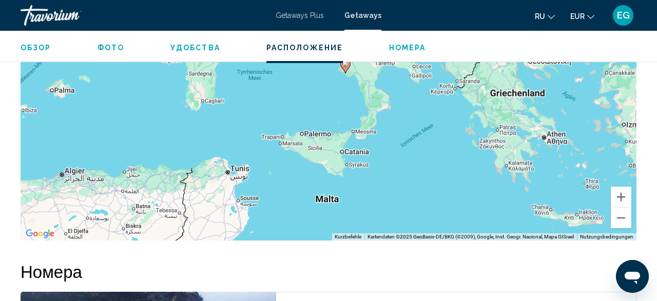
drag, startPoint x: 388, startPoint y: 106, endPoint x: 414, endPoint y: 73, distance: 41.6
click at [414, 73] on div "Um den Modus zum Ziehen mit der Tastatur zu aktivieren, drückst du Alt + Eingab…" at bounding box center [329, 87] width 616 height 308
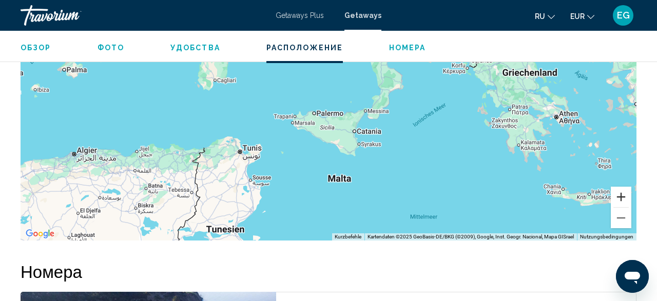
click at [621, 187] on button "Vergrößern" at bounding box center [621, 197] width 21 height 21
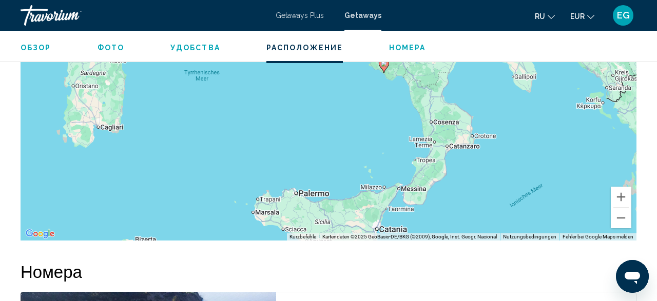
drag, startPoint x: 483, startPoint y: 117, endPoint x: 470, endPoint y: 216, distance: 100.5
click at [470, 216] on div "Um den Modus zum Ziehen mit der Tastatur zu aktivieren, drückst du Alt + Eingab…" at bounding box center [329, 87] width 616 height 308
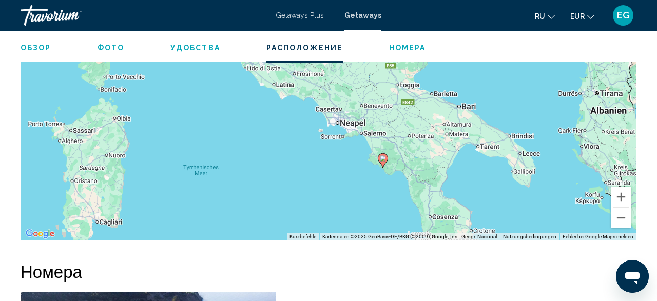
drag, startPoint x: 445, startPoint y: 129, endPoint x: 450, endPoint y: 180, distance: 51.5
click at [450, 180] on div "Um den Modus zum Ziehen mit der Tastatur zu aktivieren, drückst du Alt + Eingab…" at bounding box center [329, 87] width 616 height 308
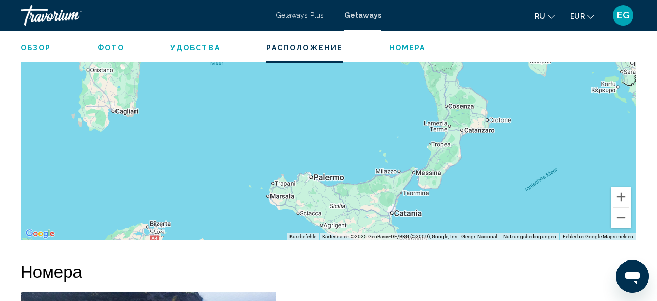
drag, startPoint x: 466, startPoint y: 193, endPoint x: 481, endPoint y: 72, distance: 121.1
click at [481, 72] on div "Um den Modus zum Ziehen mit der Tastatur zu aktivieren, drückst du Alt + Eingab…" at bounding box center [329, 87] width 616 height 308
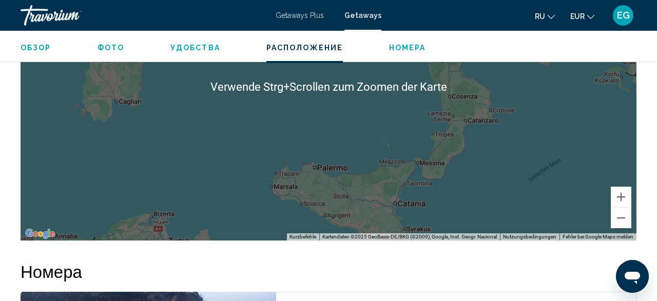
scroll to position [1874, 0]
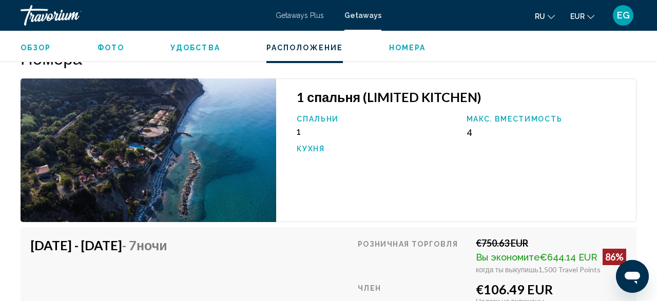
click at [181, 135] on img "Main content" at bounding box center [149, 151] width 256 height 144
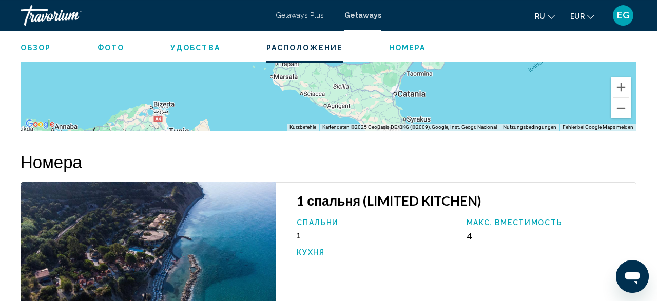
scroll to position [1767, 0]
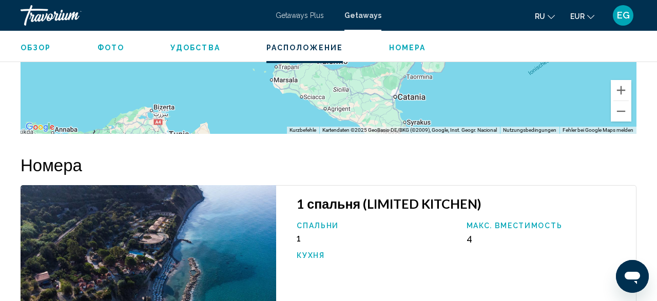
click at [168, 242] on img "Main content" at bounding box center [149, 257] width 256 height 144
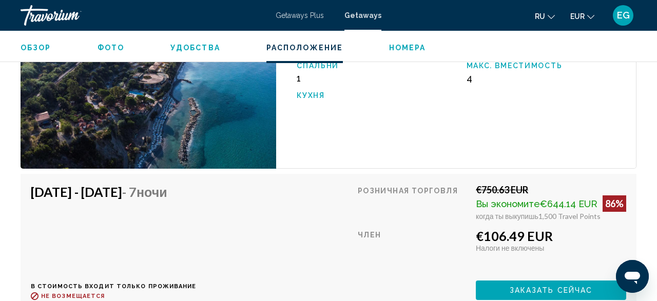
click at [556, 259] on div "Розничная торговля €750.63 EUR Вы экономите €644.14 EUR 86% когда ты выкупишь 1…" at bounding box center [492, 242] width 269 height 116
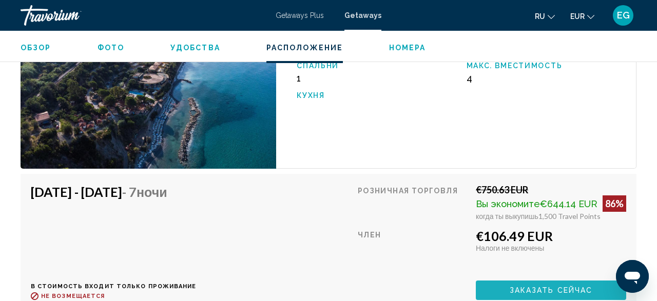
click at [556, 281] on button "Заказать сейчас" at bounding box center [551, 290] width 150 height 19
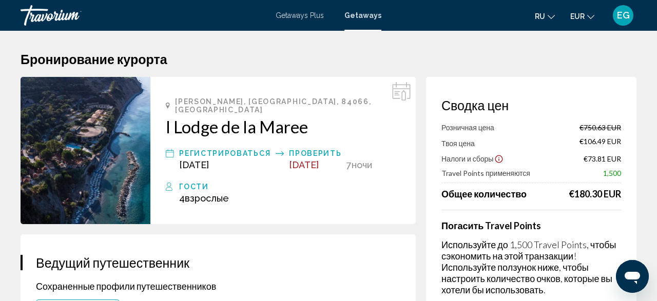
drag, startPoint x: 624, startPoint y: 192, endPoint x: 539, endPoint y: 195, distance: 85.8
click at [539, 195] on div "Сводка цен Розничная цена €750.63 EUR Твоя цена €106.49 EUR Налоги и сборы €73.…" at bounding box center [531, 214] width 210 height 275
click at [585, 64] on h1 "Бронирование курорта" at bounding box center [329, 58] width 616 height 15
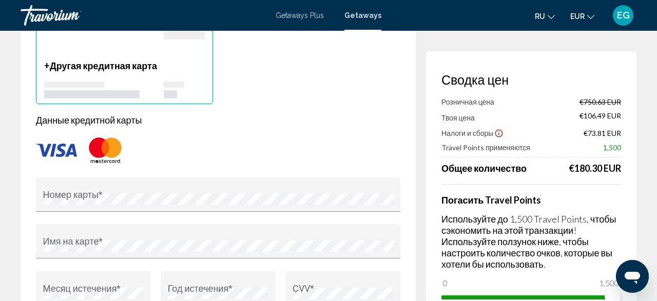
scroll to position [534, 0]
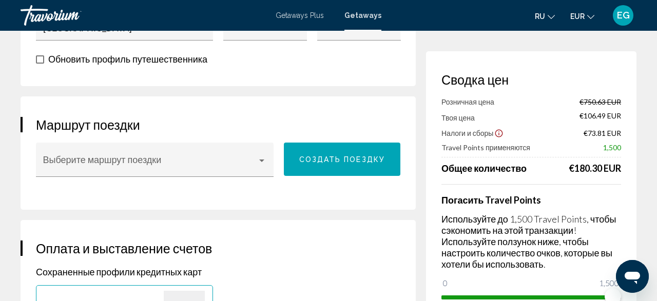
click at [304, 12] on span "Getaways Plus" at bounding box center [300, 15] width 48 height 8
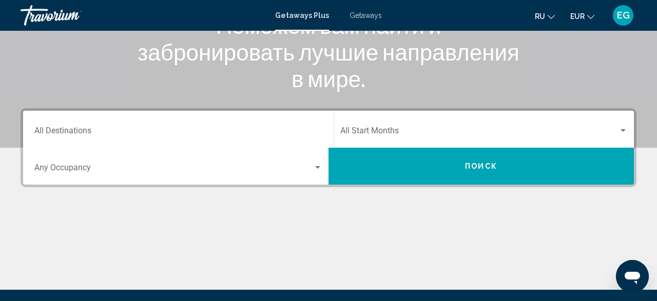
click at [150, 121] on div "Destination All Destinations" at bounding box center [178, 129] width 288 height 32
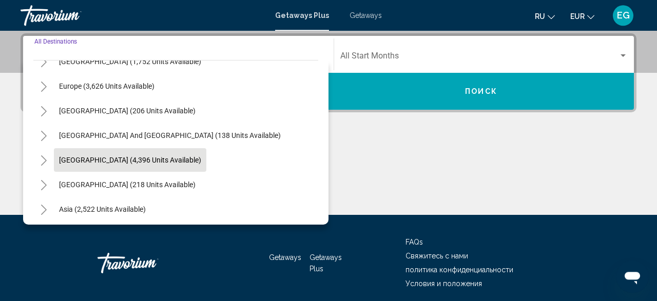
scroll to position [119, 0]
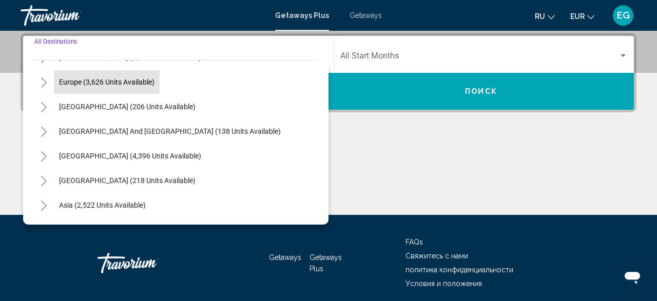
click at [139, 85] on span "Europe (3,626 units available)" at bounding box center [106, 82] width 95 height 8
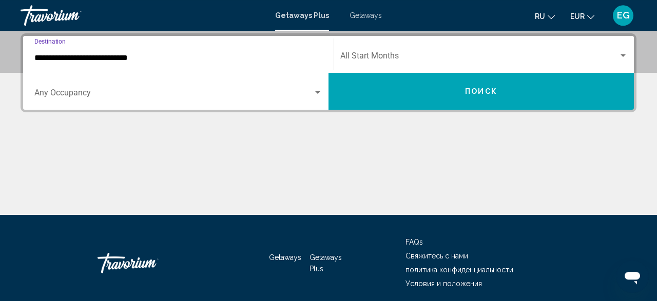
click at [133, 60] on input "**********" at bounding box center [178, 57] width 288 height 9
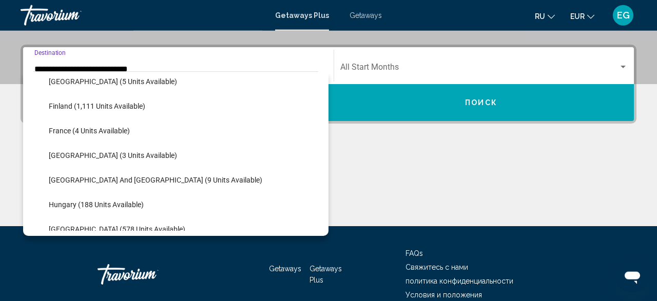
scroll to position [240, 0]
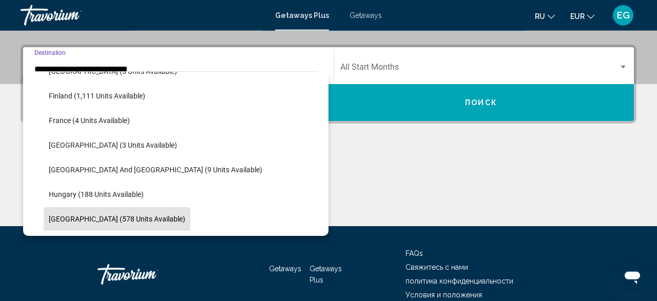
click at [107, 223] on span "[GEOGRAPHIC_DATA] (578 units available)" at bounding box center [117, 219] width 137 height 8
type input "**********"
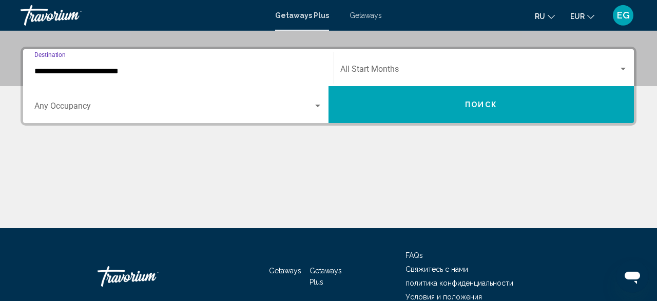
scroll to position [74, 0]
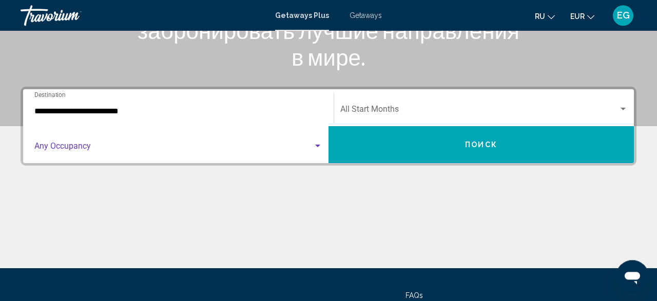
click at [225, 146] on span "Search widget" at bounding box center [173, 148] width 279 height 9
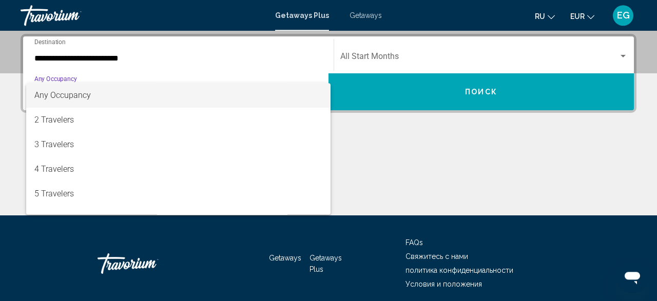
scroll to position [235, 0]
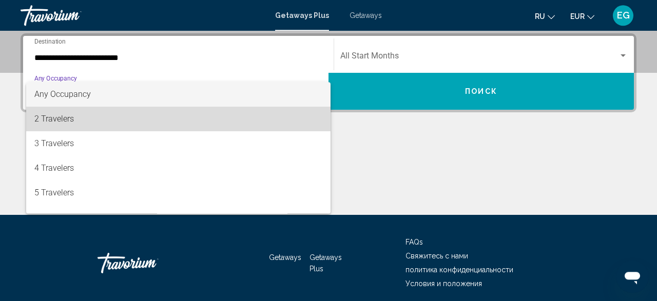
click at [213, 118] on span "2 Travelers" at bounding box center [178, 119] width 288 height 25
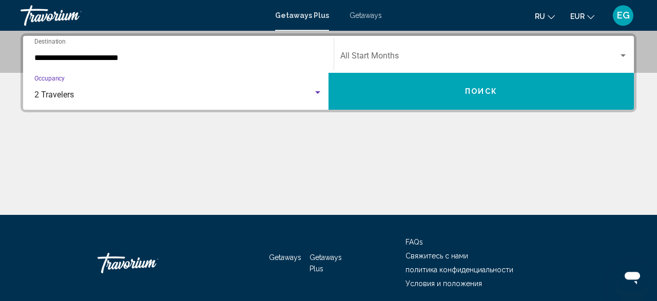
click at [447, 53] on span "Search widget" at bounding box center [479, 57] width 278 height 9
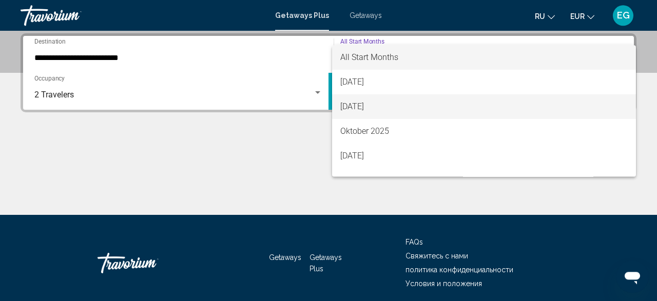
click at [378, 105] on span "[DATE]" at bounding box center [484, 106] width 288 height 25
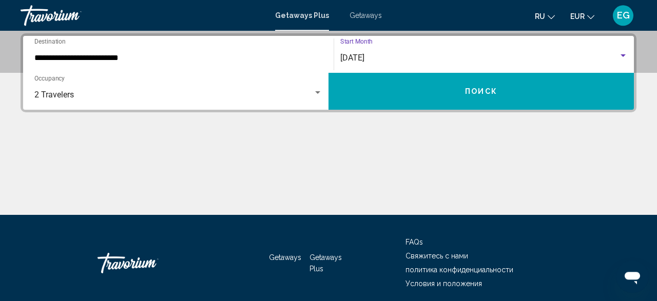
click at [401, 95] on button "Поиск" at bounding box center [481, 91] width 305 height 37
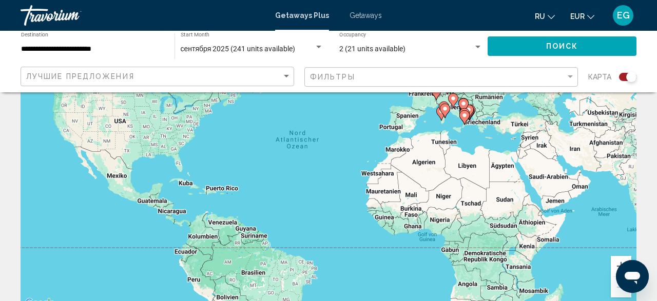
scroll to position [107, 0]
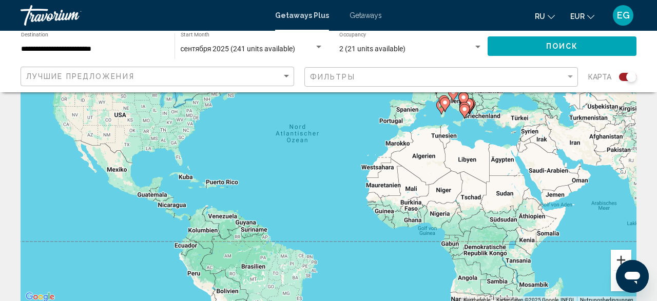
click at [616, 258] on button "Vergrößern" at bounding box center [621, 260] width 21 height 21
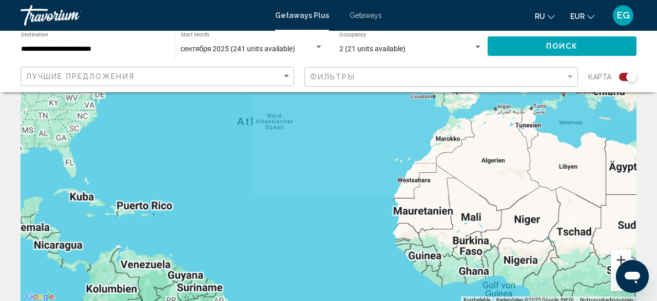
click at [616, 258] on button "Vergrößern" at bounding box center [621, 260] width 21 height 21
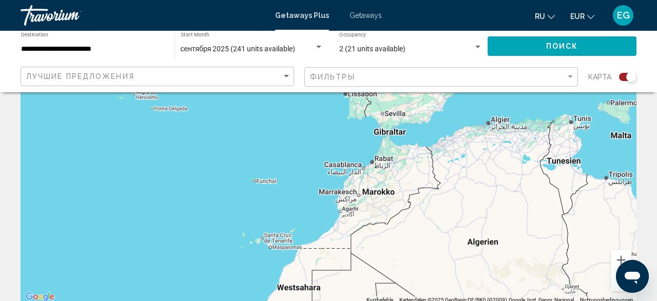
drag, startPoint x: 537, startPoint y: 173, endPoint x: 274, endPoint y: 245, distance: 272.5
click at [278, 245] on div "Um den Modus zum Ziehen mit der Tastatur zu aktivieren, drückst du Alt + Eingab…" at bounding box center [329, 150] width 616 height 308
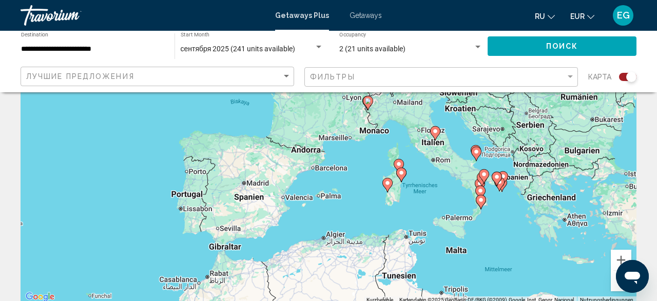
drag, startPoint x: 424, startPoint y: 118, endPoint x: 431, endPoint y: 249, distance: 131.1
click at [431, 249] on div "Um den Modus zum Ziehen mit der Tastatur zu aktivieren, drückst du Alt + Eingab…" at bounding box center [329, 150] width 616 height 308
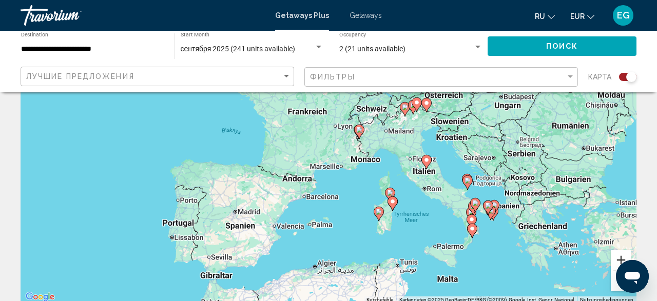
click at [620, 251] on button "Vergrößern" at bounding box center [621, 260] width 21 height 21
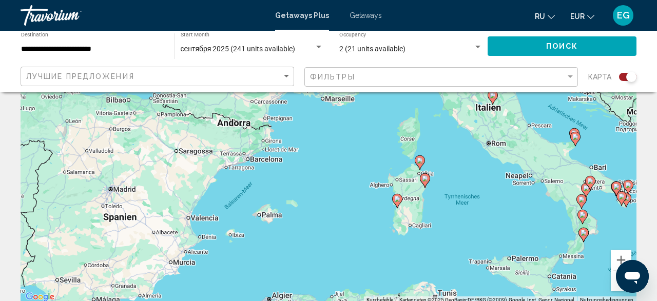
drag, startPoint x: 522, startPoint y: 252, endPoint x: 483, endPoint y: 167, distance: 93.7
click at [483, 167] on div "Um den Modus zum Ziehen mit der Tastatur zu aktivieren, drückst du Alt + Eingab…" at bounding box center [329, 150] width 616 height 308
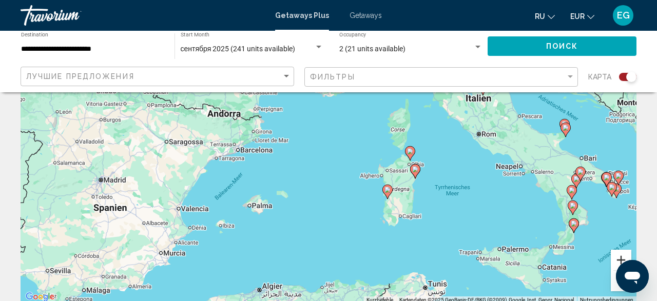
click at [615, 258] on button "Vergrößern" at bounding box center [621, 260] width 21 height 21
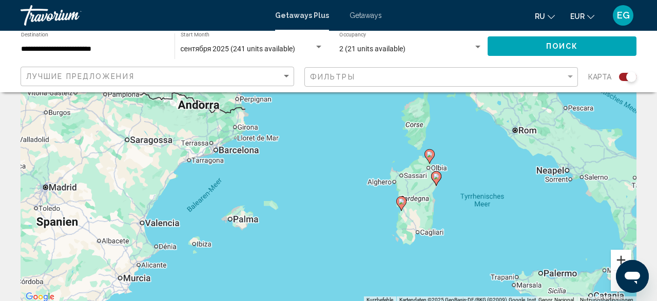
click at [615, 258] on button "Vergrößern" at bounding box center [621, 260] width 21 height 21
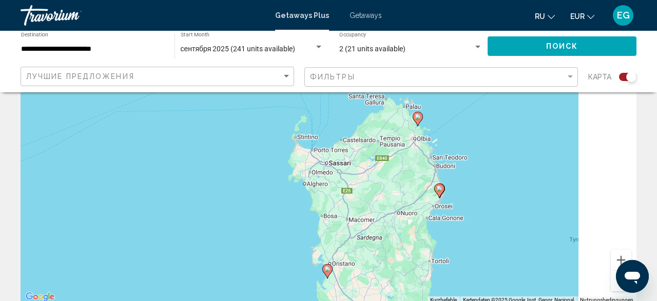
drag, startPoint x: 449, startPoint y: 189, endPoint x: 218, endPoint y: 132, distance: 238.1
click at [218, 132] on div "Um den Modus zum Ziehen mit der Tastatur zu aktivieren, drückst du Alt + Eingab…" at bounding box center [329, 150] width 616 height 308
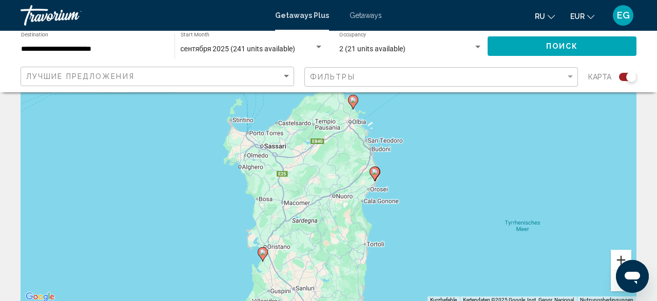
click at [618, 256] on button "Vergrößern" at bounding box center [621, 260] width 21 height 21
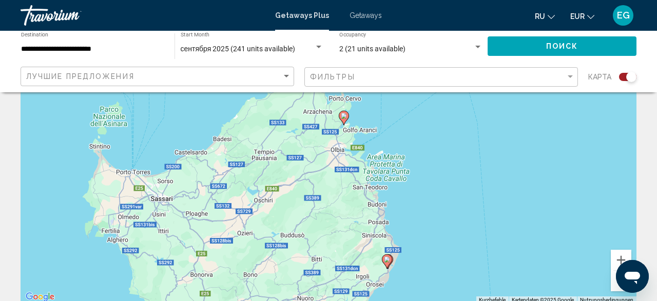
drag, startPoint x: 524, startPoint y: 152, endPoint x: 372, endPoint y: 67, distance: 174.2
click at [486, 210] on div "Um den Modus zum Ziehen mit der Tastatur zu aktivieren, drückst du Alt + Eingab…" at bounding box center [329, 150] width 616 height 308
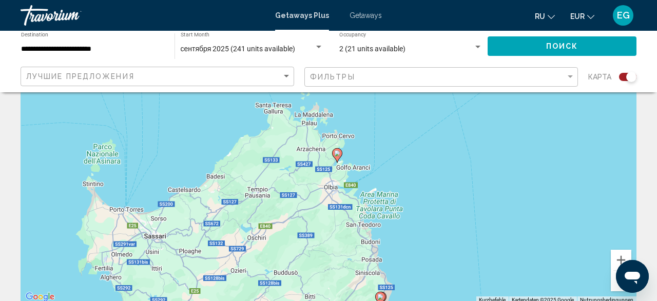
drag, startPoint x: 444, startPoint y: 203, endPoint x: 494, endPoint y: 240, distance: 63.2
click at [494, 240] on div "Um den Modus zum Ziehen mit der Tastatur zu aktivieren, drückst du Alt + Eingab…" at bounding box center [329, 150] width 616 height 308
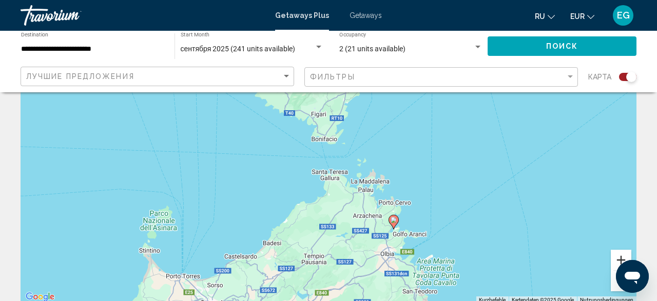
click at [624, 256] on button "Vergrößern" at bounding box center [621, 260] width 21 height 21
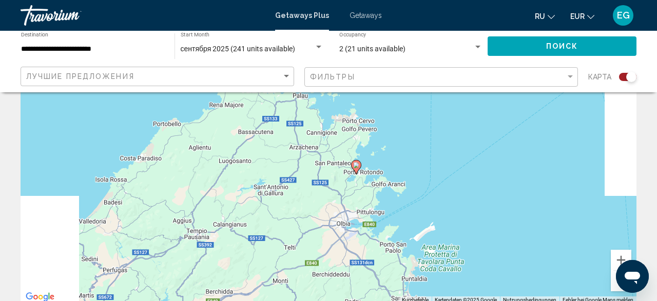
drag, startPoint x: 524, startPoint y: 234, endPoint x: 429, endPoint y: 110, distance: 155.6
click at [429, 110] on div "Um den Modus zum Ziehen mit der Tastatur zu aktivieren, drückst du Alt + Eingab…" at bounding box center [329, 150] width 616 height 308
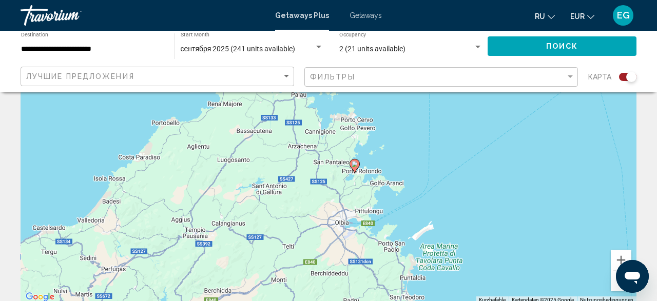
click at [353, 162] on image "Main content" at bounding box center [355, 164] width 6 height 6
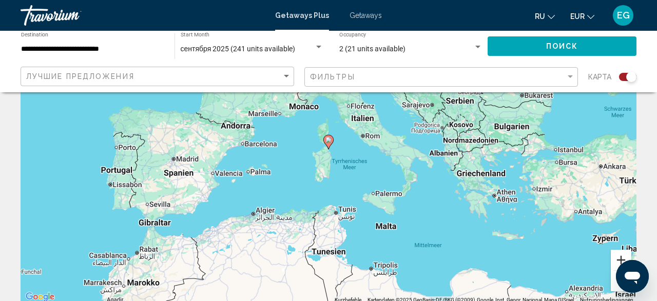
click at [615, 260] on button "Vergrößern" at bounding box center [621, 260] width 21 height 21
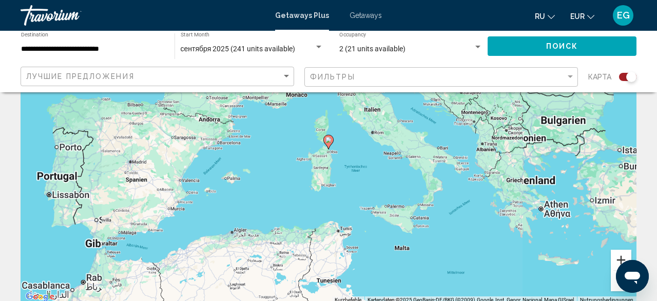
click at [614, 260] on button "Vergrößern" at bounding box center [621, 260] width 21 height 21
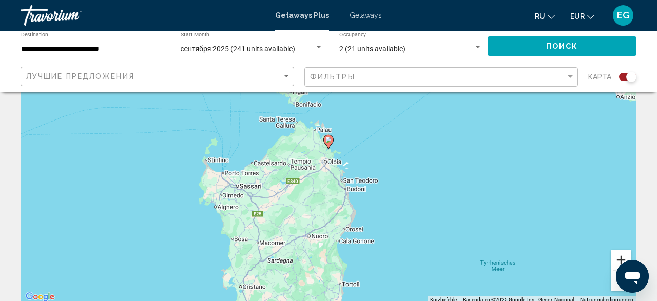
click at [614, 260] on button "Vergrößern" at bounding box center [621, 260] width 21 height 21
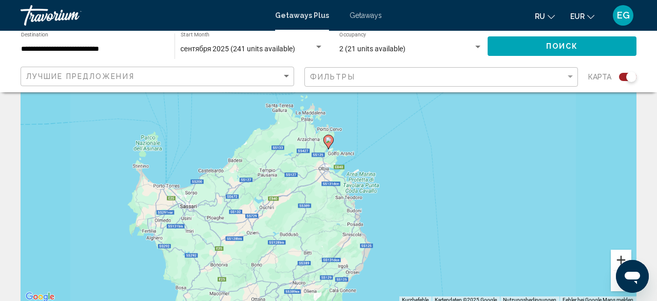
click at [614, 260] on button "Vergrößern" at bounding box center [621, 260] width 21 height 21
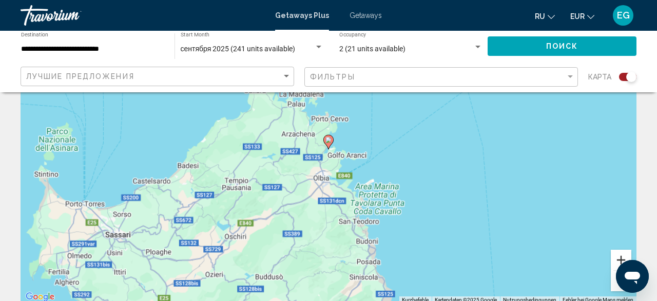
click at [614, 259] on button "Vergrößern" at bounding box center [621, 260] width 21 height 21
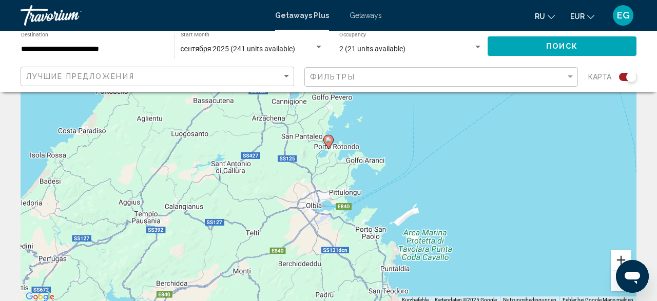
click at [614, 259] on button "Vergrößern" at bounding box center [621, 260] width 21 height 21
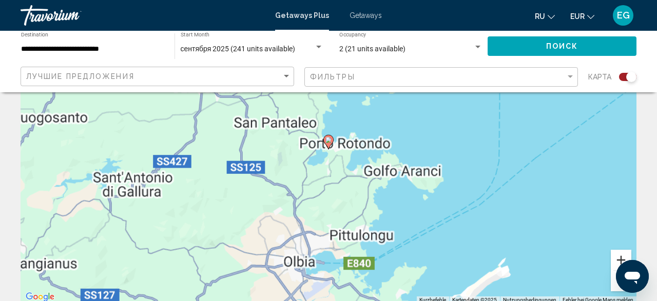
click at [614, 259] on button "Vergrößern" at bounding box center [621, 260] width 21 height 21
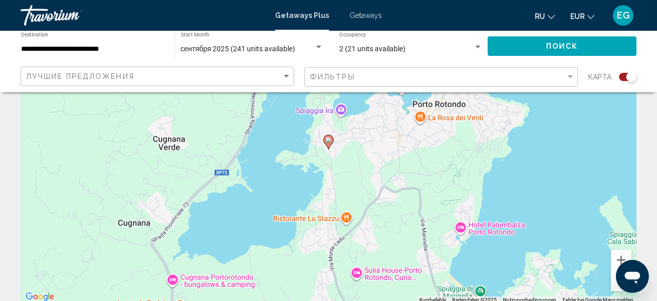
click at [326, 141] on image "Main content" at bounding box center [329, 140] width 6 height 6
type input "**********"
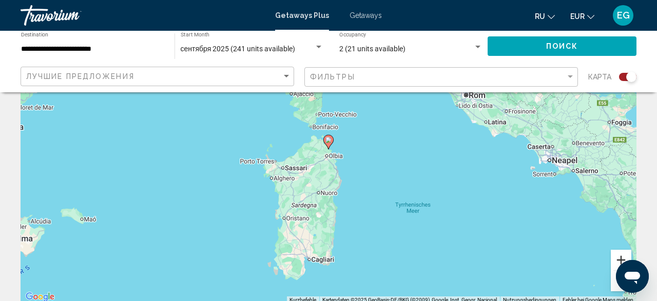
click at [613, 261] on button "Vergrößern" at bounding box center [621, 260] width 21 height 21
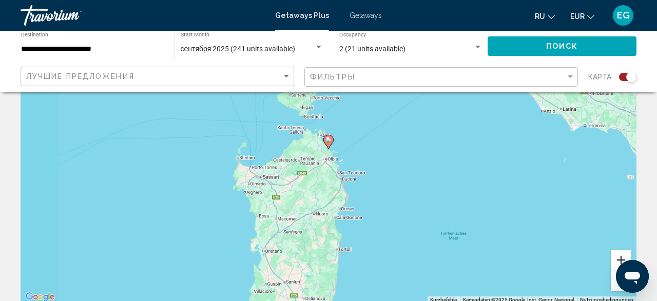
click at [614, 261] on button "Vergrößern" at bounding box center [621, 260] width 21 height 21
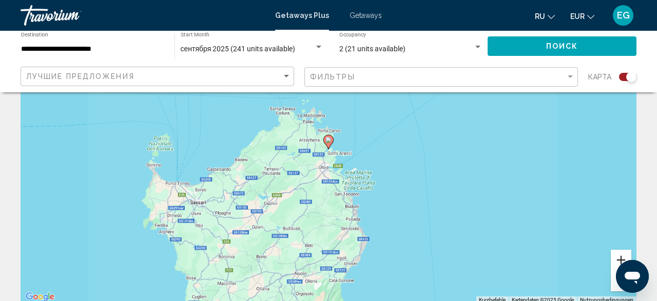
click at [614, 261] on button "Vergrößern" at bounding box center [621, 260] width 21 height 21
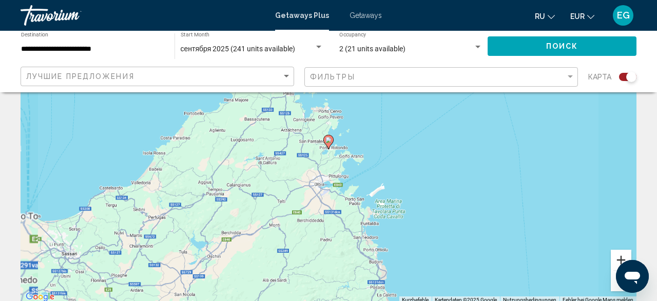
click at [614, 261] on button "Vergrößern" at bounding box center [621, 260] width 21 height 21
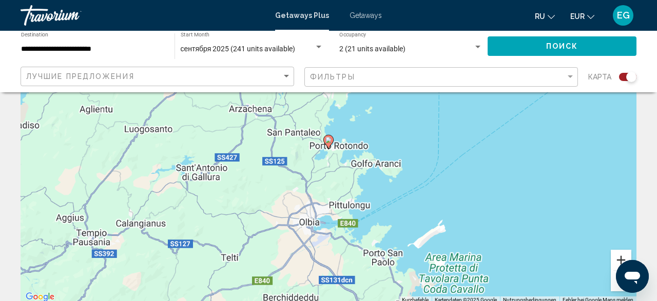
click at [614, 260] on button "Vergrößern" at bounding box center [621, 260] width 21 height 21
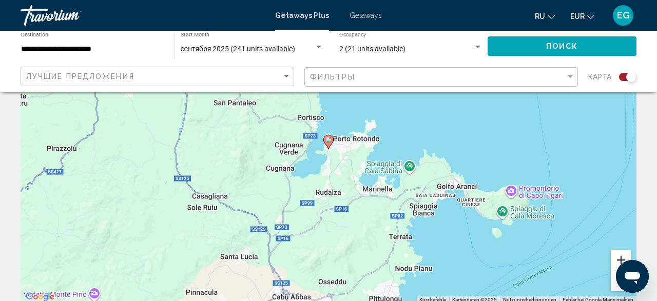
click at [625, 258] on button "Vergrößern" at bounding box center [621, 260] width 21 height 21
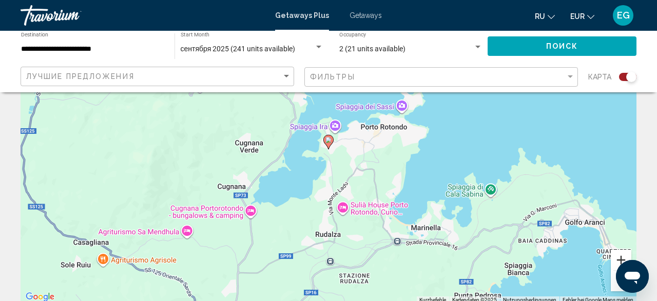
click at [617, 252] on button "Vergrößern" at bounding box center [621, 260] width 21 height 21
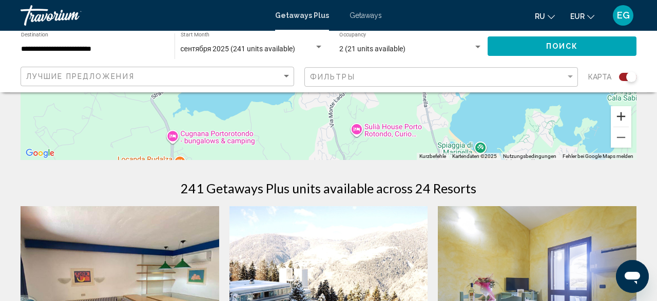
scroll to position [267, 0]
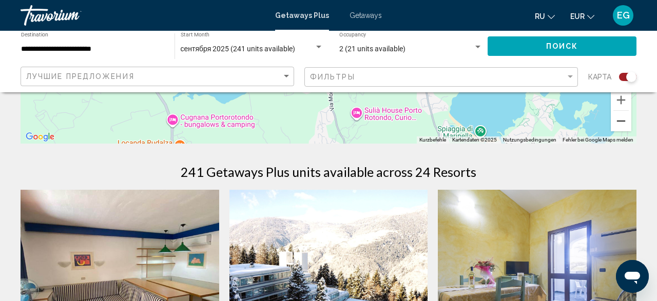
click at [626, 125] on button "Verkleinern" at bounding box center [621, 121] width 21 height 21
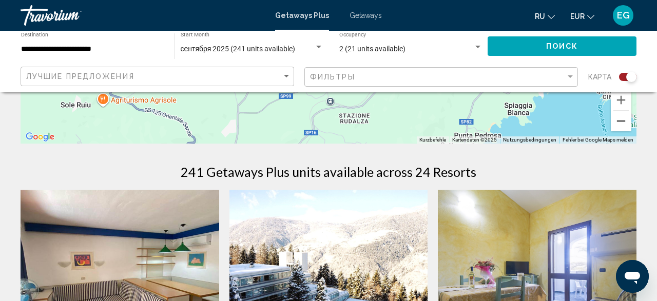
scroll to position [53, 0]
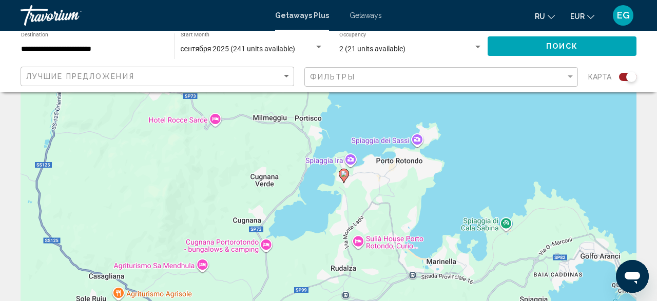
drag, startPoint x: 424, startPoint y: 170, endPoint x: 446, endPoint y: 148, distance: 30.9
click at [446, 148] on div "Um den Modus zum Ziehen mit der Tastatur zu aktivieren, drückst du Alt + Eingab…" at bounding box center [329, 203] width 616 height 308
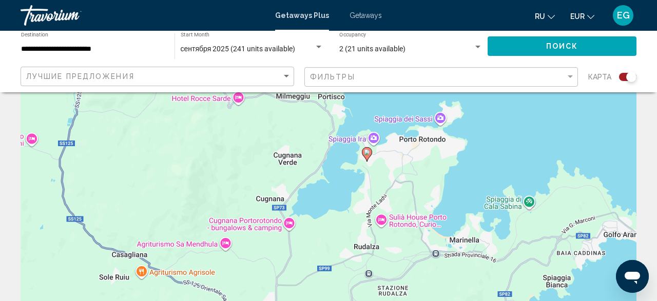
click at [368, 156] on image "Main content" at bounding box center [367, 152] width 6 height 6
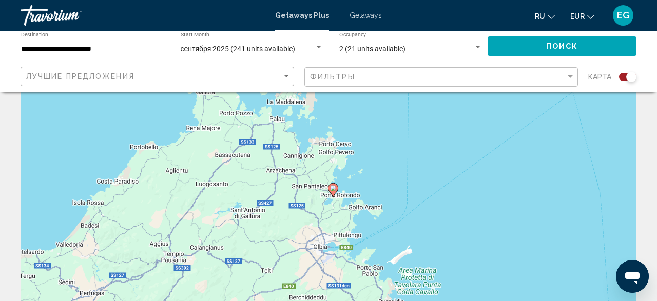
click at [625, 81] on div "Search widget" at bounding box center [627, 77] width 17 height 8
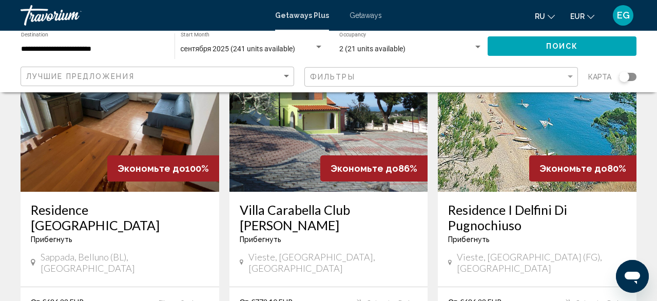
scroll to position [1281, 0]
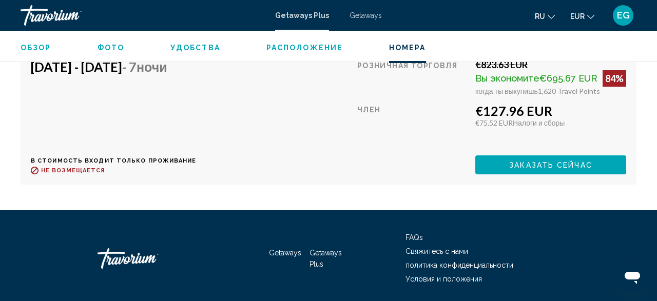
scroll to position [1927, 0]
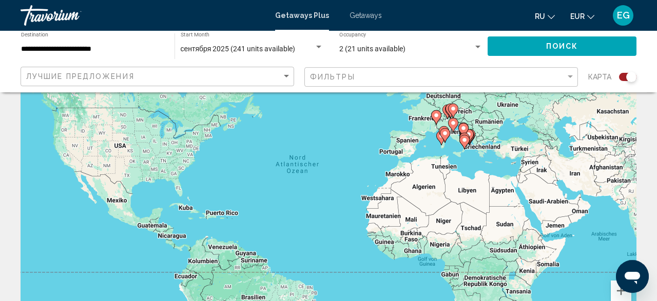
scroll to position [160, 0]
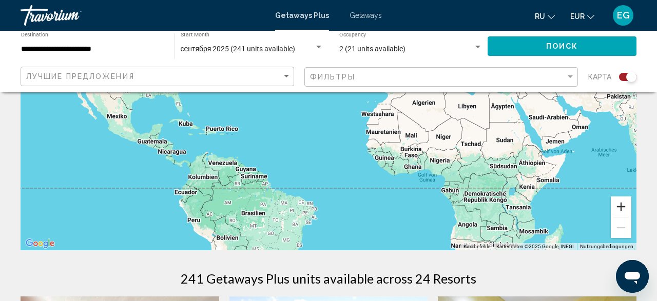
click at [629, 208] on button "Vergrößern" at bounding box center [621, 207] width 21 height 21
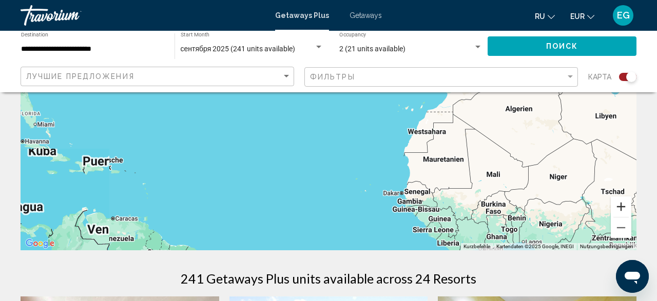
click at [629, 208] on button "Vergrößern" at bounding box center [621, 207] width 21 height 21
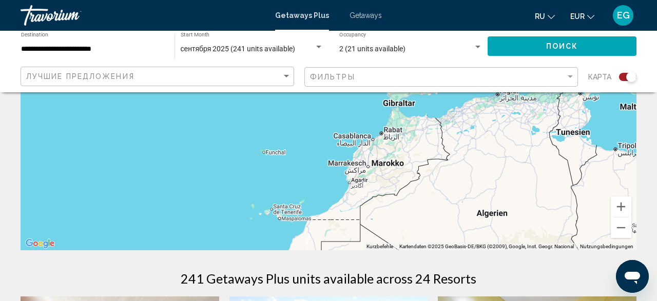
drag, startPoint x: 543, startPoint y: 128, endPoint x: 319, endPoint y: 223, distance: 243.4
click at [319, 223] on div "Um den Modus zum Ziehen mit der Tastatur zu aktivieren, drückst du Alt + Eingab…" at bounding box center [329, 96] width 616 height 308
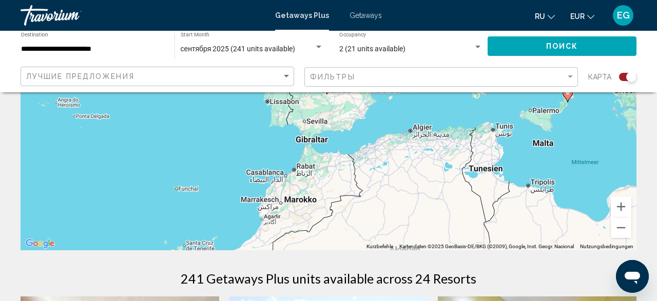
drag, startPoint x: 528, startPoint y: 145, endPoint x: 441, endPoint y: 241, distance: 129.8
click at [441, 241] on div "Um den Modus zum Ziehen mit der Tastatur zu aktivieren, drückst du Alt + Eingab…" at bounding box center [329, 96] width 616 height 308
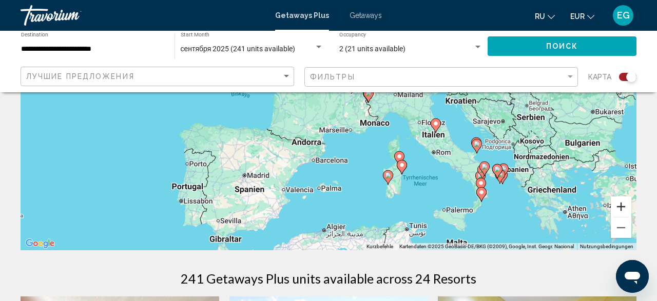
click at [620, 207] on button "Vergrößern" at bounding box center [621, 207] width 21 height 21
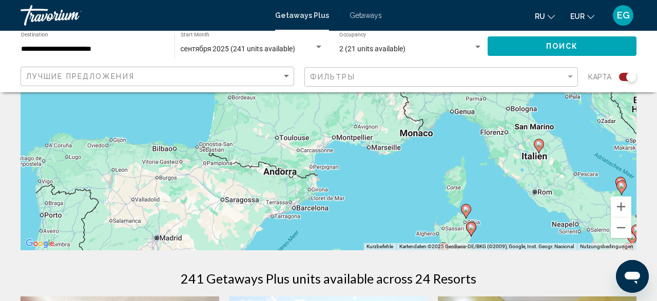
drag, startPoint x: 568, startPoint y: 179, endPoint x: 561, endPoint y: 149, distance: 30.5
click at [562, 150] on div "Um den Modus zum Ziehen mit der Tastatur zu aktivieren, drückst du Alt + Eingab…" at bounding box center [329, 96] width 616 height 308
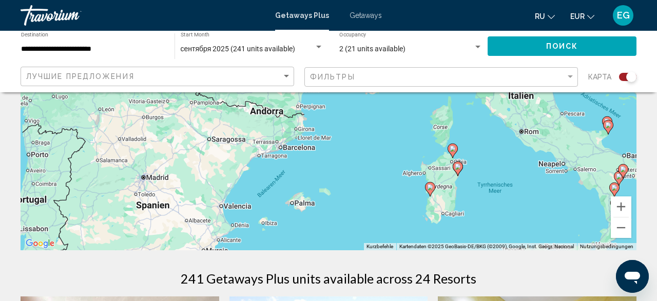
drag, startPoint x: 543, startPoint y: 230, endPoint x: 523, endPoint y: 152, distance: 80.1
click at [523, 152] on div "Um den Modus zum Ziehen mit der Tastatur zu aktivieren, drückst du Alt + Eingab…" at bounding box center [329, 96] width 616 height 308
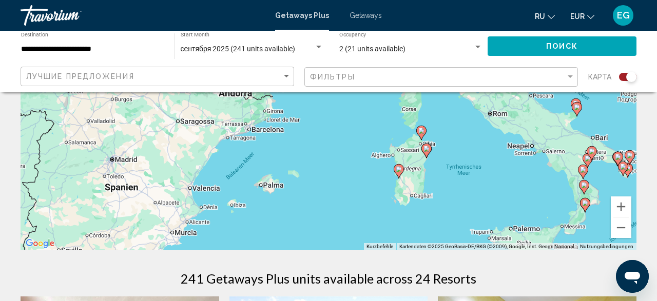
drag, startPoint x: 481, startPoint y: 112, endPoint x: 466, endPoint y: 167, distance: 56.9
click at [466, 167] on div "Um den Modus zum Ziehen mit der Tastatur zu aktivieren, drückst du Alt + Eingab…" at bounding box center [329, 96] width 616 height 308
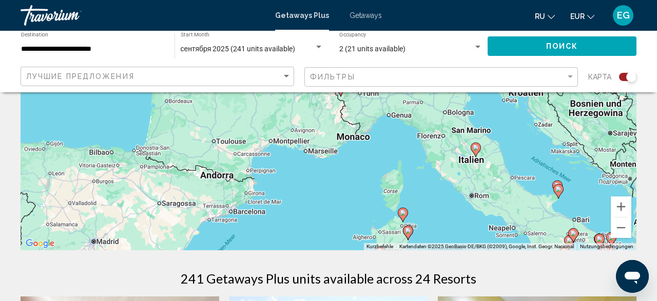
drag, startPoint x: 467, startPoint y: 129, endPoint x: 456, endPoint y: 192, distance: 64.0
click at [456, 192] on div "Um den Modus zum Ziehen mit der Tastatur zu aktivieren, drückst du Alt + Eingab…" at bounding box center [329, 96] width 616 height 308
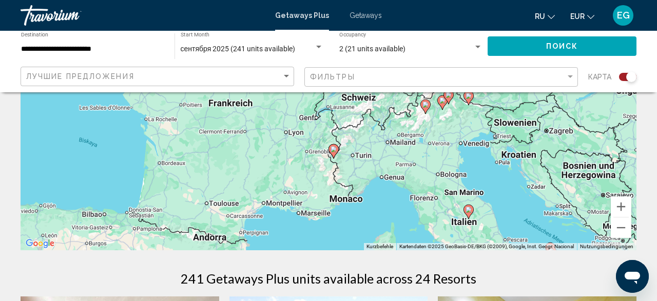
drag, startPoint x: 500, startPoint y: 129, endPoint x: 493, endPoint y: 188, distance: 59.5
click at [493, 188] on div "Um den Modus zum Ziehen mit der Tastatur zu aktivieren, drückst du Alt + Eingab…" at bounding box center [329, 96] width 616 height 308
click at [620, 210] on button "Vergrößern" at bounding box center [621, 207] width 21 height 21
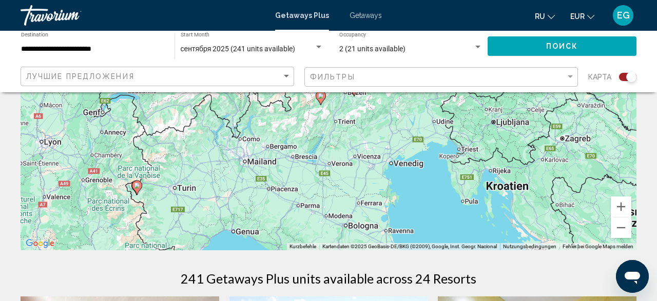
drag, startPoint x: 555, startPoint y: 183, endPoint x: 351, endPoint y: 156, distance: 205.6
click at [351, 156] on div "Um den Modus zum Ziehen mit der Tastatur zu aktivieren, drückst du Alt + Eingab…" at bounding box center [329, 96] width 616 height 308
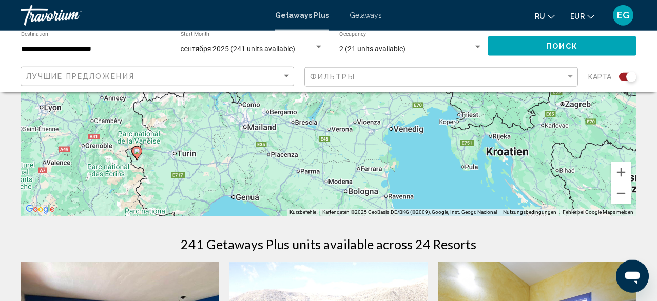
scroll to position [0, 0]
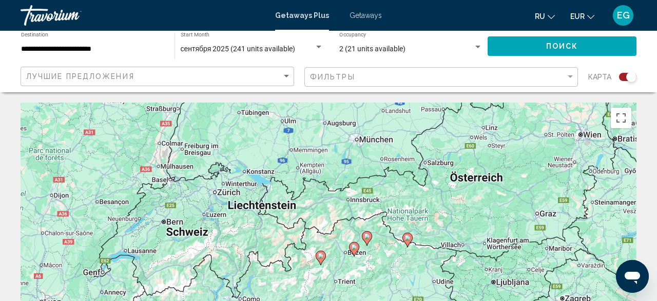
click at [367, 18] on span "Getaways" at bounding box center [366, 15] width 32 height 8
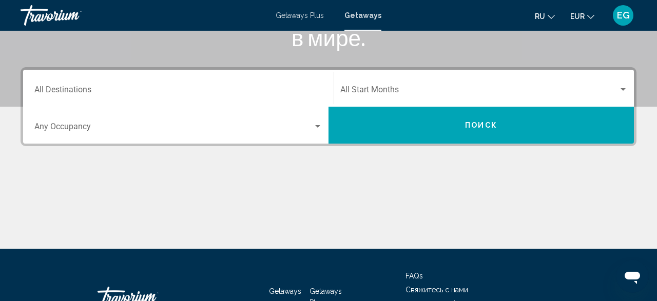
scroll to position [214, 0]
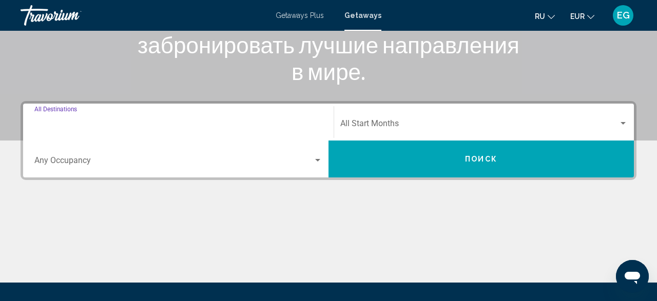
click at [213, 129] on input "Destination All Destinations" at bounding box center [178, 125] width 288 height 9
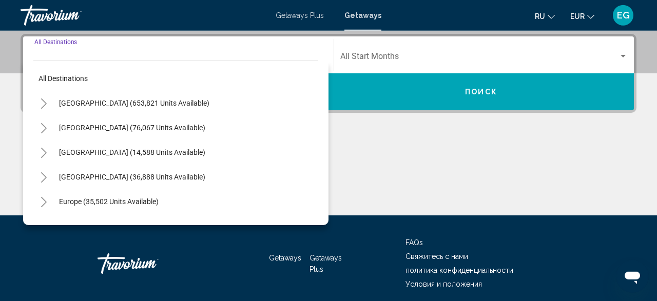
scroll to position [235, 0]
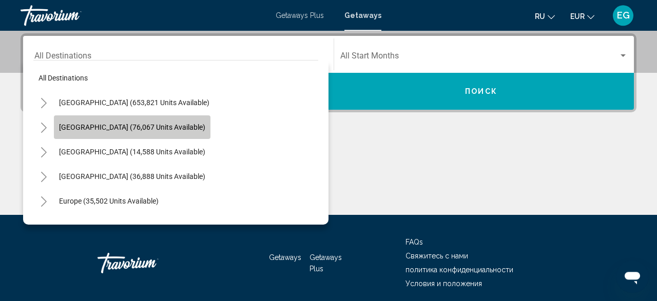
click at [146, 121] on button "Mexico (76,067 units available)" at bounding box center [132, 128] width 157 height 24
type input "**********"
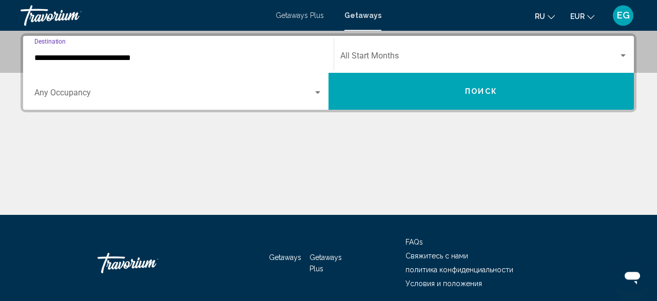
click at [194, 107] on div "Occupancy Any Occupancy" at bounding box center [178, 91] width 288 height 32
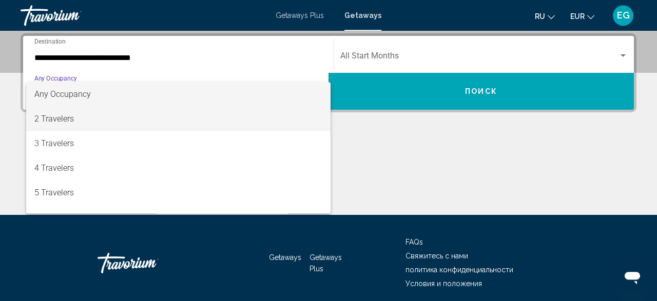
click at [191, 119] on span "2 Travelers" at bounding box center [178, 119] width 288 height 25
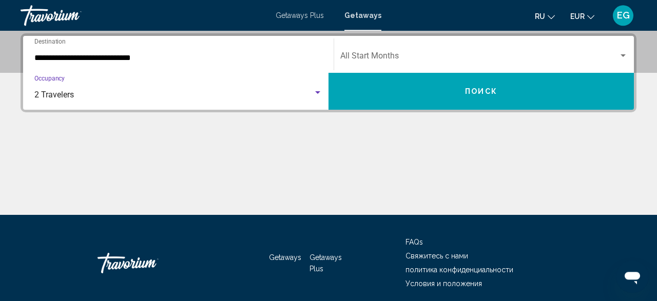
click at [375, 55] on span "Search widget" at bounding box center [479, 57] width 278 height 9
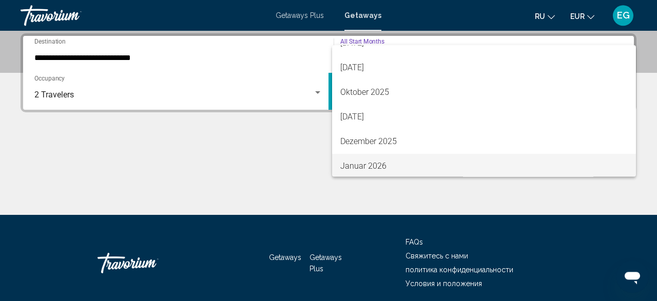
scroll to position [60, 0]
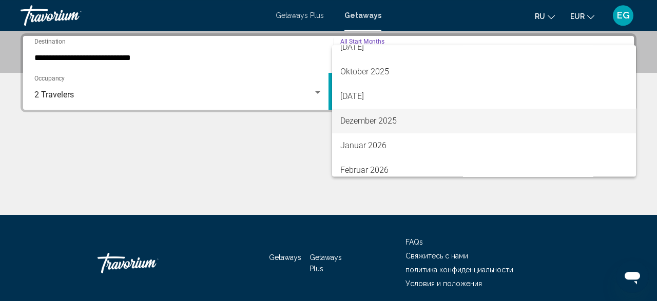
click at [390, 124] on span "Dezember 2025" at bounding box center [484, 121] width 288 height 25
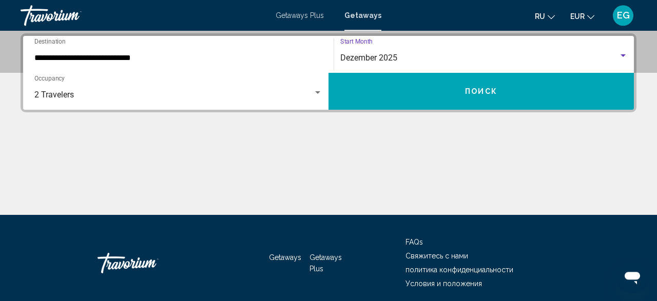
click at [394, 92] on button "Поиск" at bounding box center [481, 91] width 305 height 37
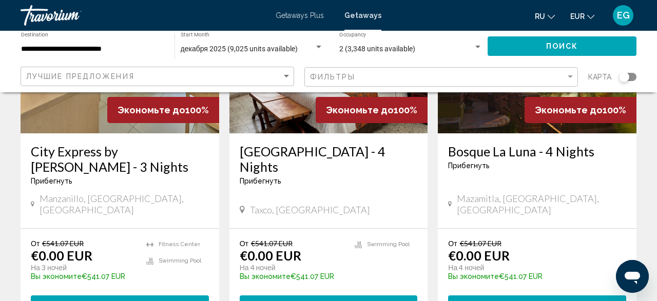
scroll to position [1388, 0]
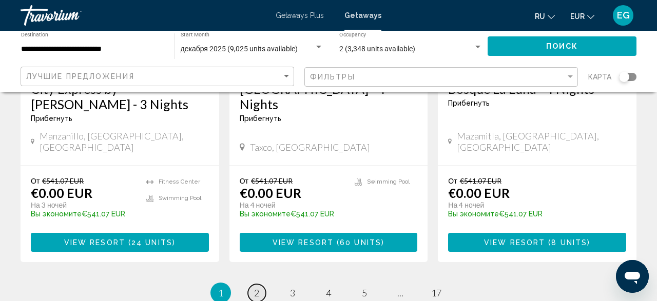
click at [257, 288] on span "2" at bounding box center [256, 293] width 5 height 11
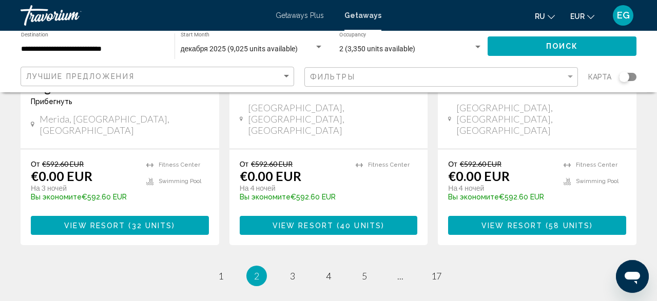
scroll to position [1490, 0]
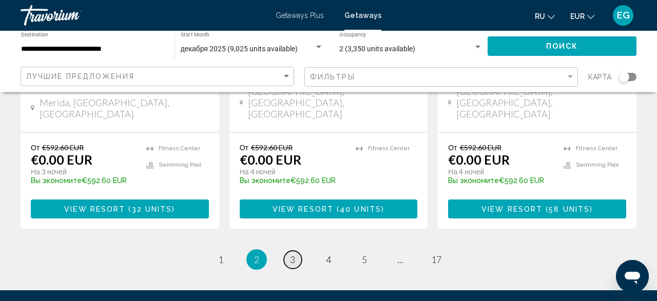
click at [296, 251] on link "page 3" at bounding box center [293, 260] width 18 height 18
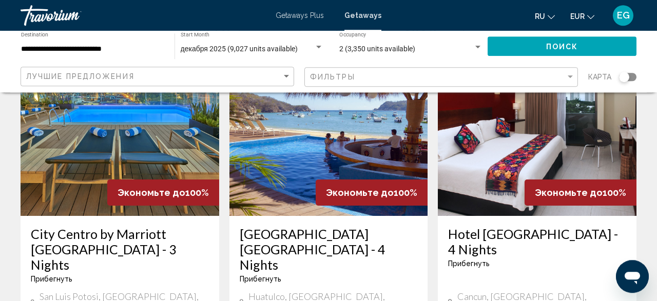
scroll to position [107, 0]
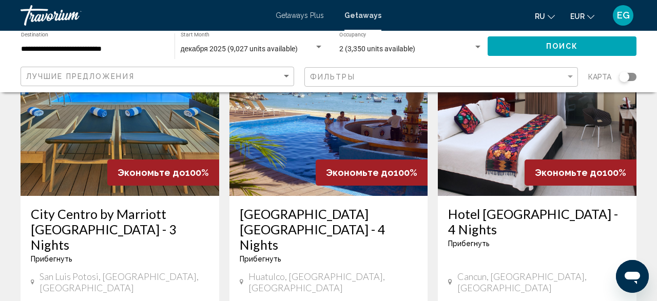
click at [629, 78] on div "Search widget" at bounding box center [624, 77] width 10 height 10
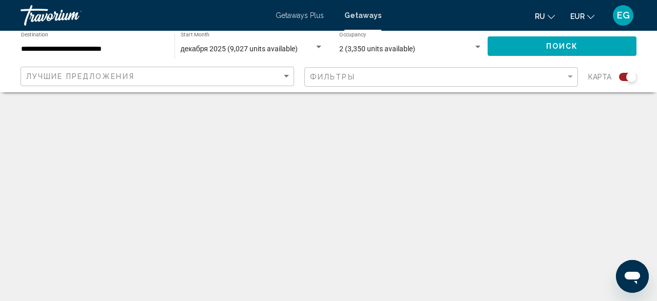
scroll to position [425, 0]
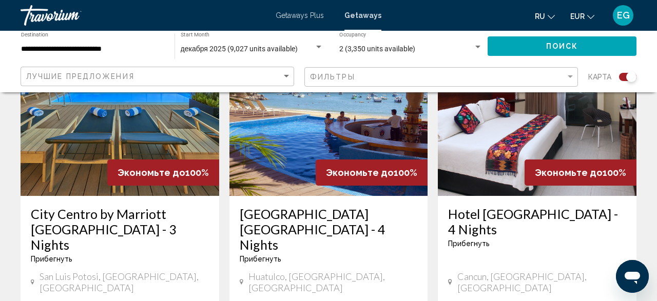
click at [629, 78] on div "Search widget" at bounding box center [631, 77] width 10 height 10
click at [626, 75] on div "Search widget" at bounding box center [624, 77] width 10 height 10
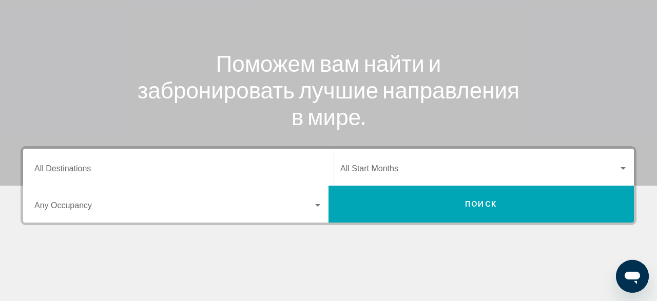
scroll to position [160, 0]
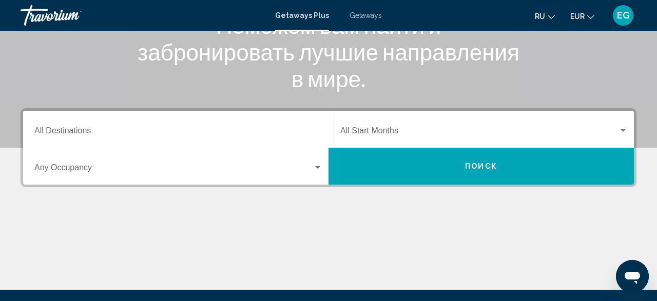
click at [362, 12] on span "Getaways" at bounding box center [366, 15] width 32 height 8
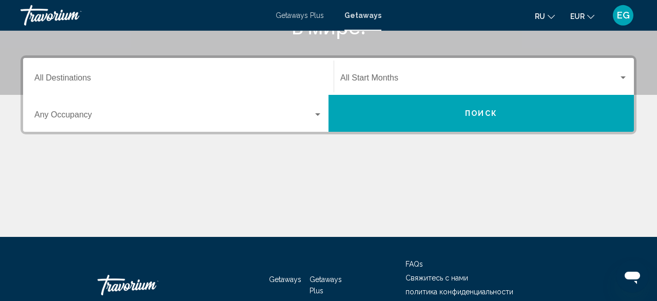
scroll to position [214, 0]
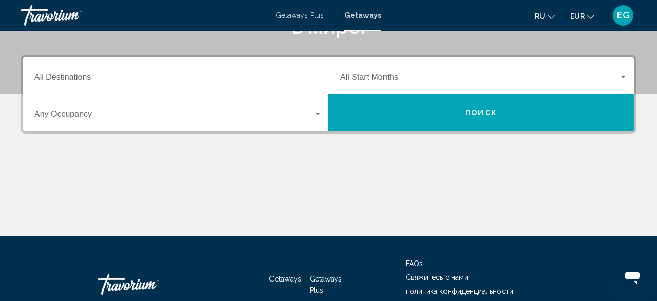
click at [229, 71] on div "Destination All Destinations" at bounding box center [178, 76] width 288 height 32
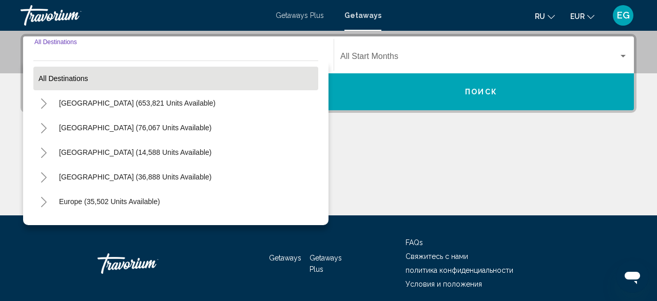
scroll to position [235, 0]
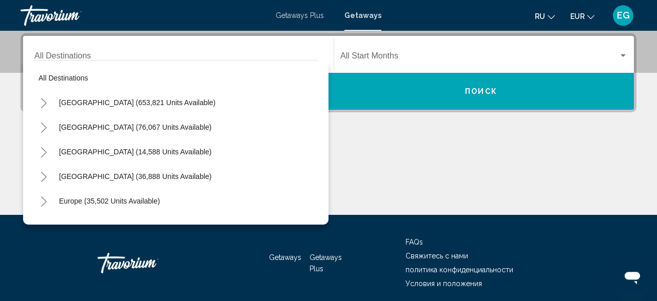
click at [212, 128] on div "[GEOGRAPHIC_DATA] (76,067 units available)" at bounding box center [175, 127] width 285 height 25
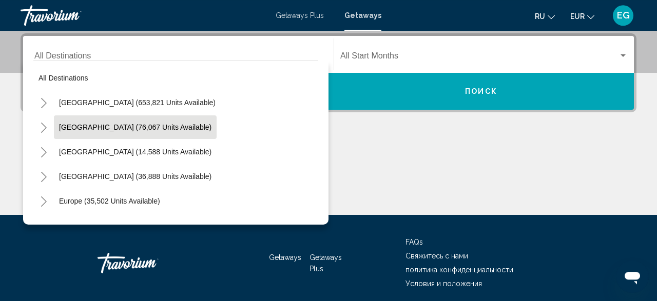
click at [157, 128] on span "[GEOGRAPHIC_DATA] (76,067 units available)" at bounding box center [135, 127] width 152 height 8
type input "**********"
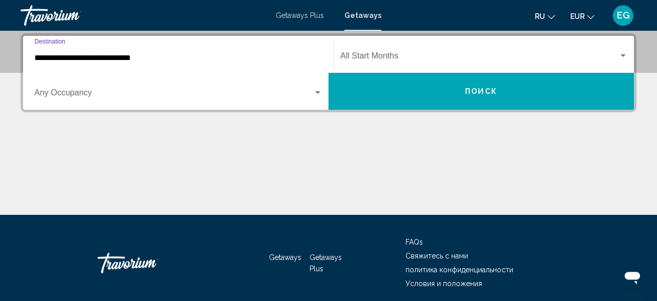
click at [208, 93] on span "Search widget" at bounding box center [173, 94] width 279 height 9
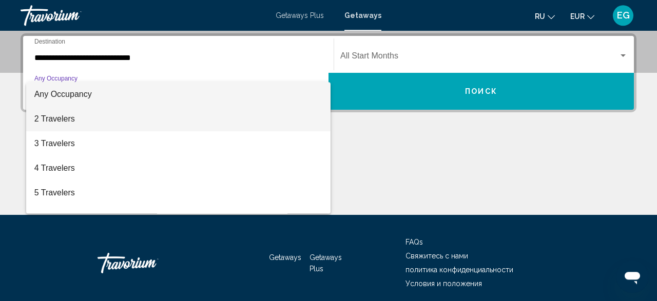
click at [173, 122] on span "2 Travelers" at bounding box center [178, 119] width 288 height 25
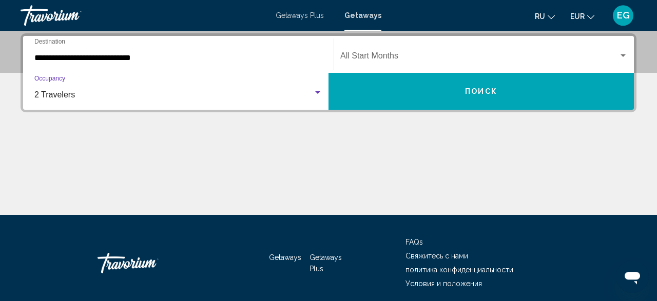
click at [395, 58] on span "Search widget" at bounding box center [479, 57] width 278 height 9
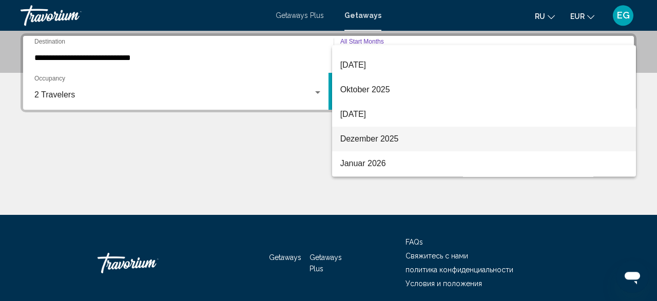
scroll to position [60, 0]
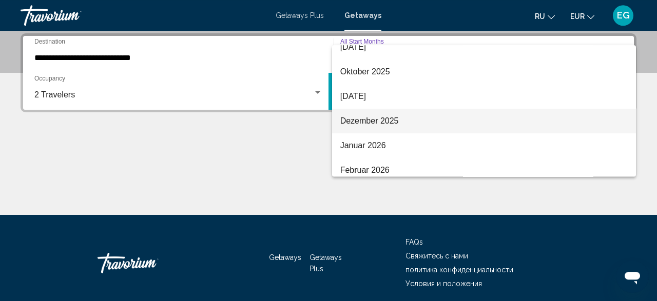
click at [392, 121] on span "Dezember 2025" at bounding box center [484, 121] width 288 height 25
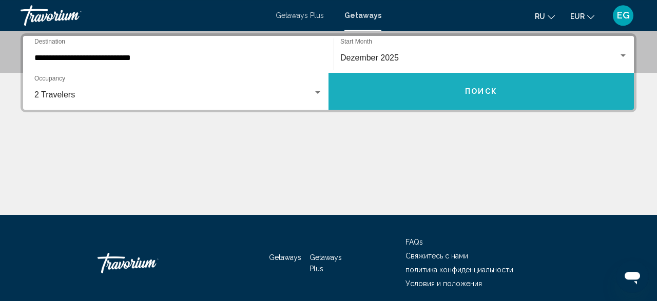
click at [397, 99] on button "Поиск" at bounding box center [481, 91] width 305 height 37
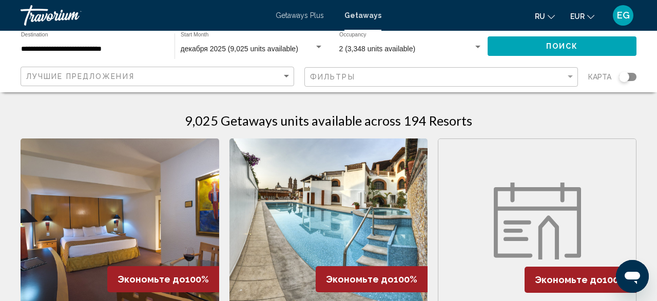
click at [630, 79] on div "Search widget" at bounding box center [627, 77] width 17 height 8
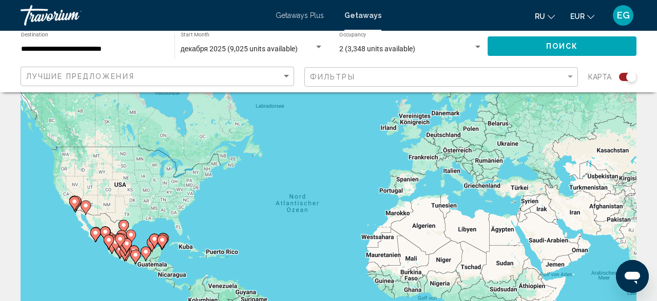
scroll to position [53, 0]
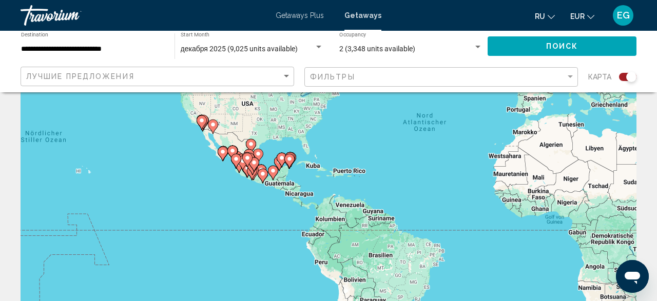
drag, startPoint x: 192, startPoint y: 254, endPoint x: 326, endPoint y: 185, distance: 151.1
click at [326, 185] on div "Um den Modus zum Ziehen mit der Tastatur zu aktivieren, drückst du Alt + Eingab…" at bounding box center [329, 203] width 616 height 308
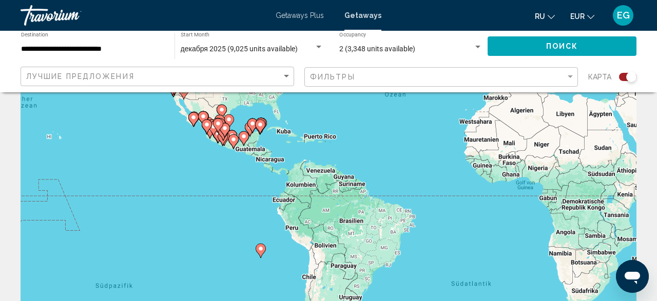
drag, startPoint x: 583, startPoint y: 248, endPoint x: 489, endPoint y: 185, distance: 112.8
click at [489, 185] on div "Um den Modus zum Ziehen mit der Tastatur zu aktivieren, drückst du Alt + Eingab…" at bounding box center [329, 203] width 616 height 308
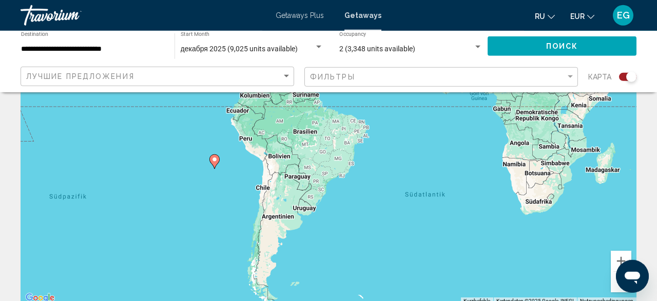
scroll to position [107, 0]
click at [628, 258] on button "Vergrößern" at bounding box center [621, 260] width 21 height 21
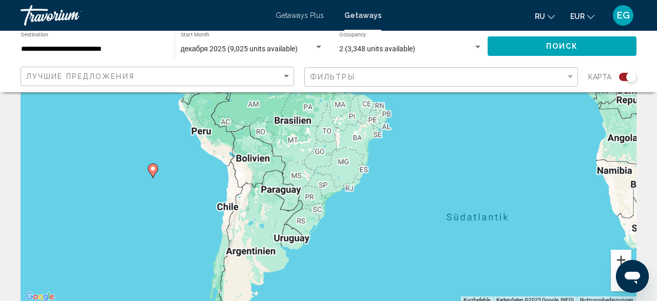
click at [628, 258] on button "Vergrößern" at bounding box center [621, 260] width 21 height 21
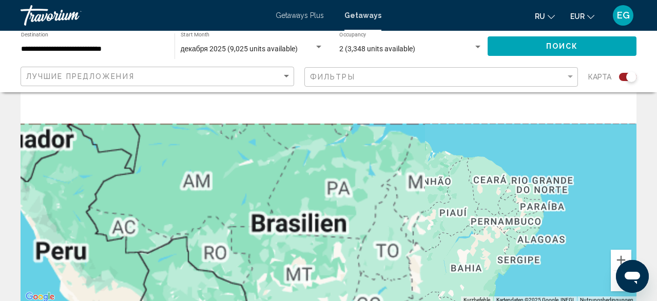
drag, startPoint x: 442, startPoint y: 121, endPoint x: 508, endPoint y: 280, distance: 171.7
click at [508, 284] on div "Main content" at bounding box center [329, 150] width 616 height 308
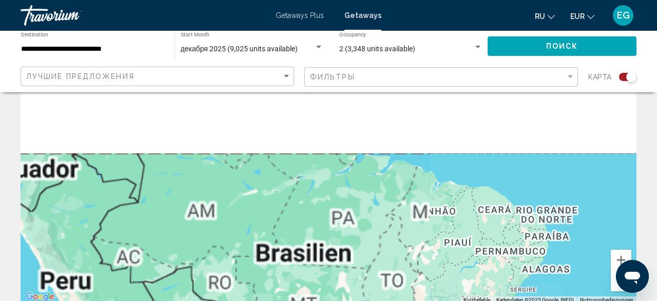
drag, startPoint x: 373, startPoint y: 142, endPoint x: 428, endPoint y: 290, distance: 157.6
click at [428, 290] on div "Main content" at bounding box center [329, 150] width 616 height 308
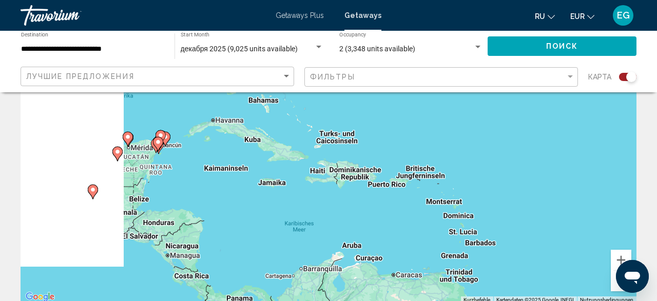
drag, startPoint x: 299, startPoint y: 162, endPoint x: 464, endPoint y: 263, distance: 193.6
click at [464, 263] on div "Um den Modus zum Ziehen mit der Tastatur zu aktivieren, drückst du Alt + Eingab…" at bounding box center [329, 150] width 616 height 308
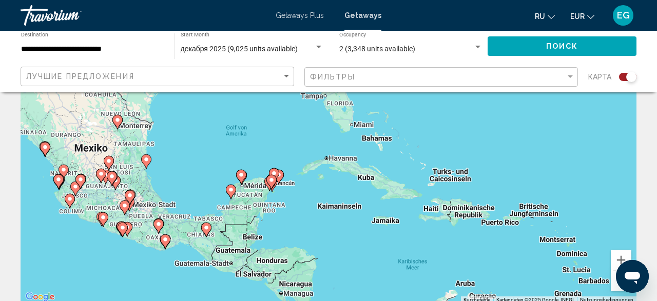
drag, startPoint x: 240, startPoint y: 187, endPoint x: 391, endPoint y: 229, distance: 157.1
click at [372, 231] on div "Um den Modus zum Ziehen mit der Tastatur zu aktivieren, drückst du Alt + Eingab…" at bounding box center [329, 150] width 616 height 308
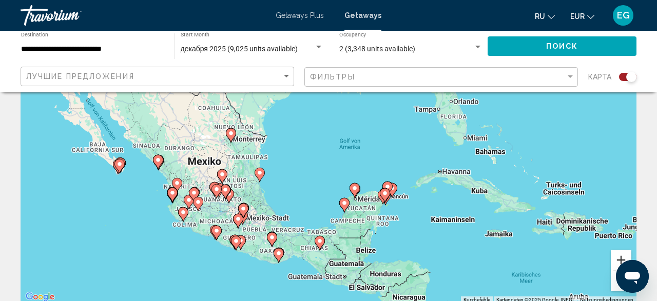
click at [625, 255] on button "Vergrößern" at bounding box center [621, 260] width 21 height 21
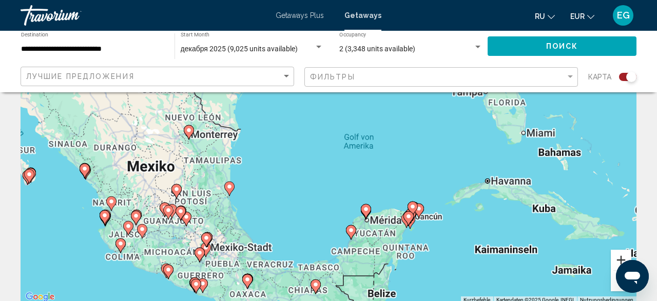
click at [625, 255] on button "Vergrößern" at bounding box center [621, 260] width 21 height 21
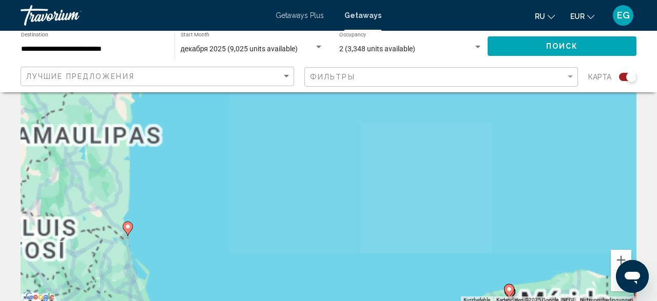
drag, startPoint x: 298, startPoint y: 241, endPoint x: 453, endPoint y: 163, distance: 173.6
click at [453, 163] on div "Um den Modus zum Ziehen mit der Tastatur zu aktivieren, drückst du Alt + Eingab…" at bounding box center [329, 150] width 616 height 308
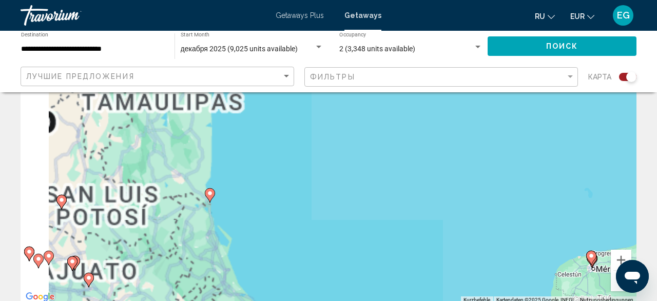
drag, startPoint x: 366, startPoint y: 270, endPoint x: 389, endPoint y: 202, distance: 72.1
click at [389, 202] on div "Um den Modus zum Ziehen mit der Tastatur zu aktivieren, drückst du Alt + Eingab…" at bounding box center [329, 150] width 616 height 308
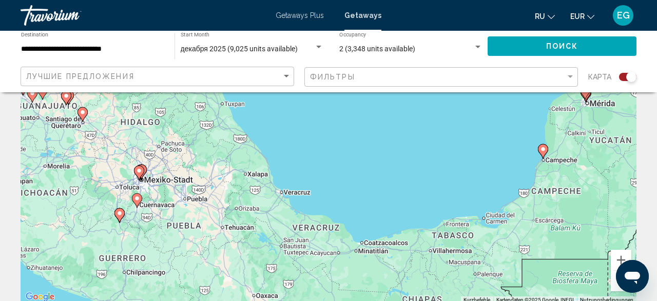
drag, startPoint x: 356, startPoint y: 222, endPoint x: 322, endPoint y: 107, distance: 120.4
click at [322, 107] on div "Um den Modus zum Ziehen mit der Tastatur zu aktivieren, drückst du Alt + Eingab…" at bounding box center [329, 150] width 616 height 308
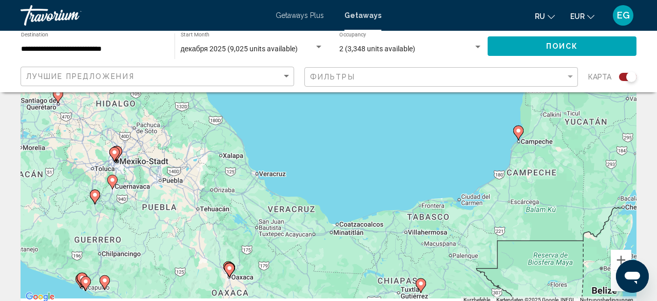
drag, startPoint x: 447, startPoint y: 172, endPoint x: 422, endPoint y: 158, distance: 28.7
click at [422, 158] on div "Um den Modus zum Ziehen mit der Tastatur zu aktivieren, drückst du Alt + Eingab…" at bounding box center [329, 150] width 616 height 308
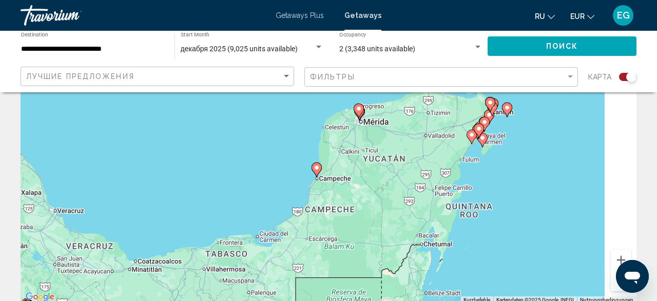
drag, startPoint x: 462, startPoint y: 160, endPoint x: 229, endPoint y: 203, distance: 237.0
click at [231, 202] on div "Um den Modus zum Ziehen mit der Tastatur zu aktivieren, drückst du Alt + Eingab…" at bounding box center [329, 150] width 616 height 308
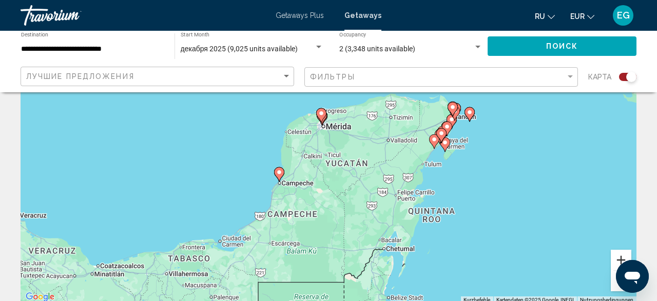
click at [615, 253] on button "Vergrößern" at bounding box center [621, 260] width 21 height 21
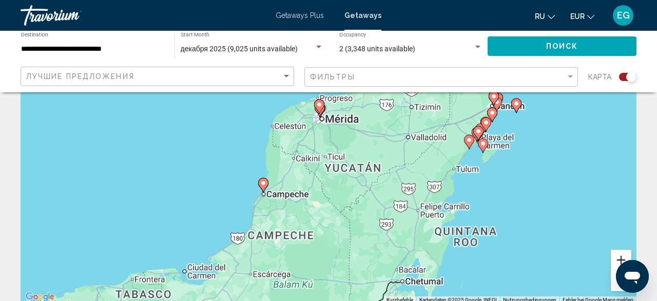
click at [615, 253] on button "Vergrößern" at bounding box center [621, 260] width 21 height 21
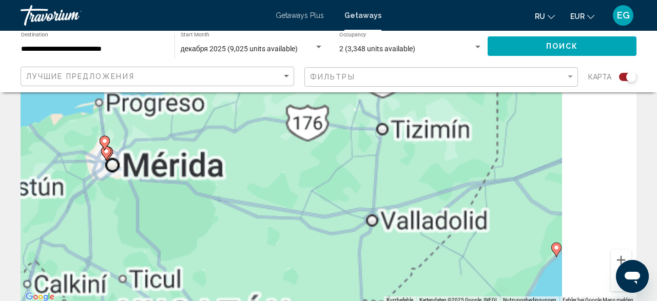
drag, startPoint x: 461, startPoint y: 163, endPoint x: 117, endPoint y: 201, distance: 346.1
click at [118, 202] on div "Um den Modus zum Ziehen mit der Tastatur zu aktivieren, drückst du Alt + Eingab…" at bounding box center [329, 150] width 616 height 308
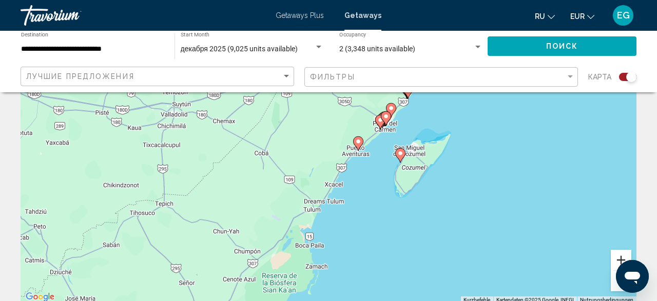
click at [616, 253] on button "Vergrößern" at bounding box center [621, 260] width 21 height 21
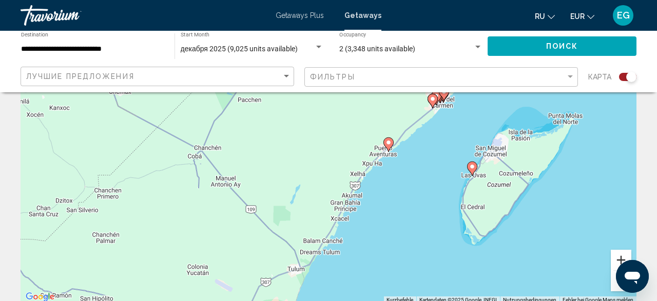
click at [616, 251] on button "Vergrößern" at bounding box center [621, 260] width 21 height 21
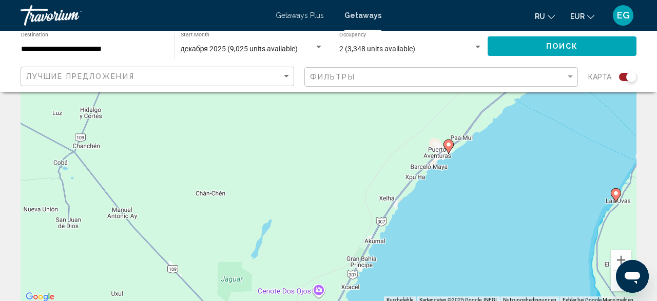
click at [446, 150] on gmp-advanced-marker "Main content" at bounding box center [449, 146] width 10 height 15
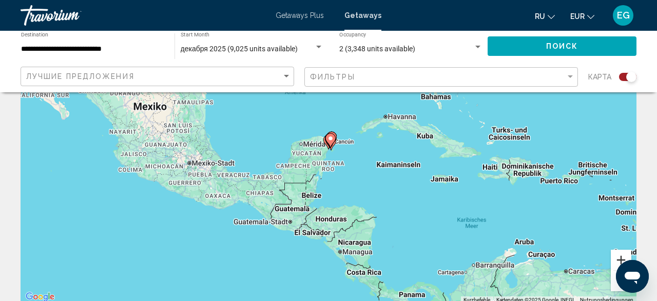
click at [611, 260] on button "Vergrößern" at bounding box center [621, 260] width 21 height 21
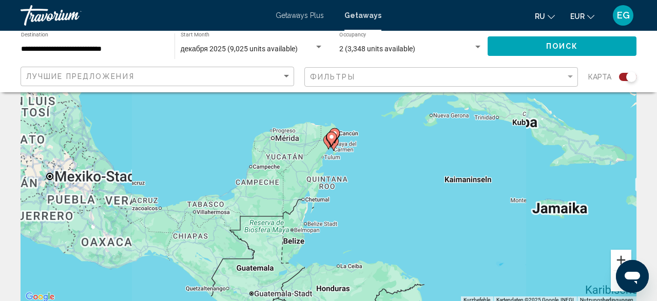
click at [619, 251] on button "Vergrößern" at bounding box center [621, 260] width 21 height 21
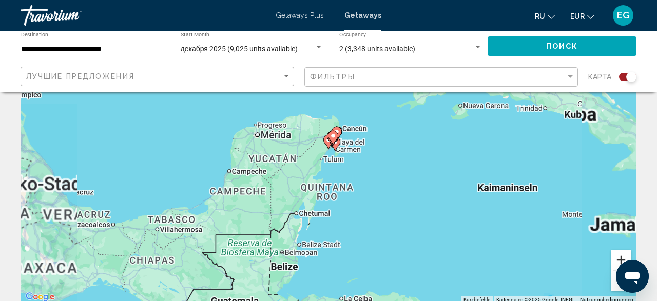
click at [619, 251] on button "Vergrößern" at bounding box center [621, 260] width 21 height 21
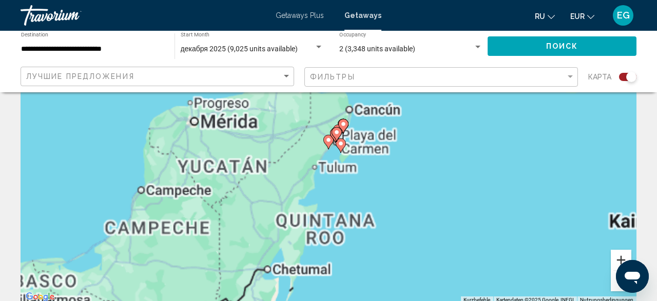
click at [619, 251] on button "Vergrößern" at bounding box center [621, 260] width 21 height 21
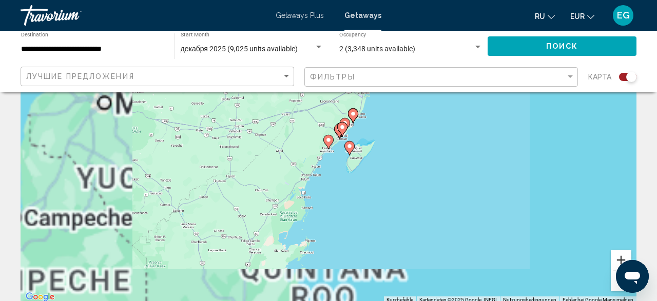
click at [619, 251] on button "Vergrößern" at bounding box center [621, 260] width 21 height 21
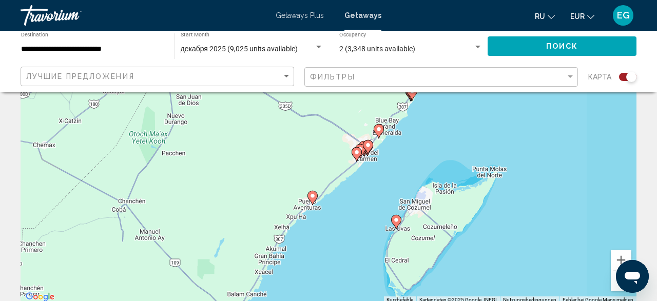
drag, startPoint x: 504, startPoint y: 187, endPoint x: 487, endPoint y: 249, distance: 63.9
click at [487, 249] on div "Um den Modus zum Ziehen mit der Tastatur zu aktivieren, drückst du Alt + Eingab…" at bounding box center [329, 150] width 616 height 308
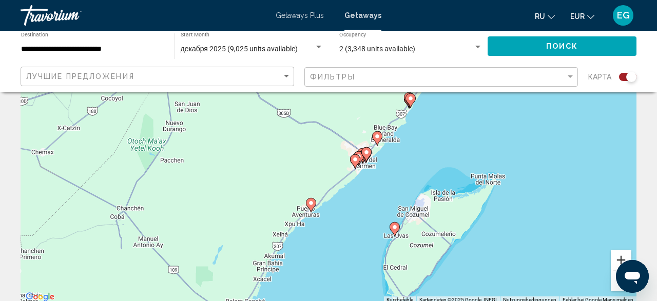
click at [629, 259] on button "Vergrößern" at bounding box center [621, 260] width 21 height 21
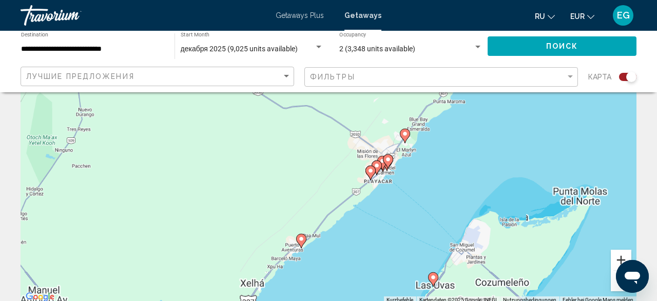
click at [629, 259] on button "Vergrößern" at bounding box center [621, 260] width 21 height 21
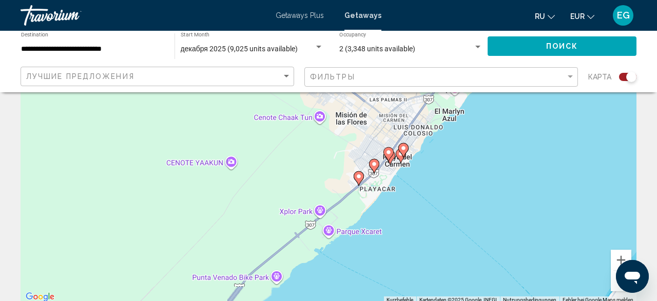
drag, startPoint x: 562, startPoint y: 258, endPoint x: 485, endPoint y: 195, distance: 99.2
click at [483, 211] on div "Um den Modus zum Ziehen mit der Tastatur zu aktivieren, drückst du Alt + Eingab…" at bounding box center [329, 150] width 616 height 308
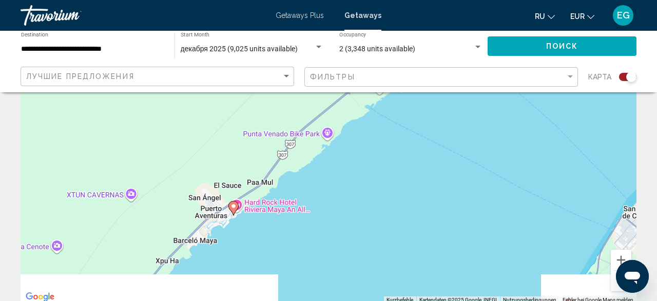
drag, startPoint x: 480, startPoint y: 184, endPoint x: 509, endPoint y: 123, distance: 68.0
click at [509, 123] on div "Um den Modus zum Ziehen mit der Tastatur zu aktivieren, drückst du Alt + Eingab…" at bounding box center [329, 150] width 616 height 308
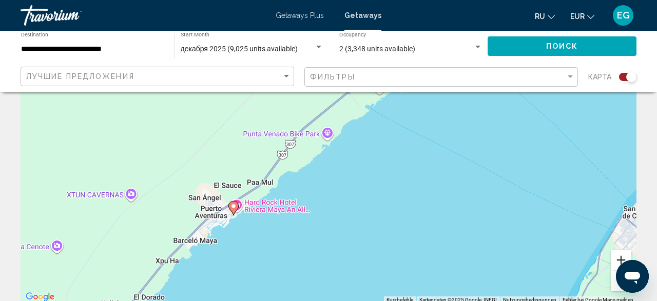
click at [617, 255] on button "Vergrößern" at bounding box center [621, 260] width 21 height 21
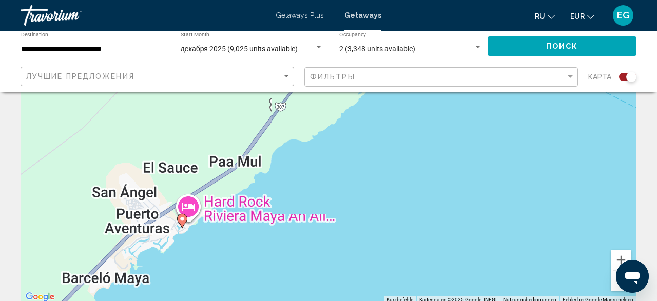
drag, startPoint x: 302, startPoint y: 210, endPoint x: 344, endPoint y: 172, distance: 57.1
click at [344, 172] on div "Um den Modus zum Ziehen mit der Tastatur zu aktivieren, drückst du Alt + Eingab…" at bounding box center [329, 150] width 616 height 308
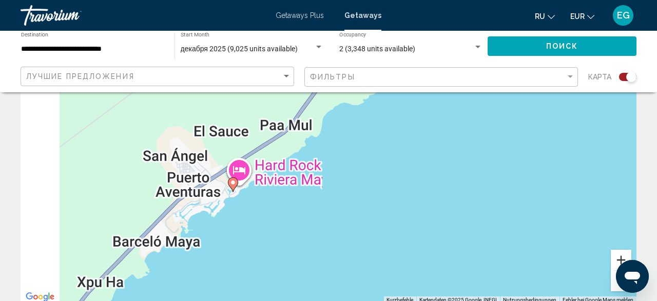
click at [617, 255] on button "Vergrößern" at bounding box center [621, 260] width 21 height 21
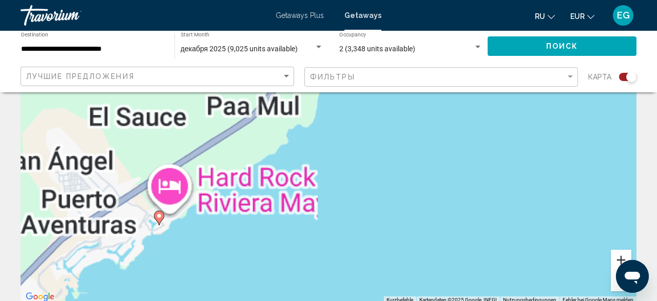
click at [617, 255] on button "Vergrößern" at bounding box center [621, 260] width 21 height 21
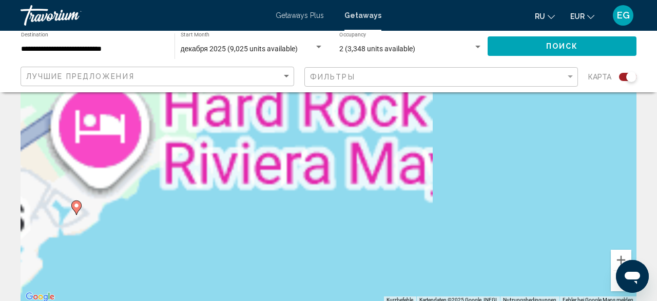
drag, startPoint x: 345, startPoint y: 224, endPoint x: 504, endPoint y: 138, distance: 180.8
click at [493, 139] on div "Um den Modus zum Ziehen mit der Tastatur zu aktivieren, drückst du Alt + Eingab…" at bounding box center [329, 150] width 616 height 308
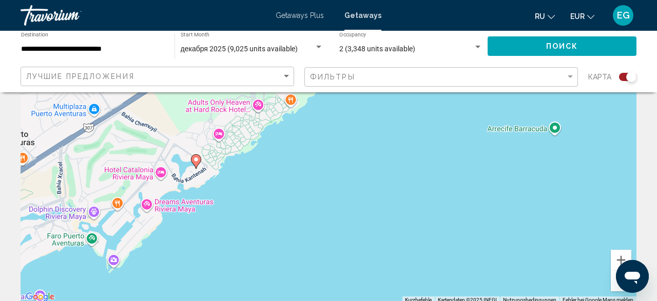
click at [199, 164] on icon "Main content" at bounding box center [196, 162] width 10 height 14
type input "**********"
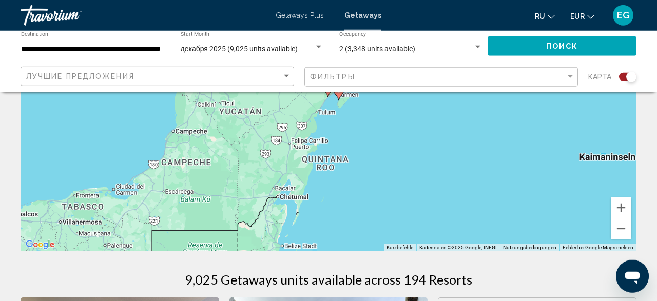
scroll to position [160, 0]
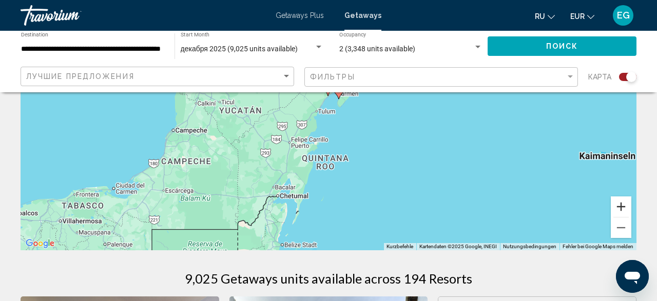
click at [622, 206] on button "Vergrößern" at bounding box center [621, 207] width 21 height 21
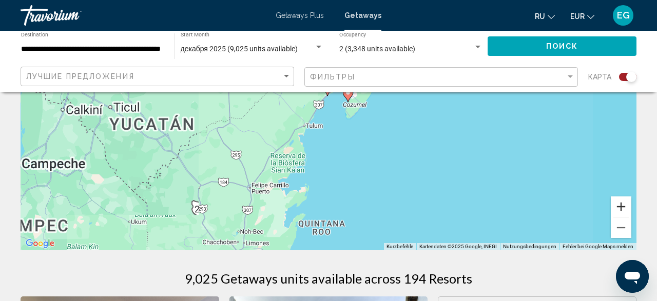
click at [622, 206] on button "Vergrößern" at bounding box center [621, 207] width 21 height 21
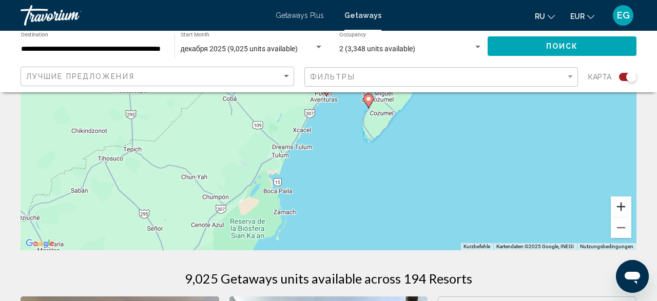
click at [622, 206] on button "Vergrößern" at bounding box center [621, 207] width 21 height 21
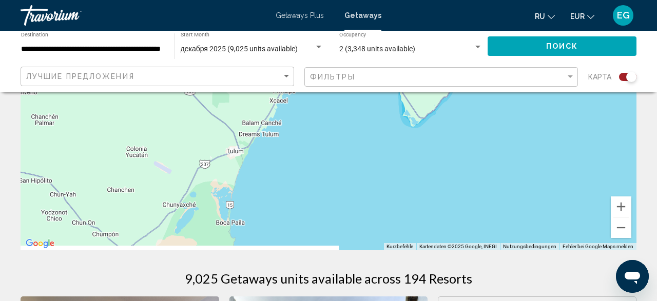
drag, startPoint x: 488, startPoint y: 238, endPoint x: 491, endPoint y: 173, distance: 64.8
click at [491, 173] on div "Um den Modus zum Ziehen mit der Tastatur zu aktivieren, drückst du Alt + Eingab…" at bounding box center [329, 96] width 616 height 308
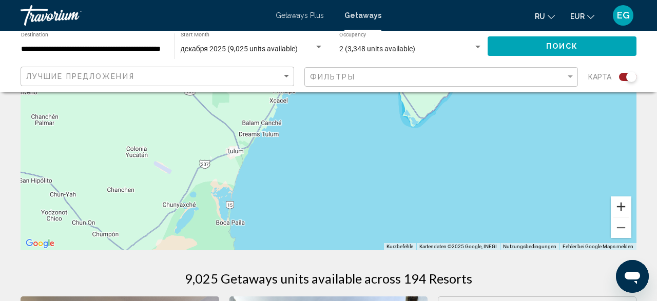
click at [621, 201] on button "Vergrößern" at bounding box center [621, 207] width 21 height 21
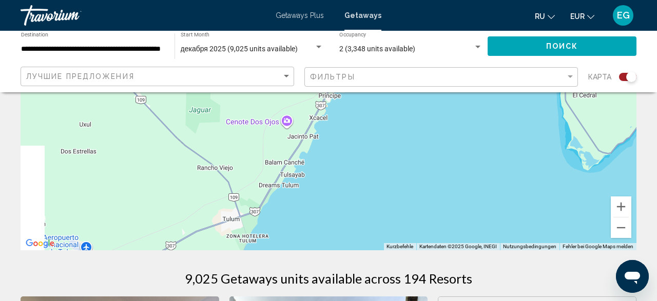
drag, startPoint x: 358, startPoint y: 164, endPoint x: 450, endPoint y: 178, distance: 92.9
click at [450, 178] on div "Um den Modus zum Ziehen mit der Tastatur zu aktivieren, drückst du Alt + Eingab…" at bounding box center [329, 96] width 616 height 308
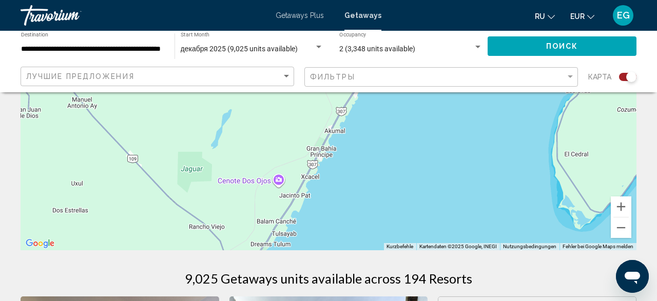
drag, startPoint x: 441, startPoint y: 123, endPoint x: 432, endPoint y: 187, distance: 64.8
click at [432, 187] on div "Um den Modus zum Ziehen mit der Tastatur zu aktivieren, drückst du Alt + Eingab…" at bounding box center [329, 96] width 616 height 308
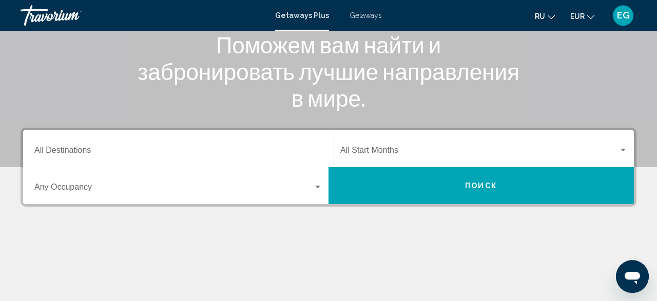
scroll to position [160, 0]
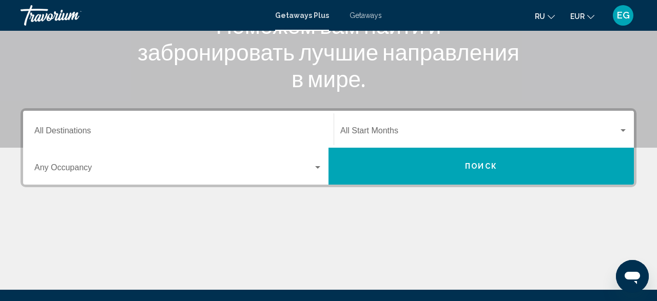
click at [101, 128] on input "Destination All Destinations" at bounding box center [178, 132] width 288 height 9
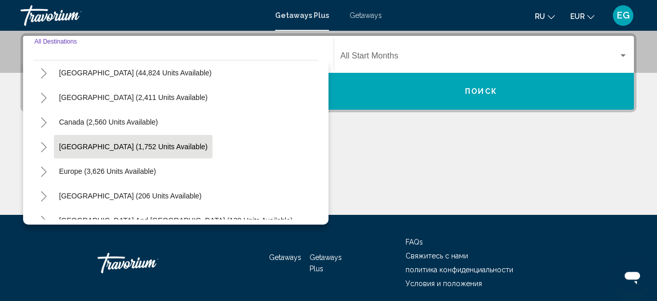
scroll to position [60, 0]
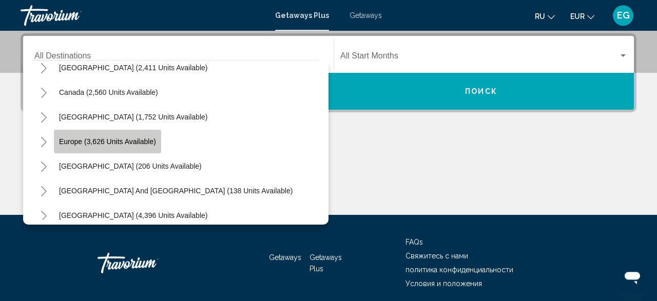
click at [147, 147] on button "Europe (3,626 units available)" at bounding box center [107, 142] width 107 height 24
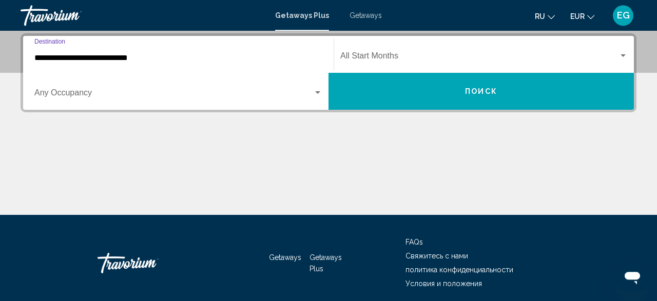
click at [170, 60] on input "**********" at bounding box center [178, 57] width 288 height 9
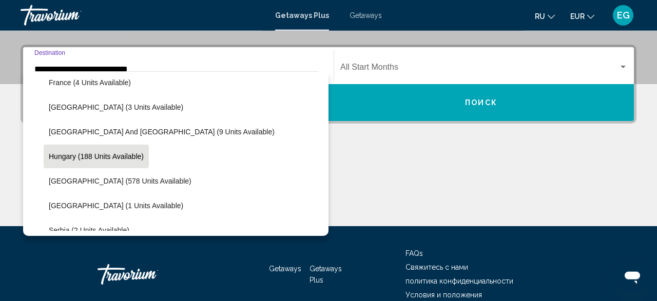
scroll to position [299, 0]
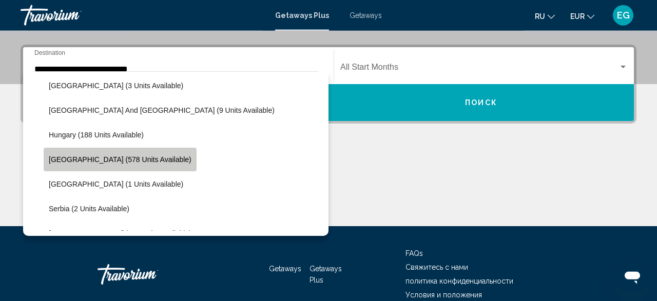
click at [124, 160] on span "[GEOGRAPHIC_DATA] (578 units available)" at bounding box center [120, 160] width 143 height 8
type input "**********"
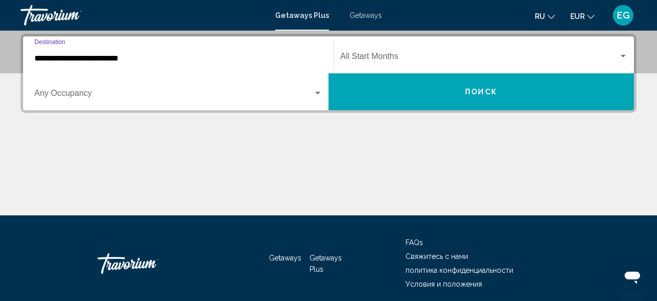
scroll to position [235, 0]
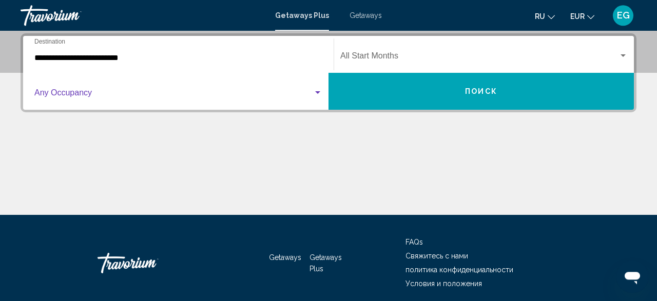
click at [103, 93] on span "Search widget" at bounding box center [173, 94] width 279 height 9
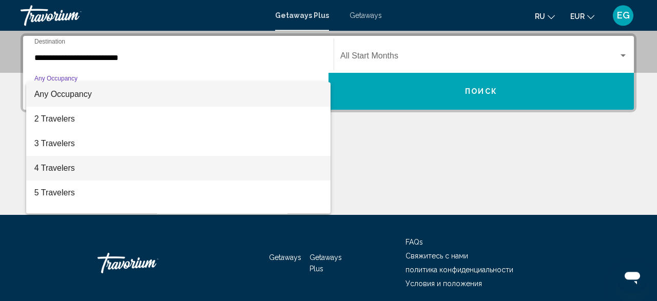
click at [92, 159] on span "4 Travelers" at bounding box center [178, 168] width 288 height 25
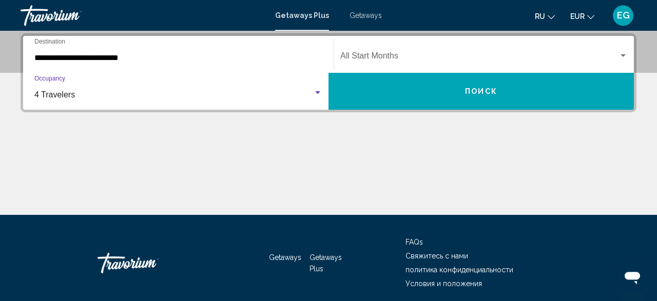
click at [376, 54] on span "Search widget" at bounding box center [479, 57] width 278 height 9
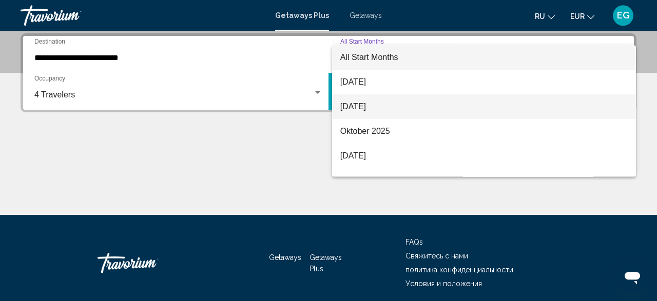
click at [376, 104] on span "[DATE]" at bounding box center [484, 106] width 288 height 25
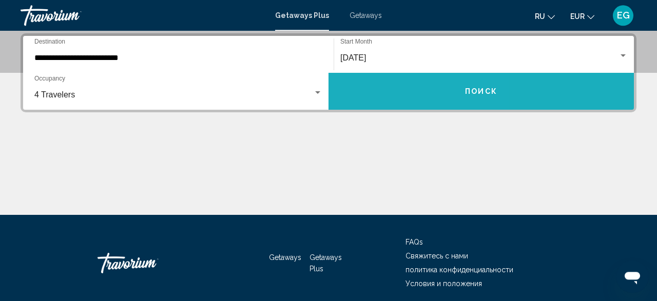
click at [377, 102] on button "Поиск" at bounding box center [481, 91] width 305 height 37
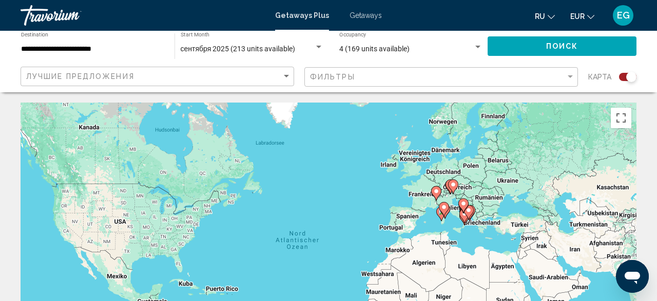
click at [627, 76] on div "Search widget" at bounding box center [631, 77] width 10 height 10
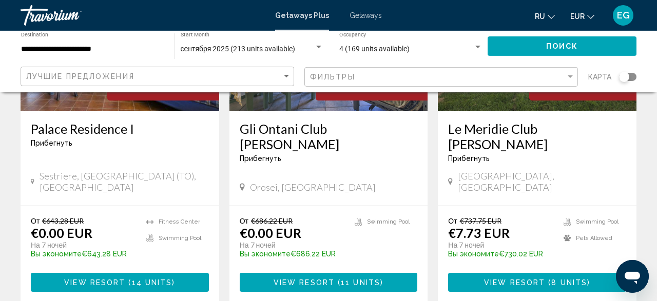
scroll to position [107, 0]
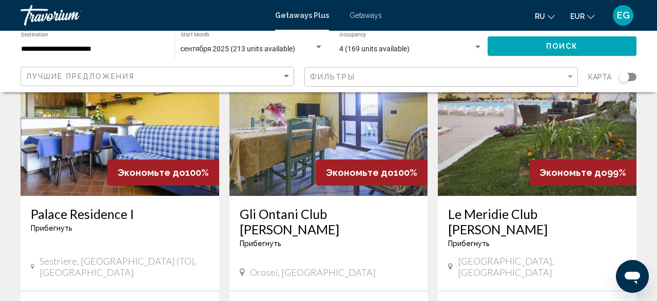
click at [226, 64] on app-map-search-filters "Лучшие предложения Фильтры карта" at bounding box center [328, 77] width 637 height 31
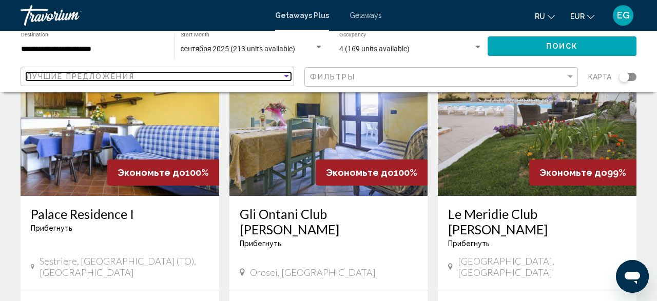
click at [228, 76] on div "Лучшие предложения" at bounding box center [154, 76] width 256 height 8
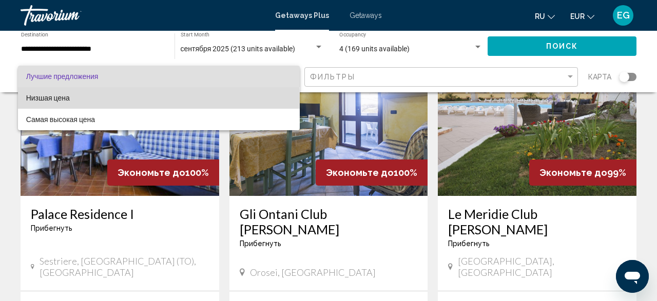
click at [122, 99] on span "Низшая цена" at bounding box center [158, 98] width 265 height 22
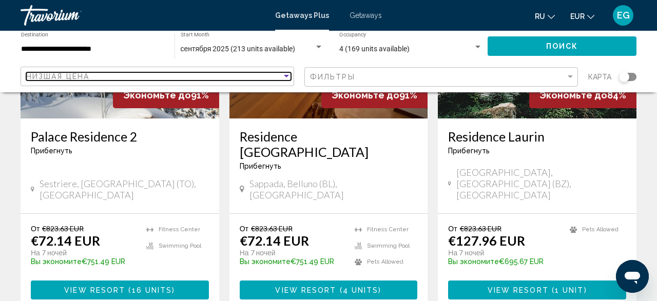
scroll to position [961, 0]
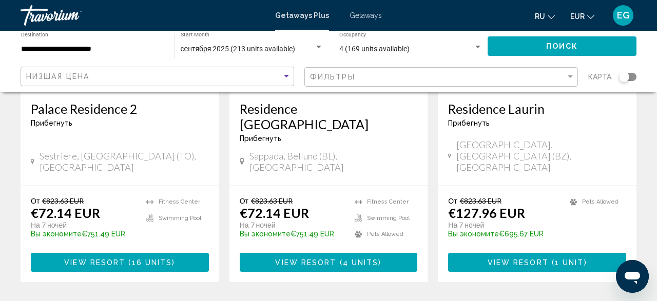
click at [637, 76] on app-map-search-filters "Низшая цена Фильтры карта" at bounding box center [328, 77] width 637 height 31
click at [636, 77] on div "Search widget" at bounding box center [627, 77] width 17 height 8
click at [636, 77] on div "Search widget" at bounding box center [631, 77] width 10 height 10
click at [622, 70] on div "карта" at bounding box center [612, 77] width 48 height 21
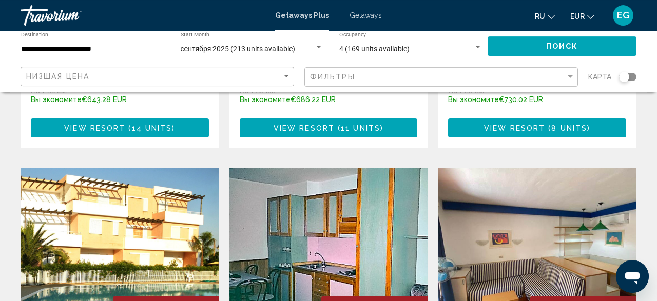
scroll to position [296, 0]
